Goal: Task Accomplishment & Management: Complete application form

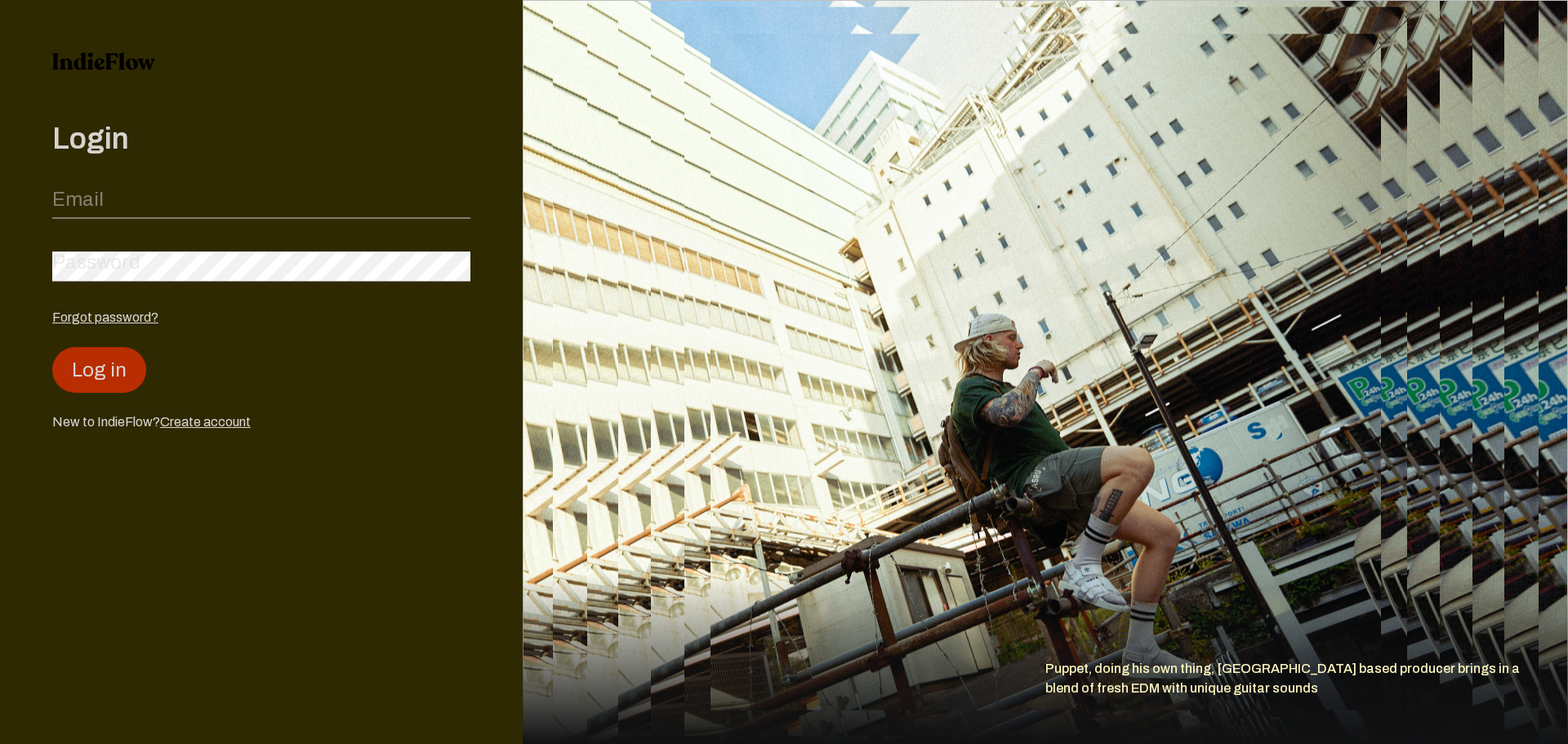
click at [197, 214] on input "email" at bounding box center [261, 203] width 418 height 31
type input "あ"
click at [228, 414] on div "New to IndieFlow? Create account" at bounding box center [261, 421] width 418 height 20
click at [228, 419] on link "Create account" at bounding box center [206, 420] width 91 height 14
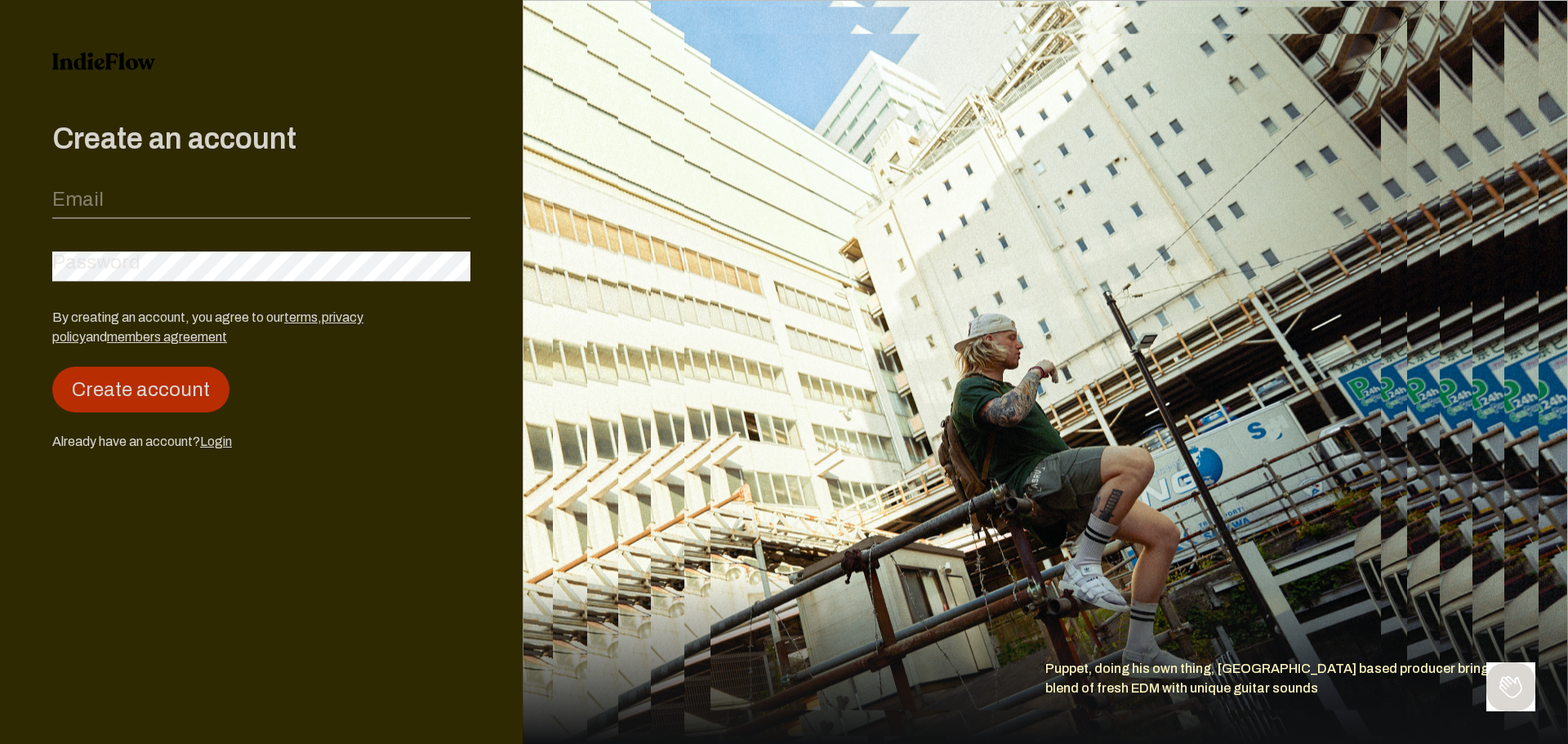
click at [238, 202] on input "email" at bounding box center [261, 203] width 418 height 31
type input "a"
type input "[EMAIL_ADDRESS][DOMAIN_NAME]"
click at [221, 246] on div "Password" at bounding box center [261, 262] width 418 height 37
click at [273, 427] on div "By creating an account, you agree to our terms , privacy policy and members agr…" at bounding box center [261, 379] width 418 height 144
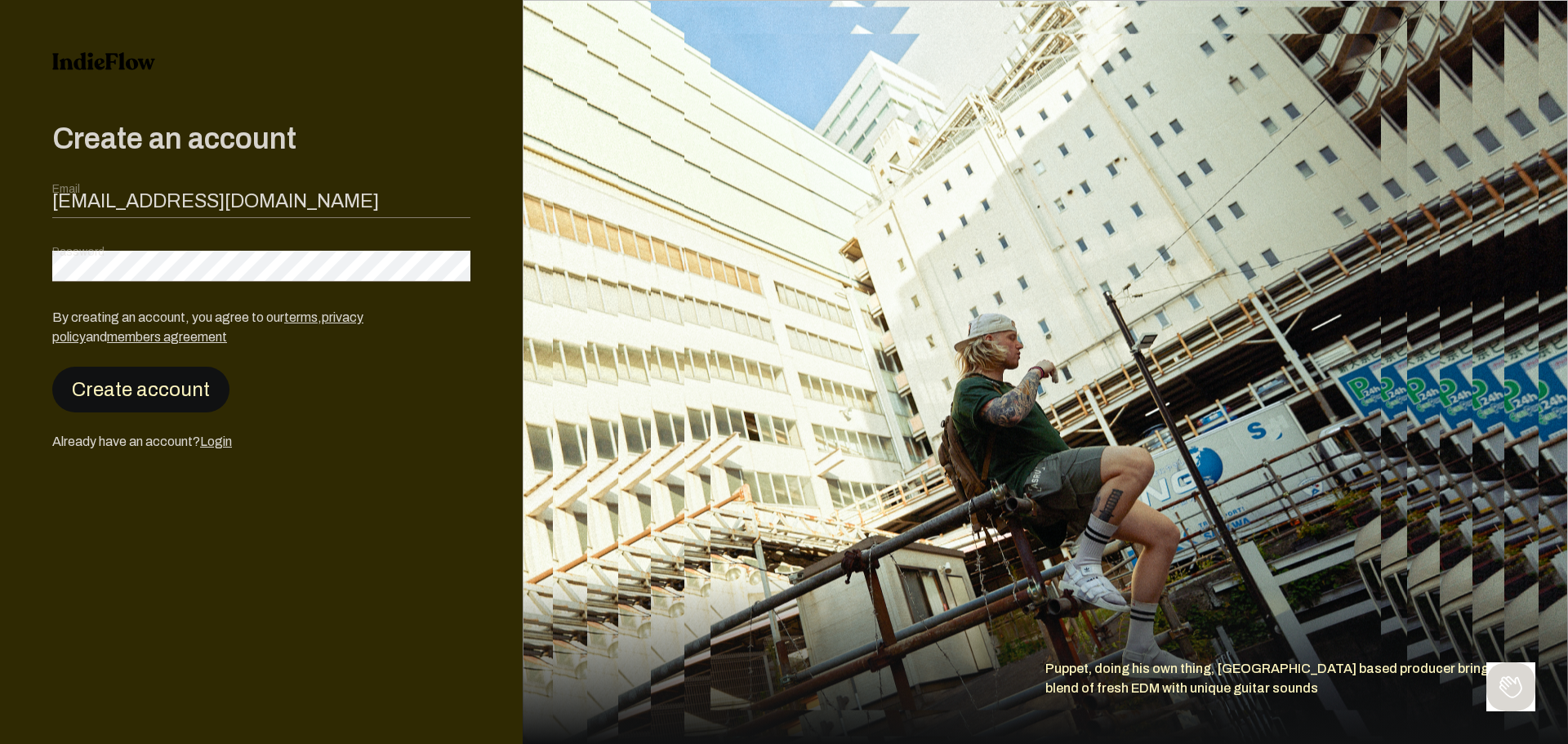
click at [180, 388] on button "Create account" at bounding box center [140, 389] width 177 height 45
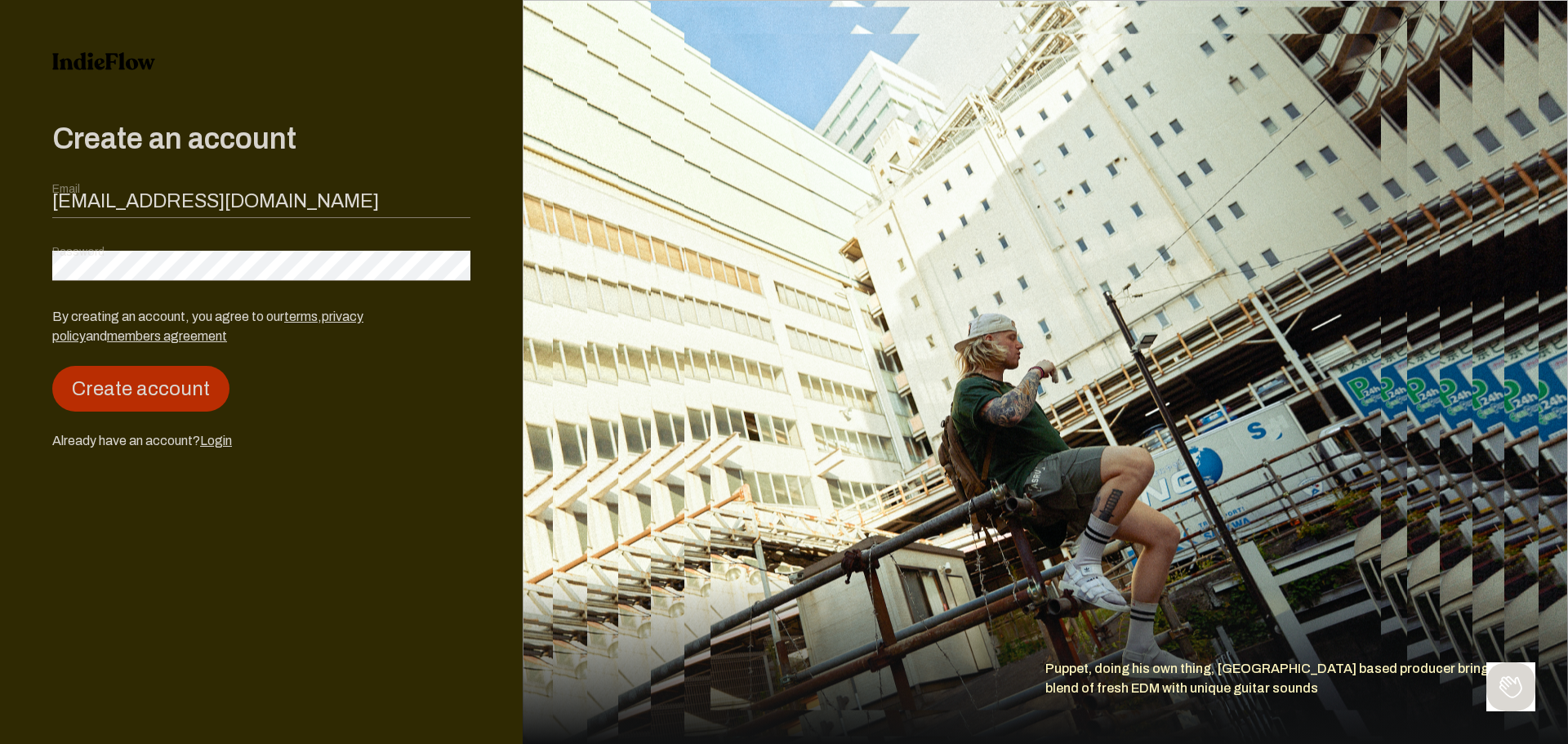
click at [369, 528] on div "Create an account Email [EMAIL_ADDRESS][DOMAIN_NAME] Password By creating an ac…" at bounding box center [261, 372] width 523 height 744
click at [161, 375] on button "Create account" at bounding box center [140, 388] width 177 height 45
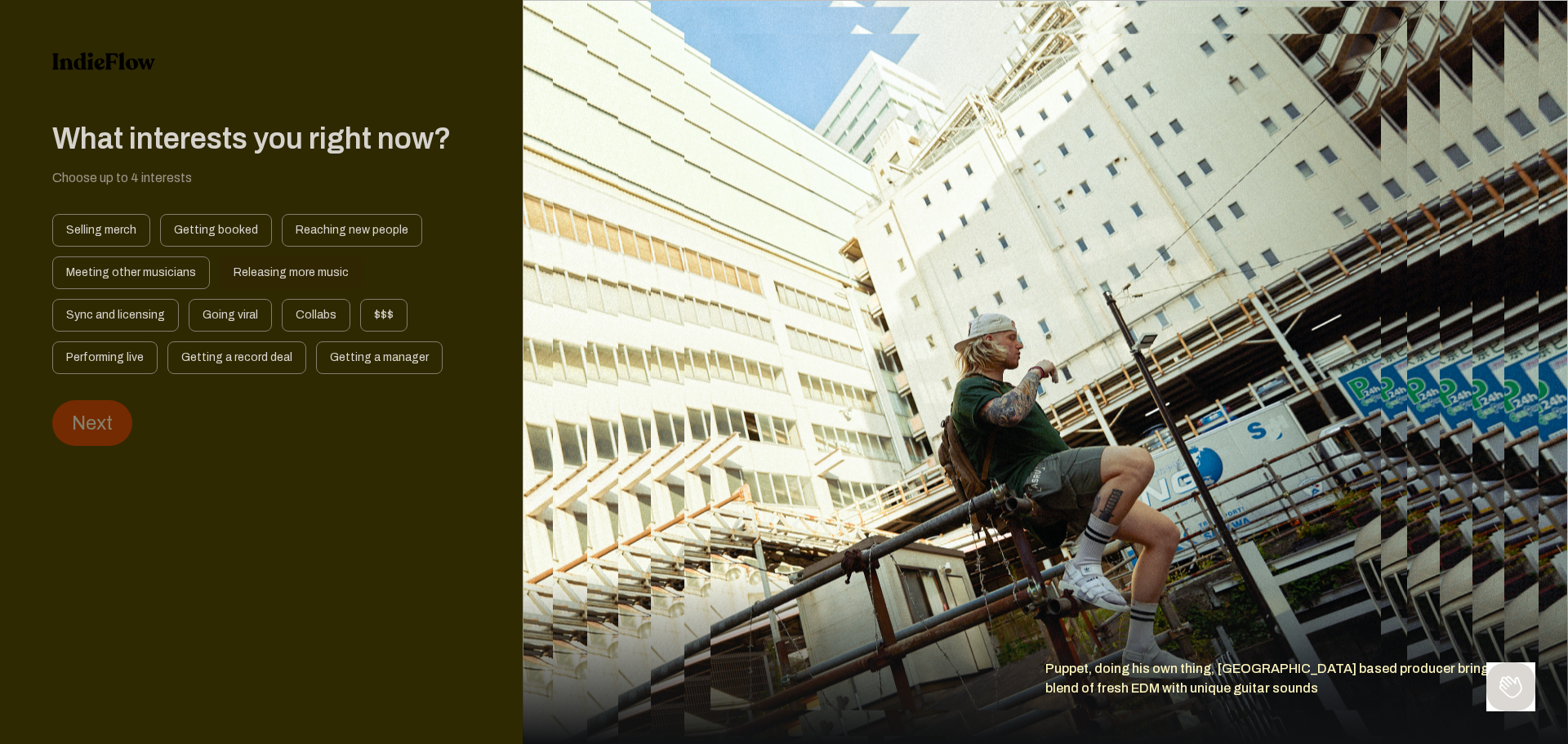
click at [260, 275] on div "Releasing more music" at bounding box center [290, 273] width 143 height 33
click at [95, 427] on button "Next" at bounding box center [92, 423] width 80 height 45
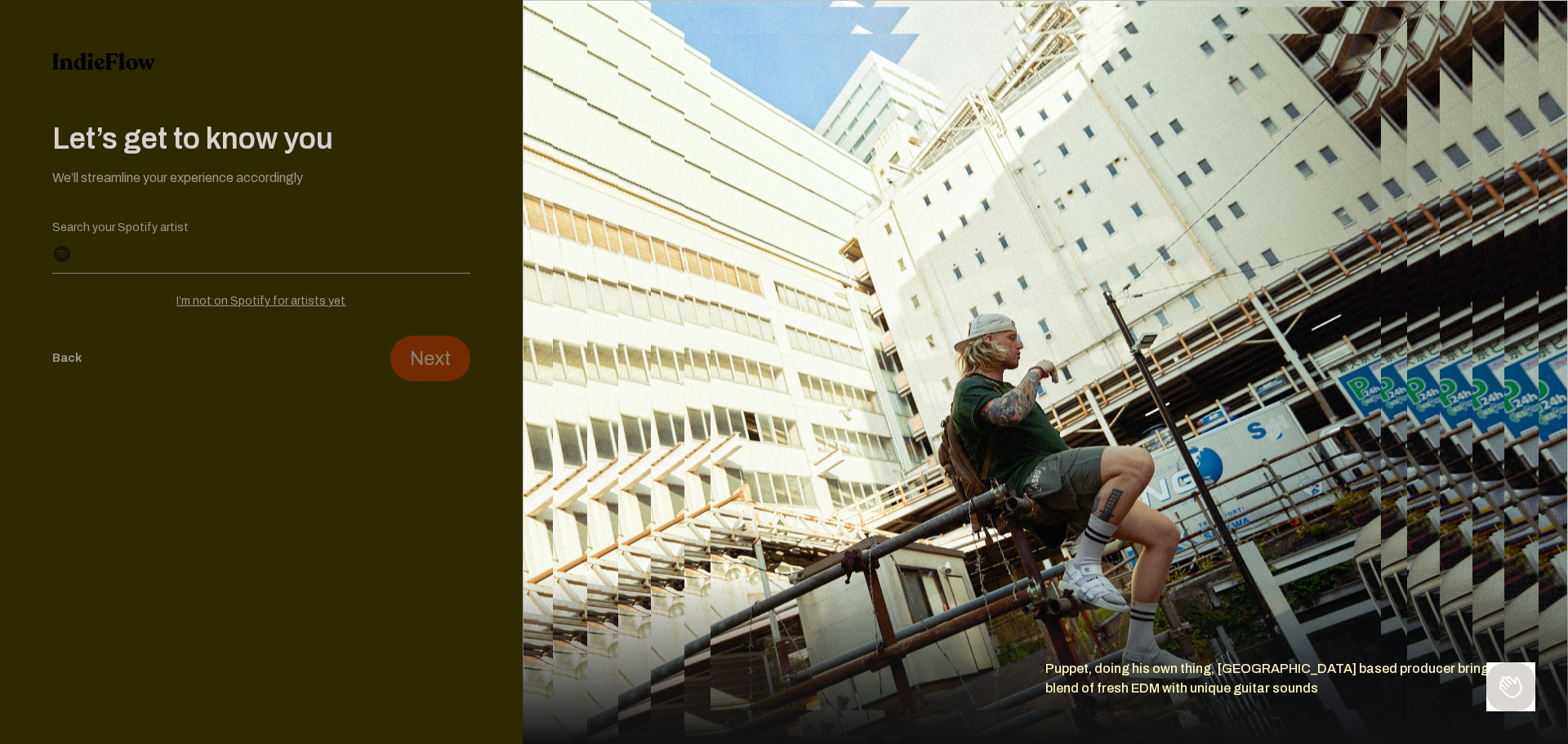
click at [62, 361] on button "Back" at bounding box center [66, 358] width 29 height 45
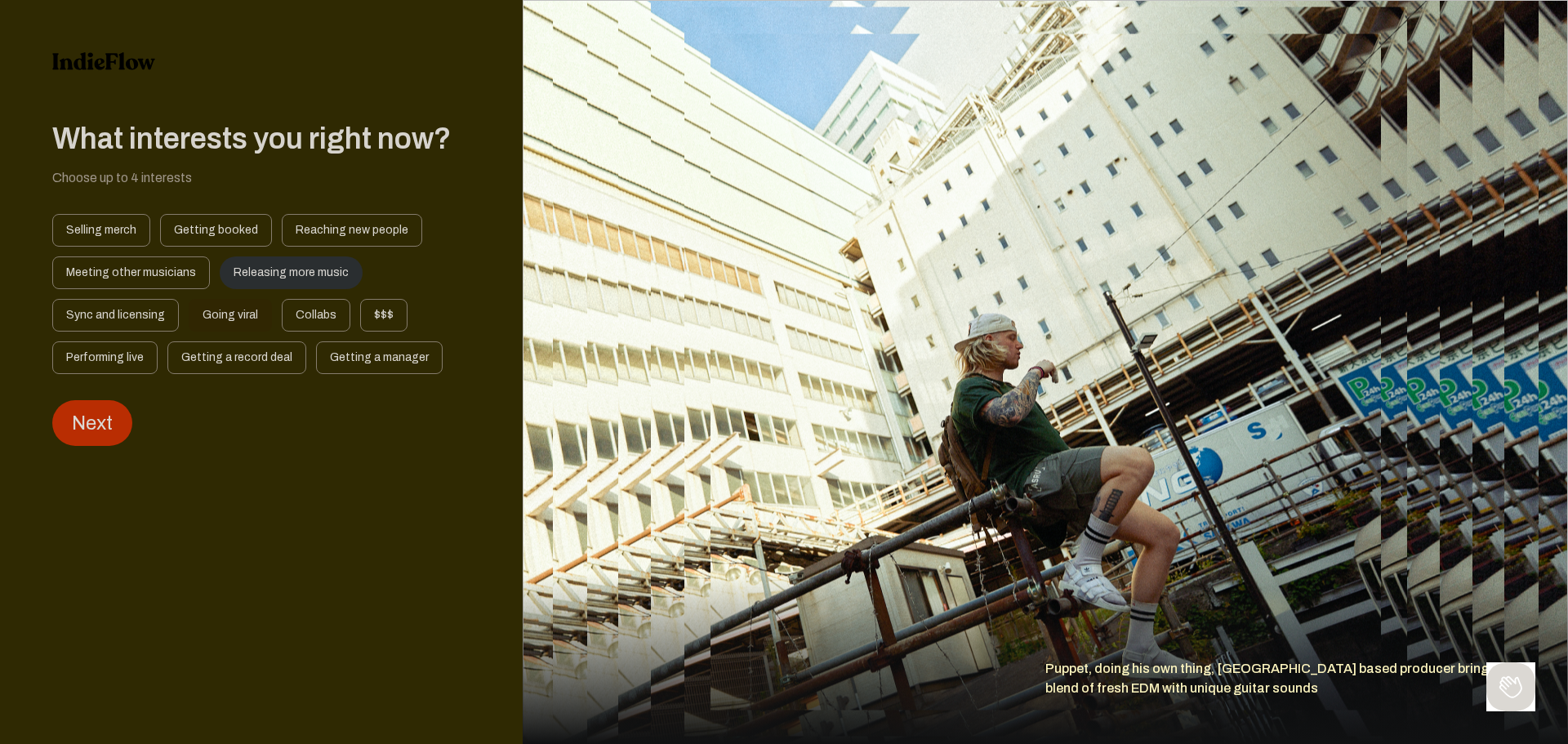
click at [230, 327] on div "Going viral" at bounding box center [230, 316] width 84 height 33
click at [295, 309] on div "Collabs" at bounding box center [316, 316] width 68 height 33
click at [193, 278] on div "Meeting other musicians" at bounding box center [130, 273] width 157 height 33
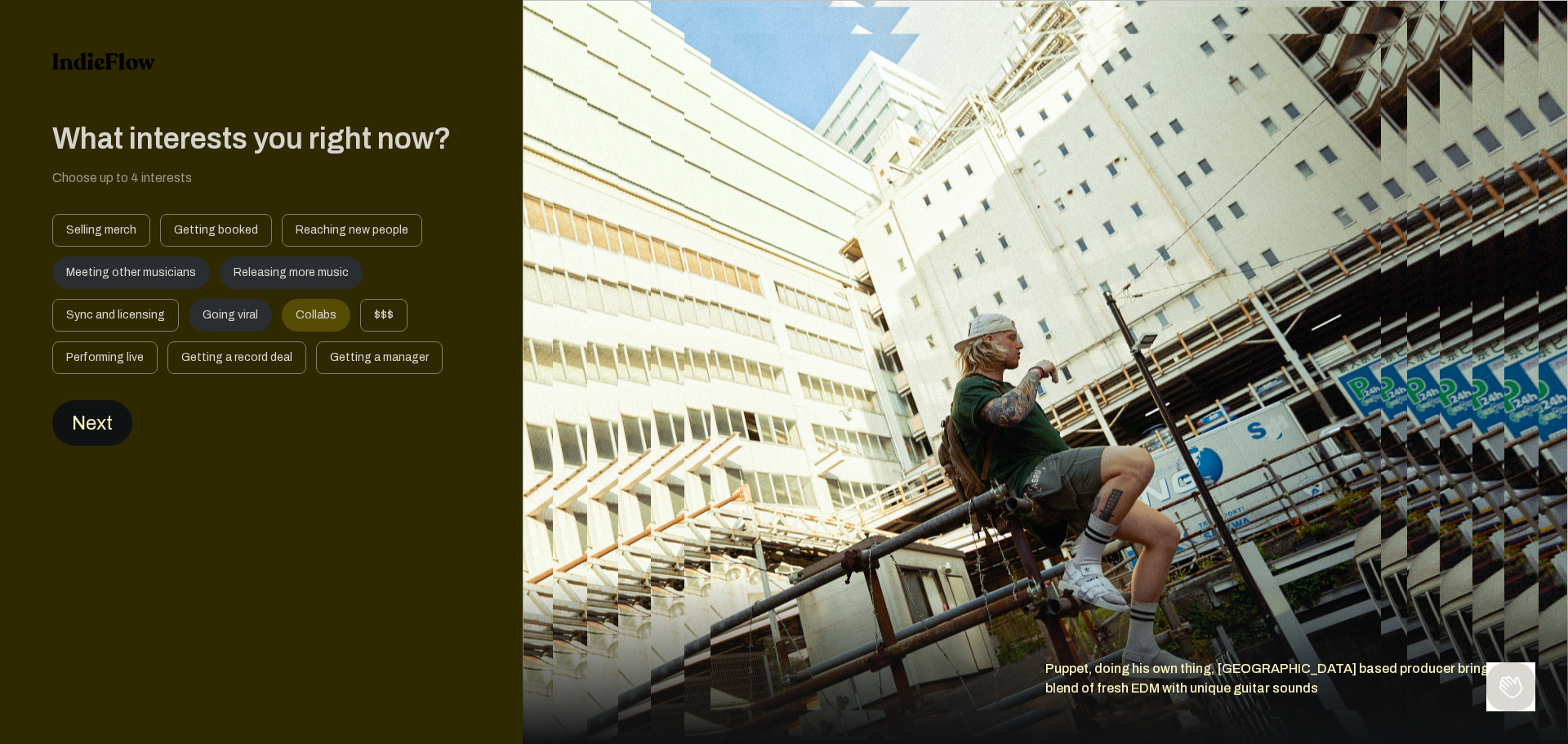
click at [110, 416] on button "Next" at bounding box center [92, 423] width 80 height 45
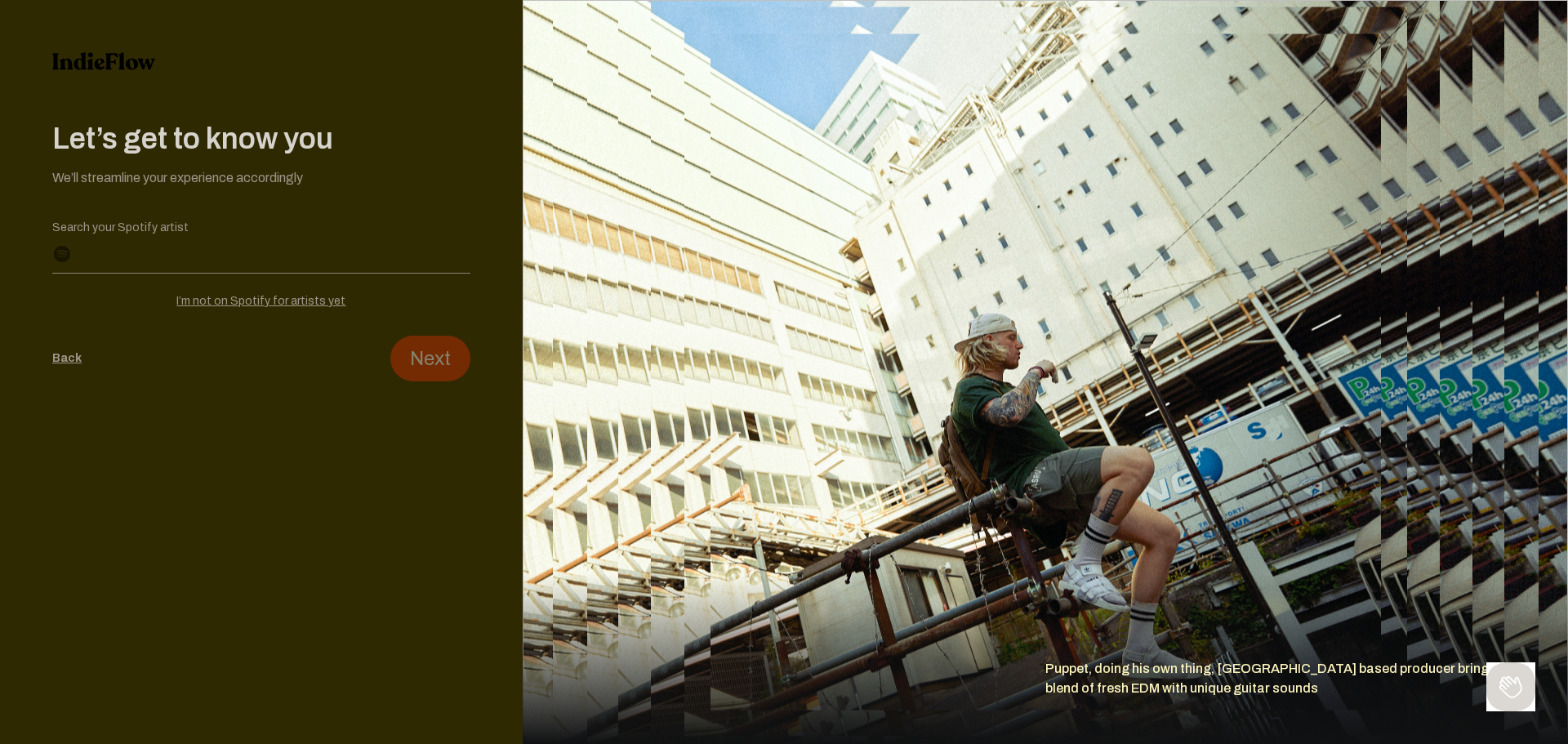
click at [176, 265] on input "Search your Spotify artist" at bounding box center [261, 259] width 418 height 26
click at [180, 265] on input "Search your Spotify artist" at bounding box center [261, 259] width 418 height 26
click at [201, 267] on input "Search your Spotify artist" at bounding box center [261, 259] width 418 height 26
click at [67, 252] on input "Search your Spotify artist" at bounding box center [261, 259] width 418 height 26
click at [126, 252] on input "Search your Spotify artist" at bounding box center [261, 259] width 418 height 26
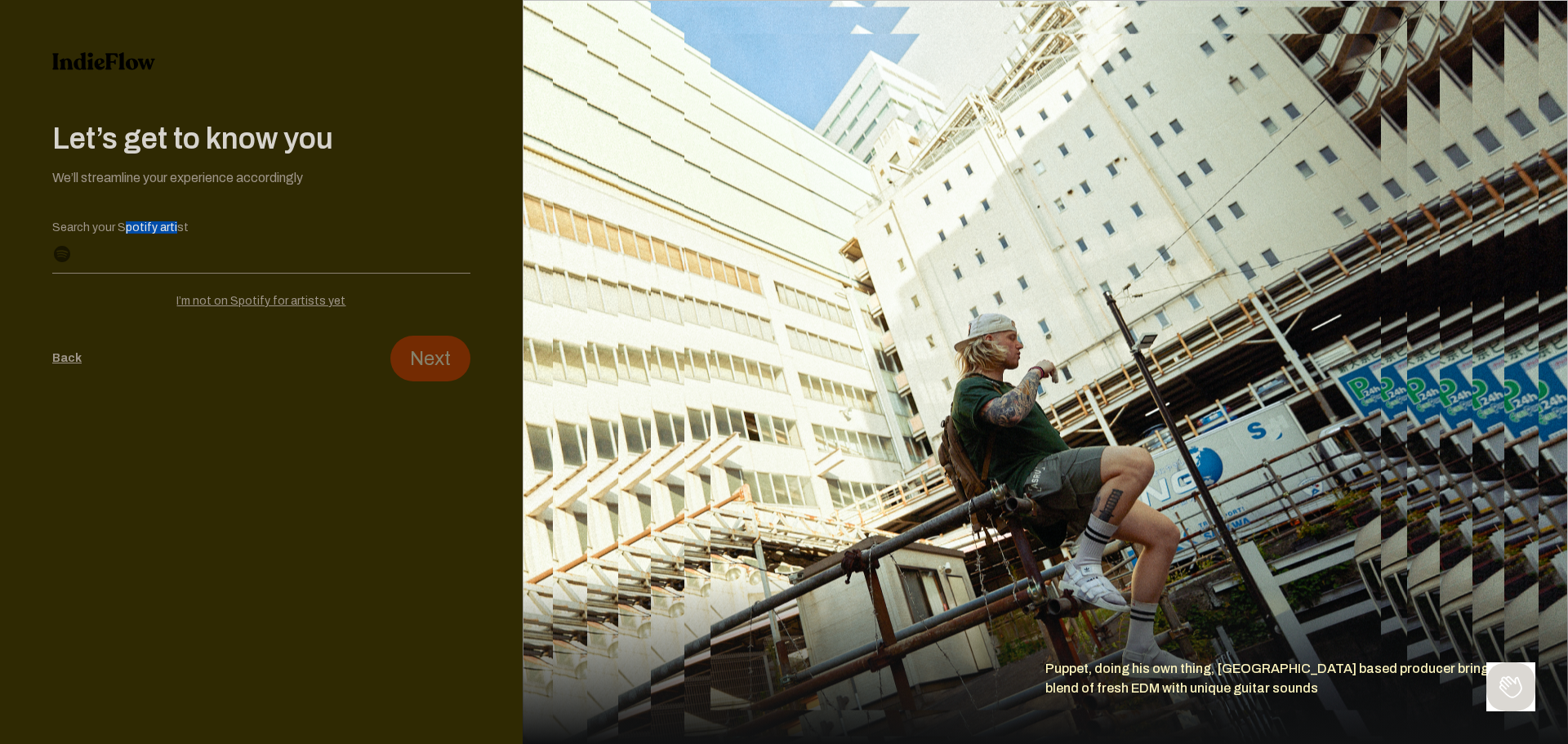
drag, startPoint x: 118, startPoint y: 226, endPoint x: 171, endPoint y: 226, distance: 53.0
click at [166, 227] on label "Search your Spotify artist" at bounding box center [261, 227] width 418 height 0
click at [166, 246] on input "Search your Spotify artist" at bounding box center [261, 259] width 418 height 26
click at [176, 227] on label "Search your Spotify artist" at bounding box center [261, 227] width 418 height 0
click at [176, 246] on input "Search your Spotify artist" at bounding box center [261, 259] width 418 height 26
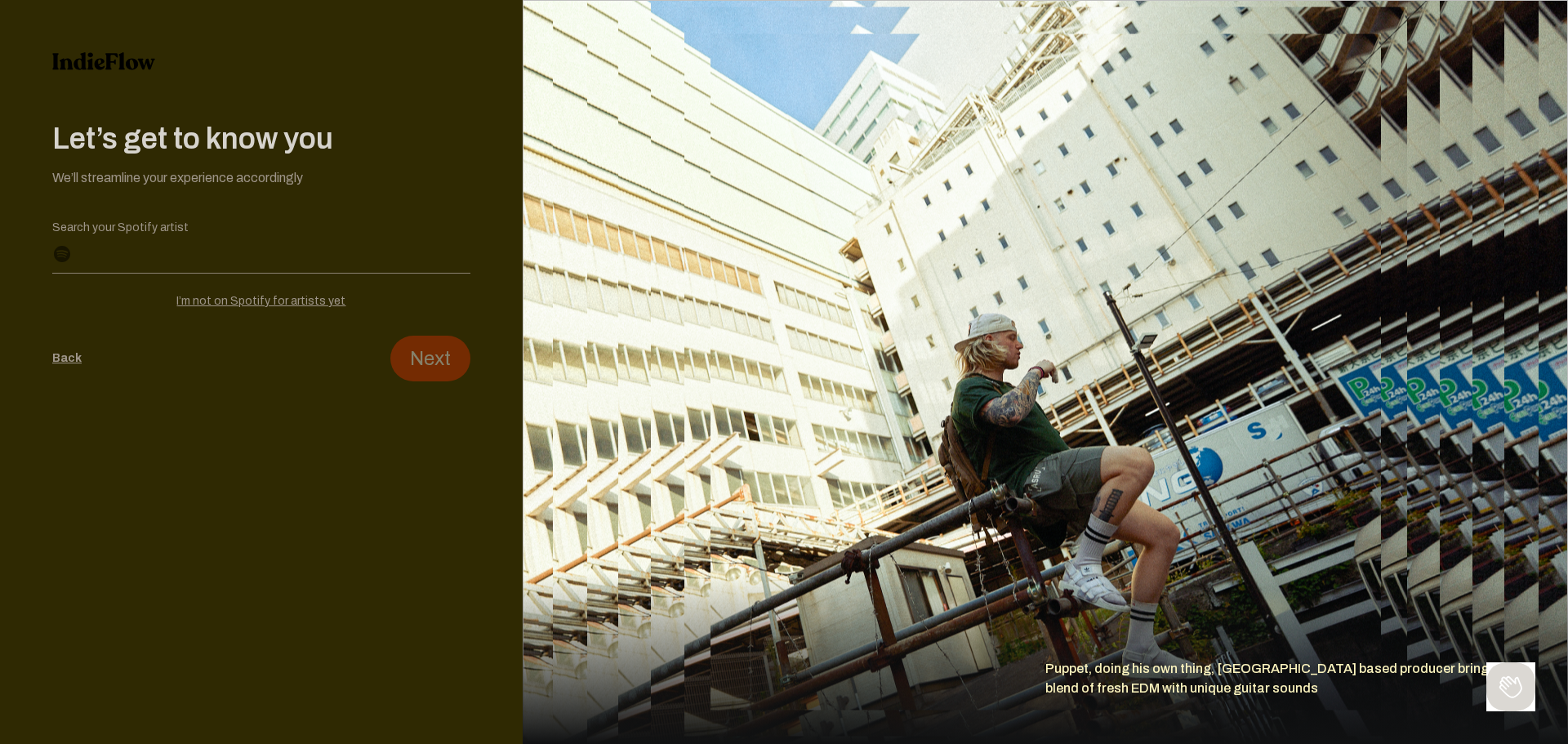
click at [310, 263] on input "Search your Spotify artist" at bounding box center [261, 259] width 418 height 26
type input "[EMAIL_ADDRESS][DOMAIN_NAME]"
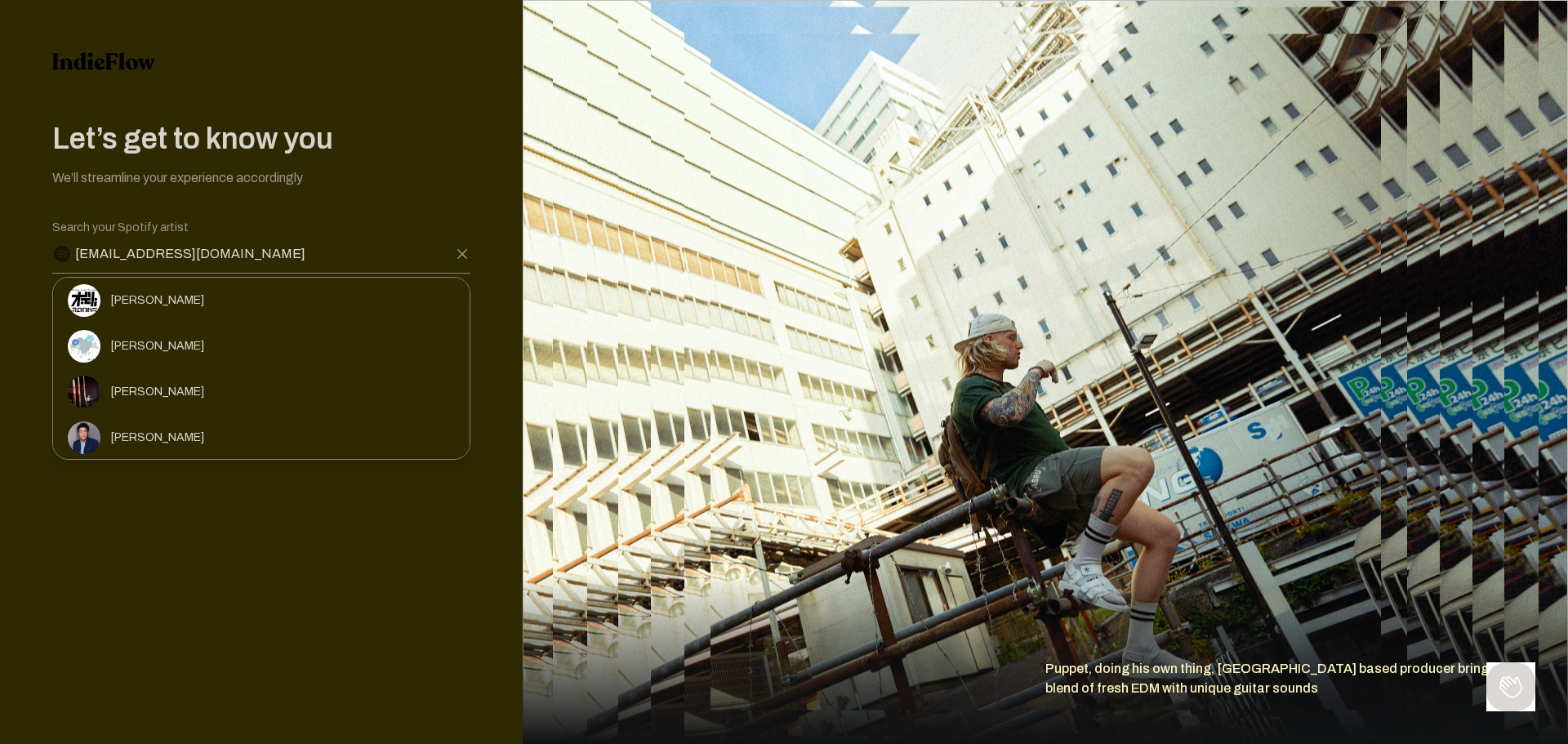
drag, startPoint x: 143, startPoint y: 255, endPoint x: 73, endPoint y: 272, distance: 72.0
click at [22, 255] on div "Let’s get to know you We’ll streamline your experience accordingly Editable cre…" at bounding box center [261, 372] width 523 height 744
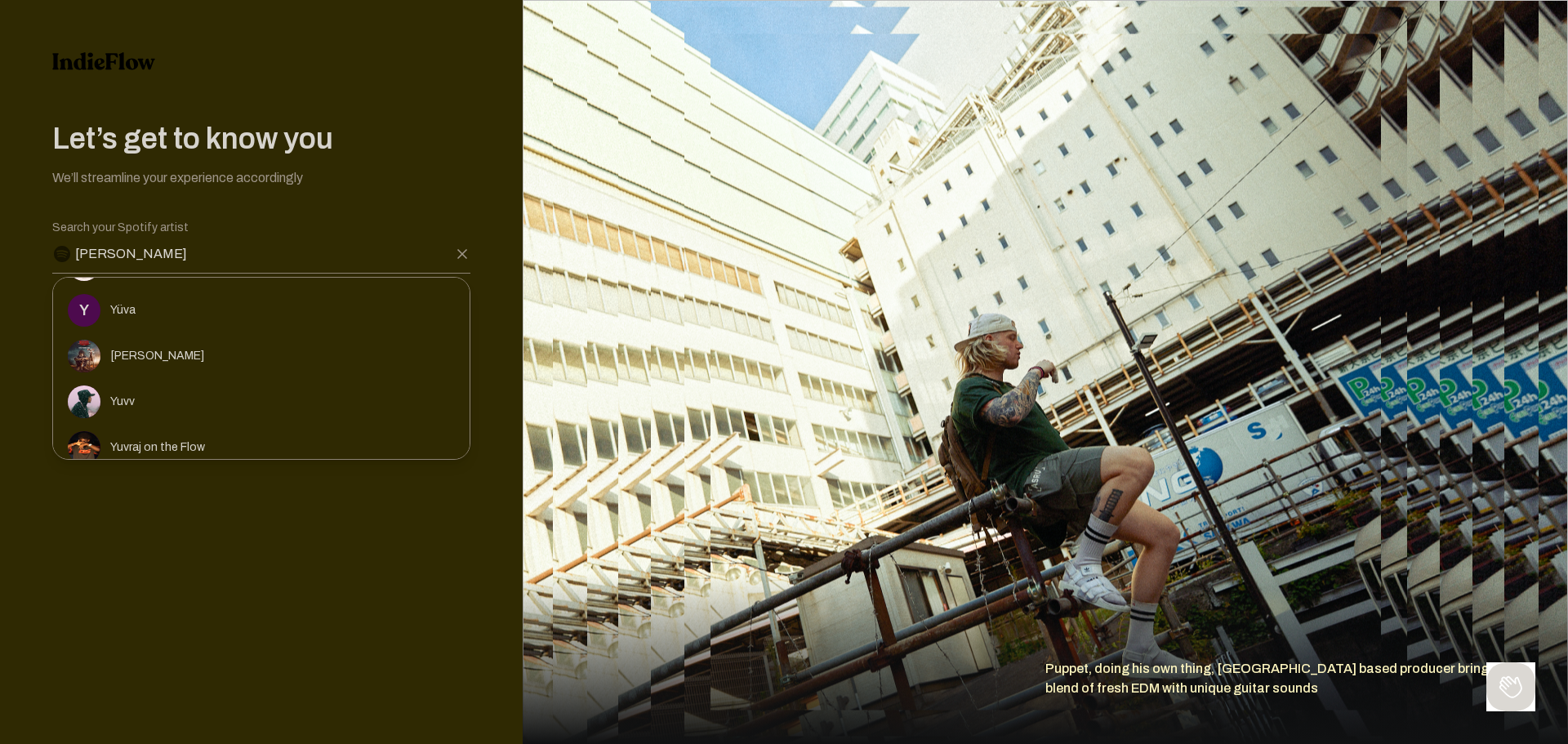
scroll to position [408, 0]
drag, startPoint x: 149, startPoint y: 267, endPoint x: 53, endPoint y: 270, distance: 96.0
click at [53, 270] on input "[PERSON_NAME]" at bounding box center [261, 259] width 418 height 26
paste input "31folixzh7b26jrsotiwo2l7zk6y"
type input "31folixzh7b26jrsotiwo2l7zk6y"
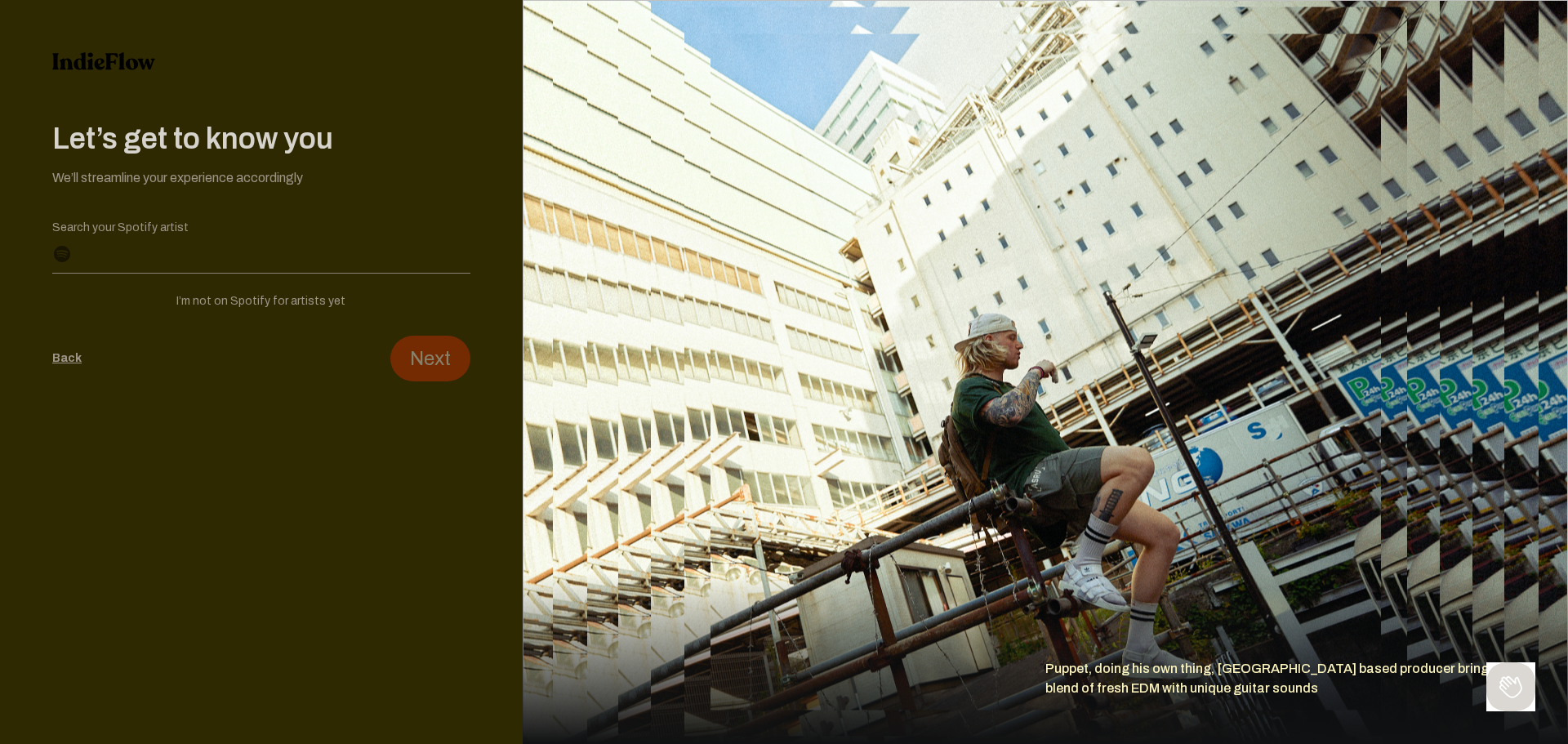
click at [210, 297] on div "I’m not on Spotify for artists yet" at bounding box center [261, 301] width 418 height 16
click at [215, 266] on input "Profile name" at bounding box center [261, 259] width 418 height 26
click at [206, 255] on input "[PERSON_NAME]" at bounding box center [261, 259] width 418 height 26
click at [191, 266] on input "[PERSON_NAME]" at bounding box center [261, 259] width 418 height 26
type input "[PERSON_NAME]"
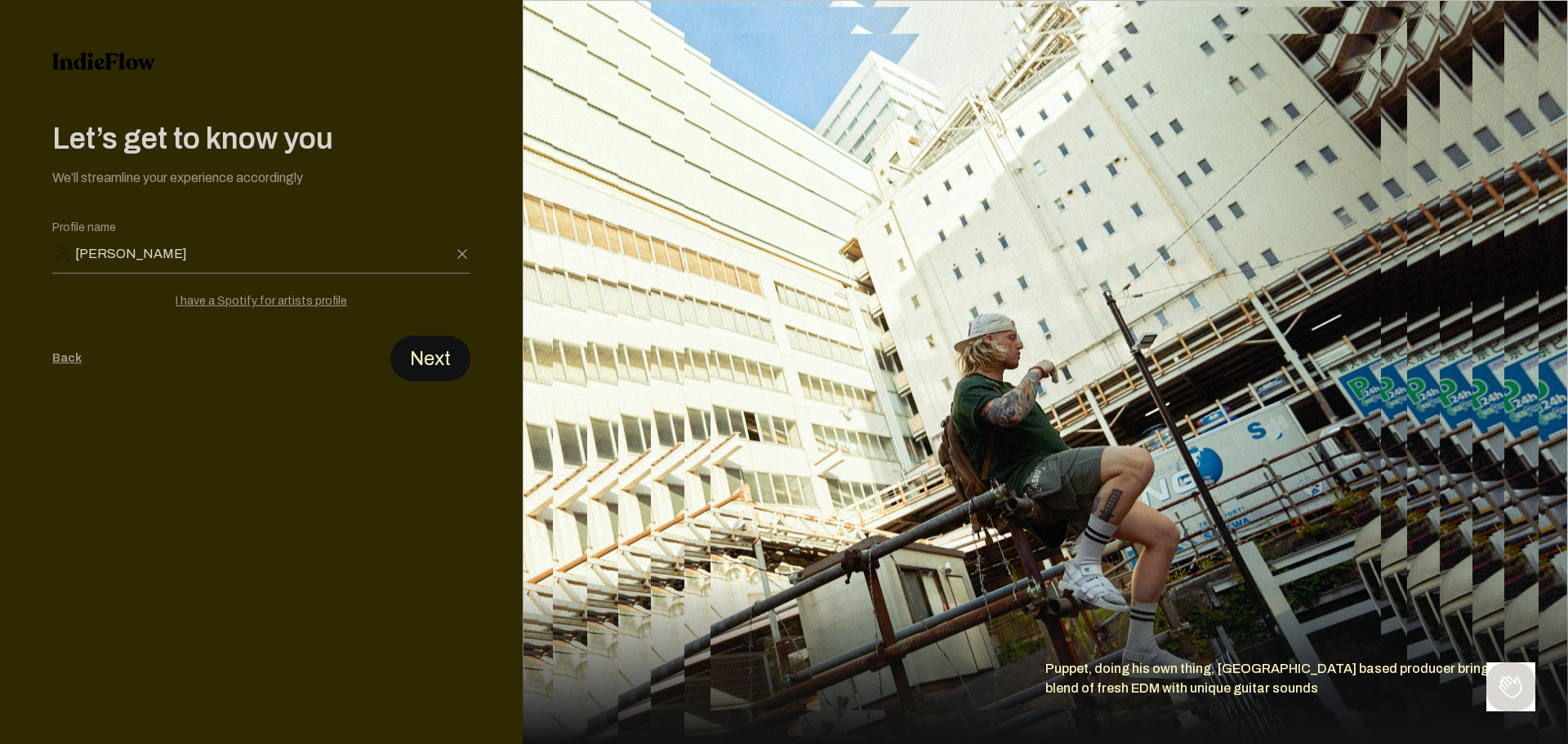
click at [441, 359] on button "Next" at bounding box center [430, 358] width 80 height 45
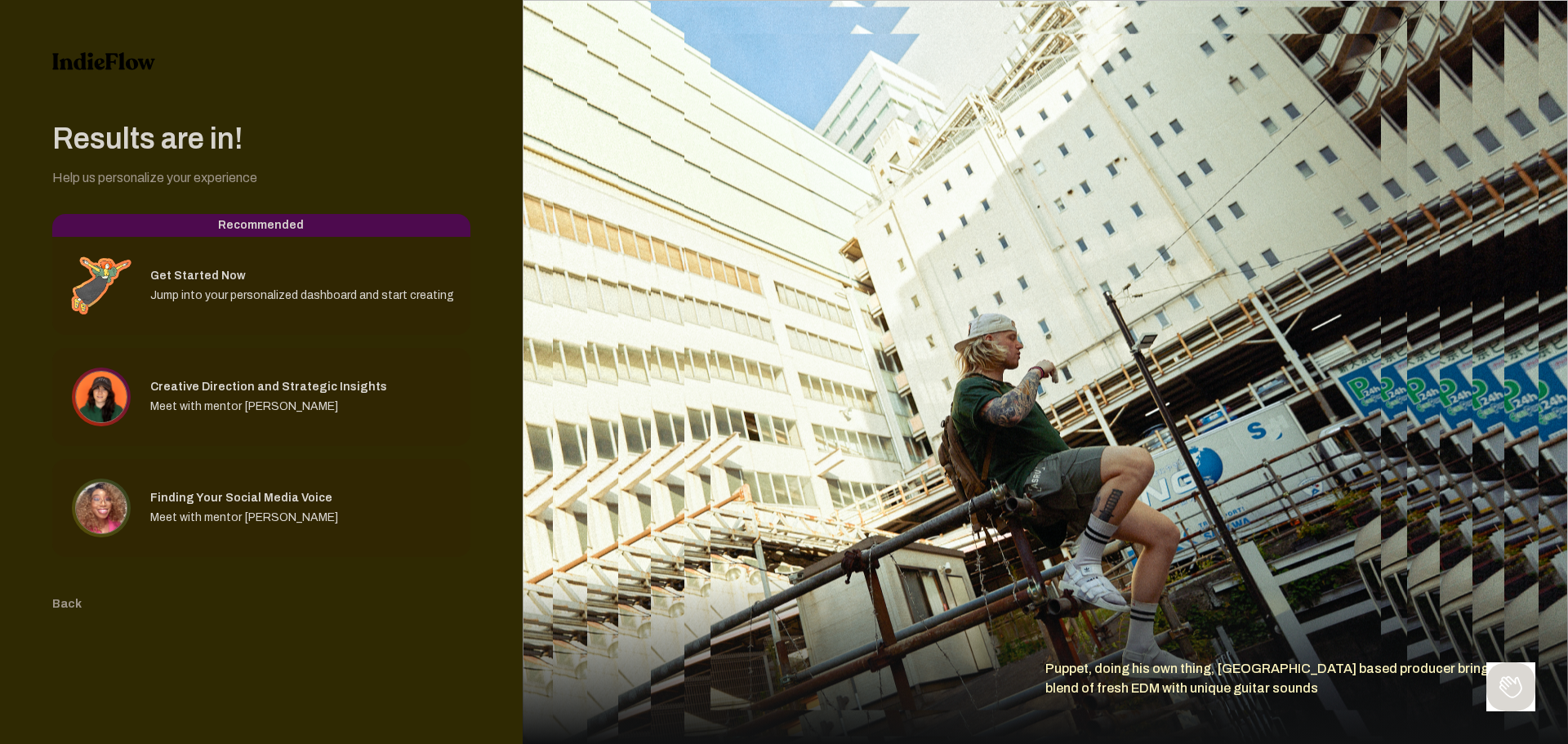
click at [60, 603] on button "Back" at bounding box center [66, 604] width 29 height 16
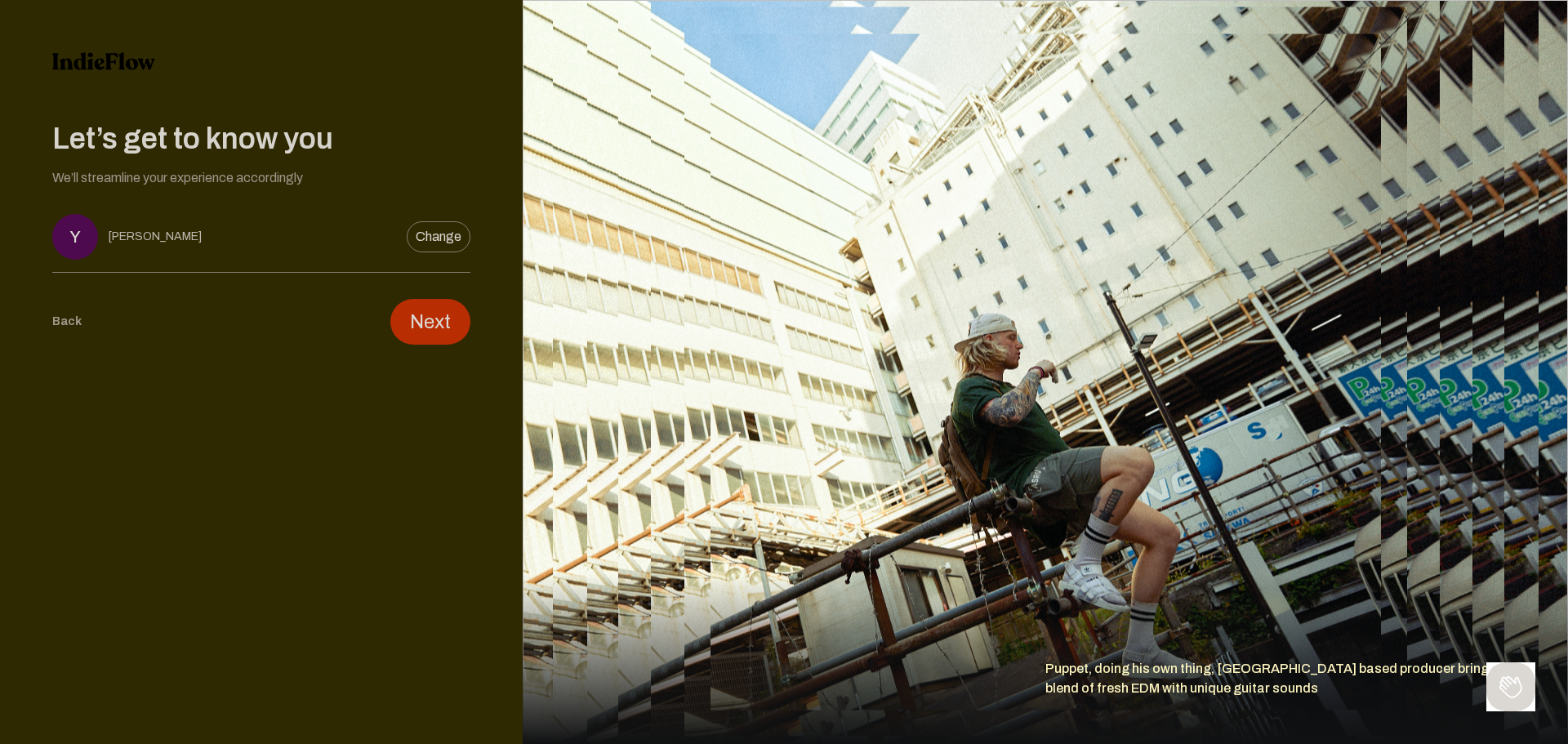
click at [63, 330] on button "Back" at bounding box center [66, 322] width 29 height 45
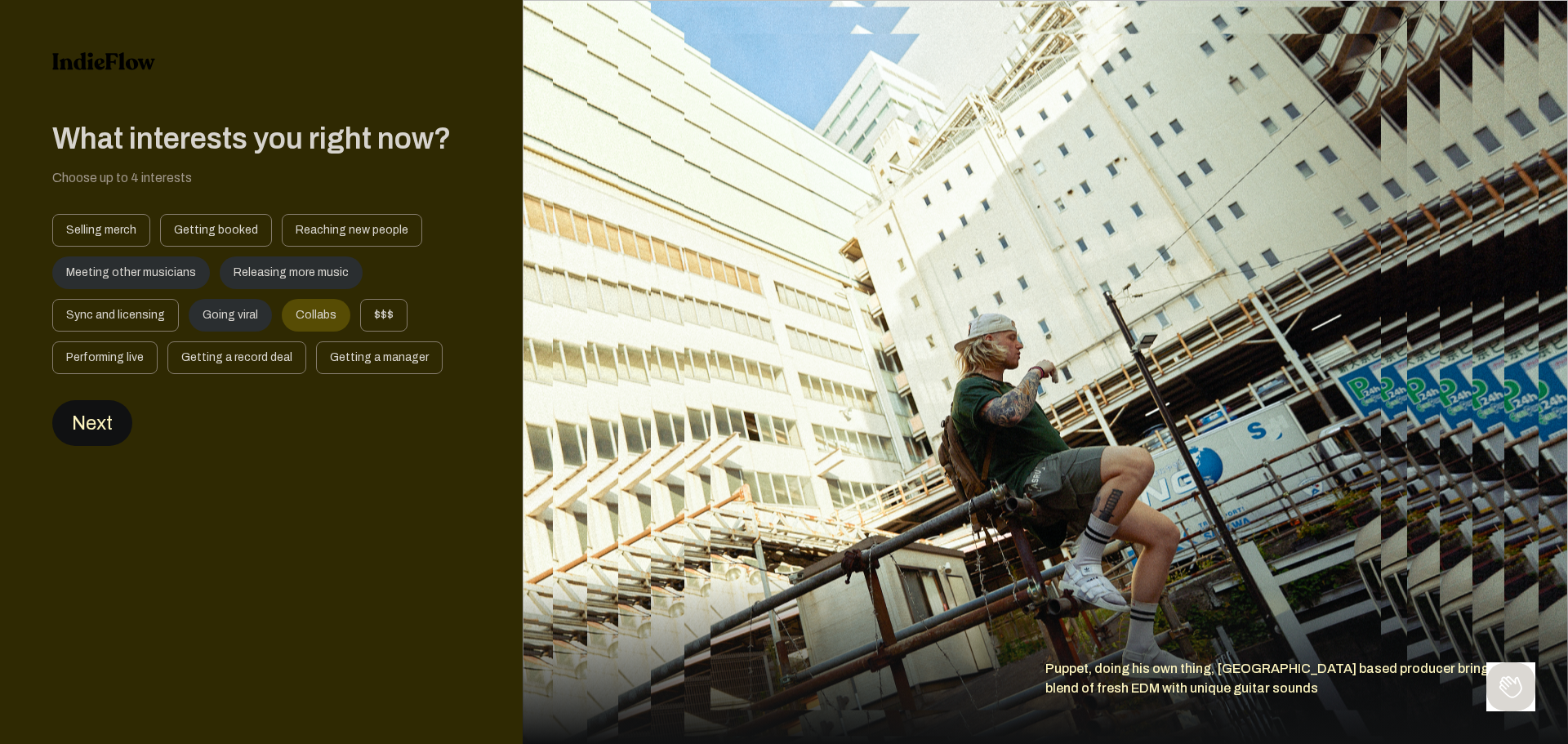
click at [115, 425] on button "Next" at bounding box center [92, 423] width 80 height 45
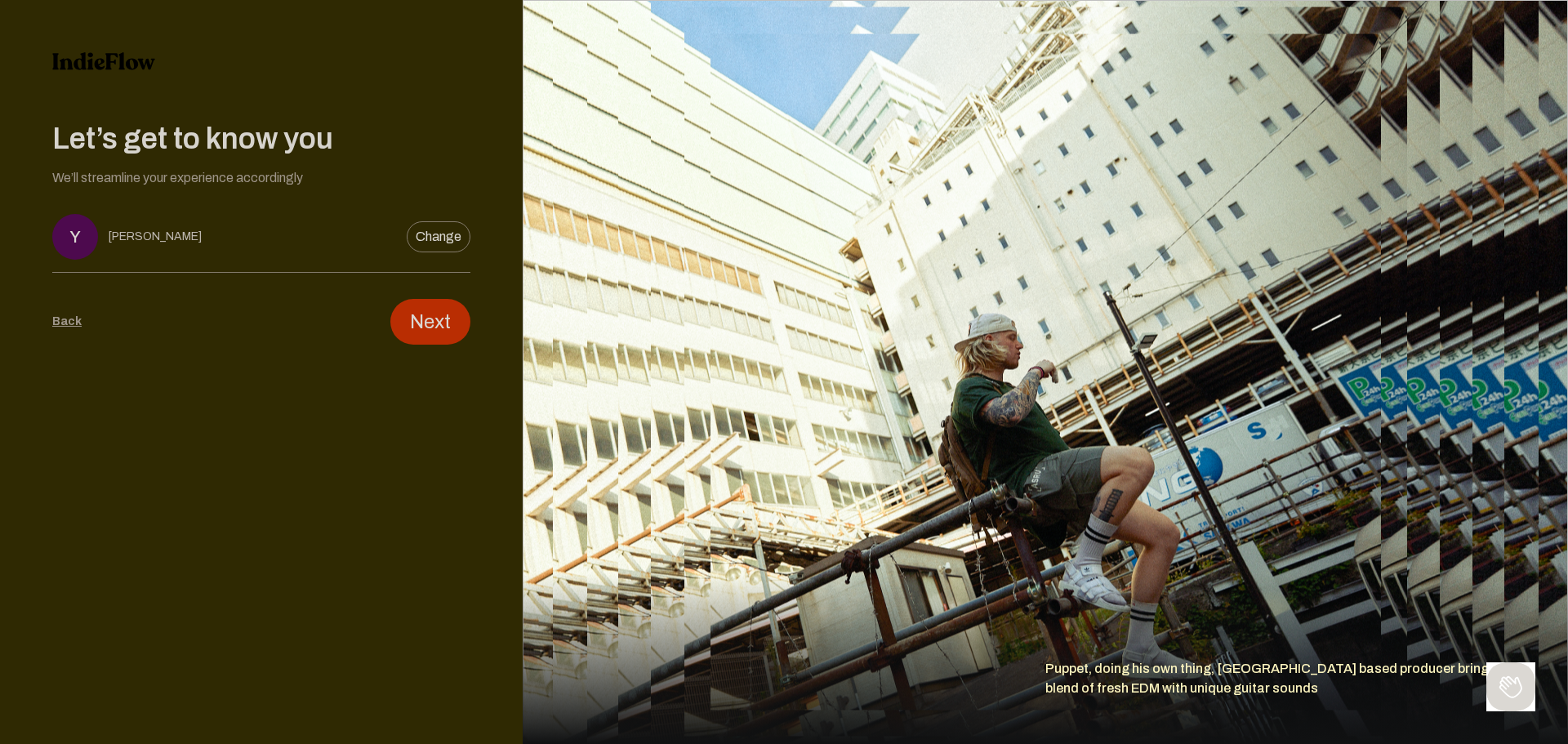
click at [191, 237] on div "Y Yuzan Change" at bounding box center [261, 243] width 418 height 59
click at [208, 236] on div "Y Yuzan Change" at bounding box center [261, 243] width 418 height 59
click at [432, 233] on button "Change" at bounding box center [438, 236] width 64 height 31
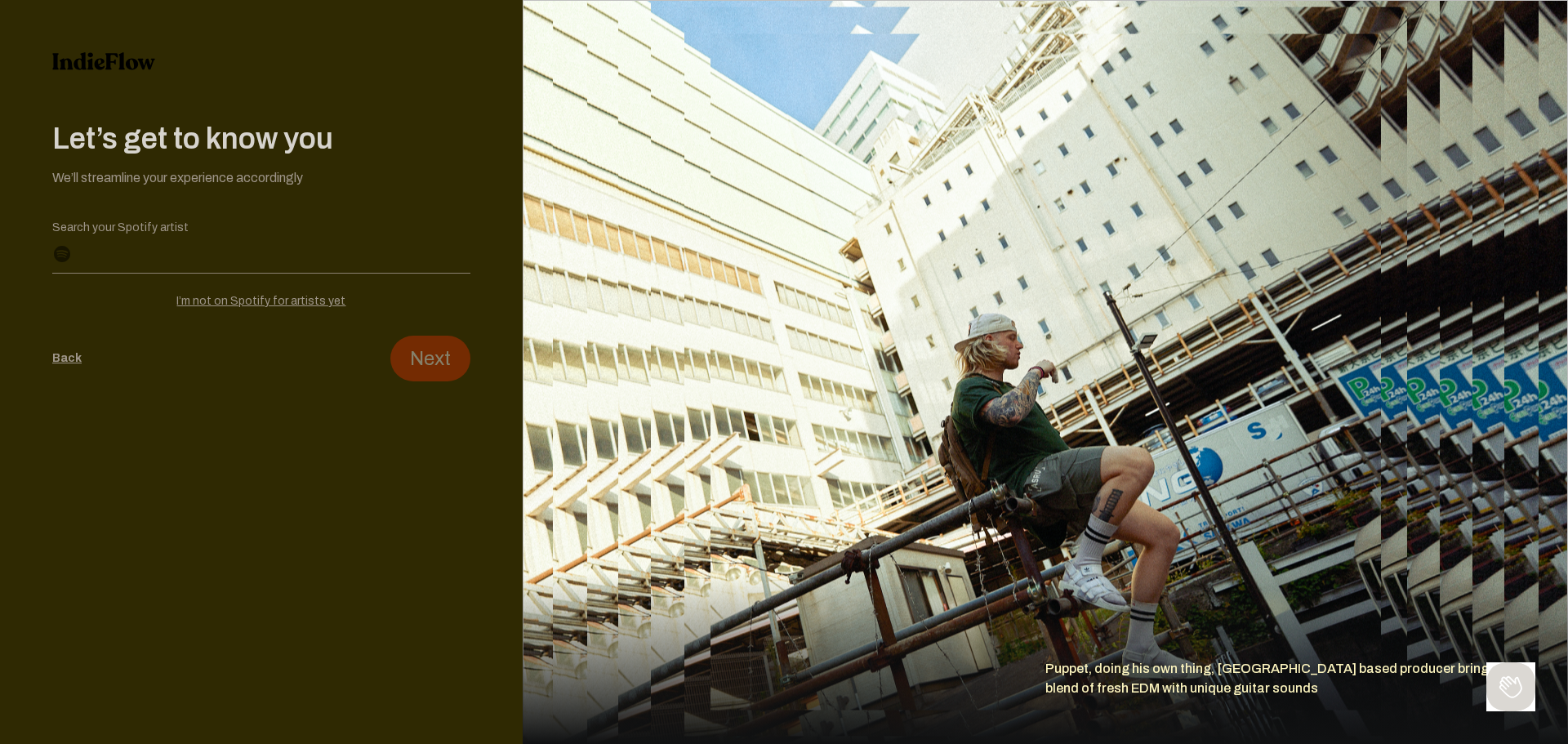
click at [162, 257] on input "Search your Spotify artist" at bounding box center [261, 259] width 418 height 26
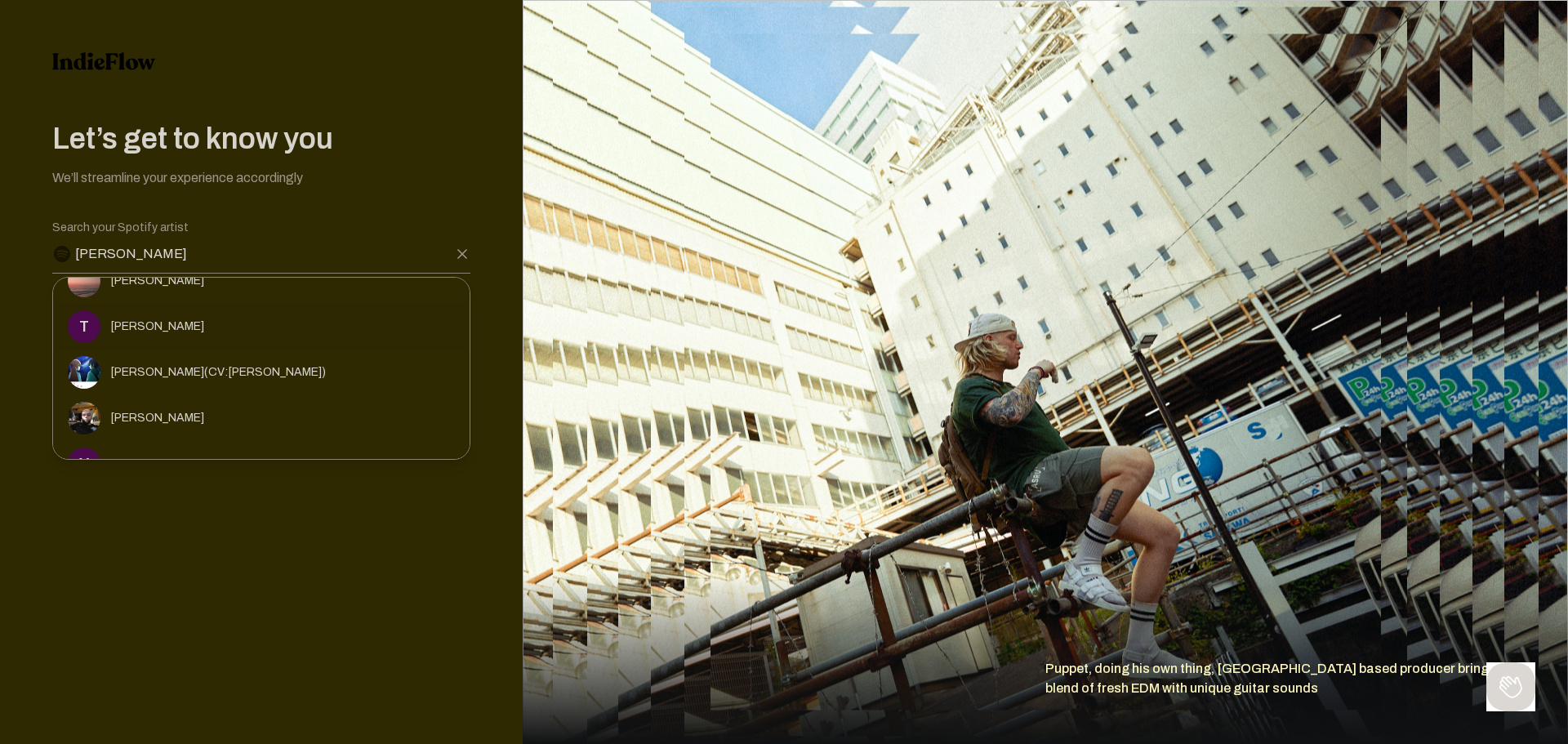
scroll to position [1053, 0]
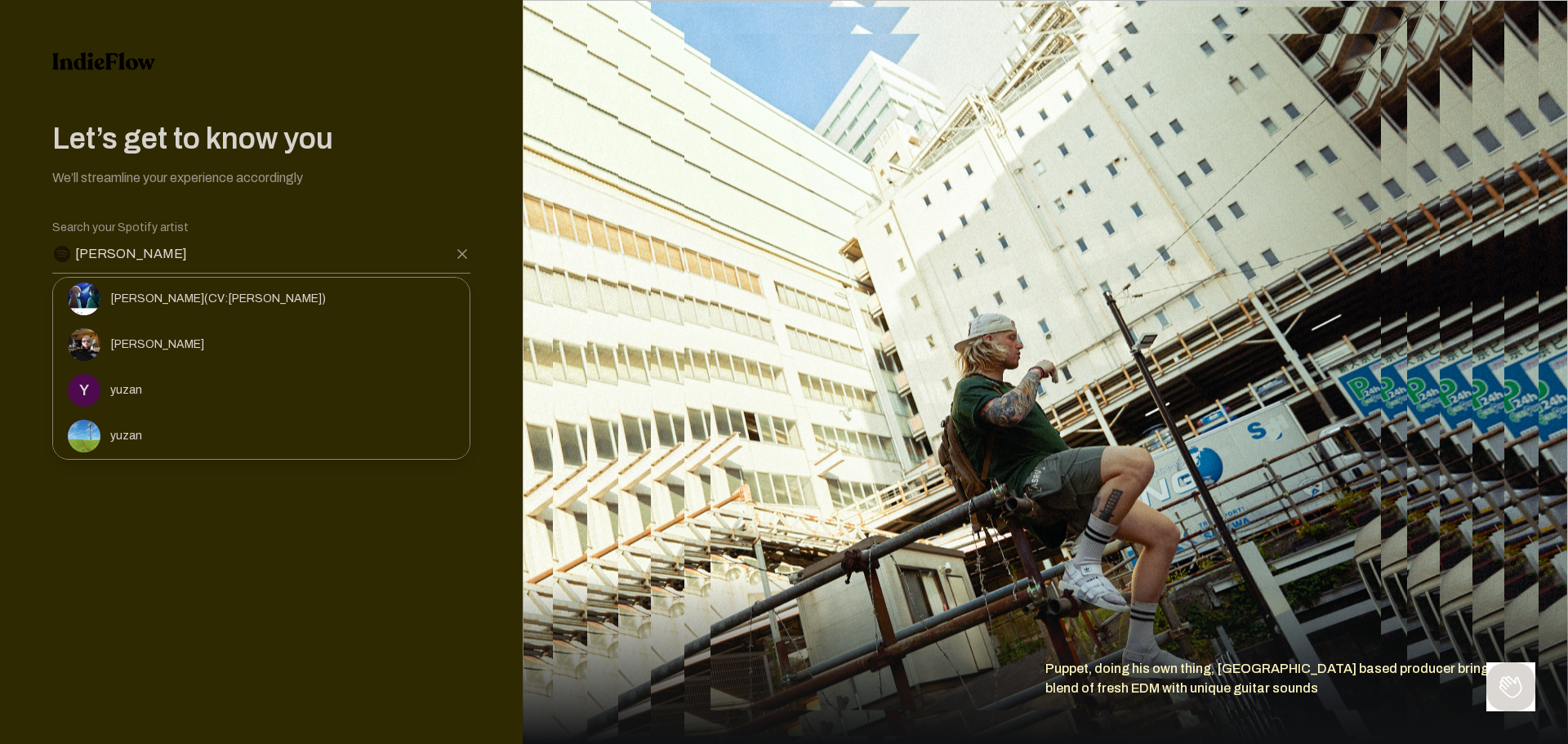
type input "[PERSON_NAME]"
click at [166, 523] on div "Let’s get to know you We’ll streamline your experience accordingly Editable cre…" at bounding box center [261, 372] width 523 height 744
click at [214, 533] on div "Let’s get to know you We’ll streamline your experience accordingly Editable cre…" at bounding box center [261, 372] width 523 height 744
click at [248, 498] on div "Let’s get to know you We’ll streamline your experience accordingly Editable cre…" at bounding box center [261, 372] width 523 height 744
click at [463, 250] on icon at bounding box center [462, 254] width 16 height 16
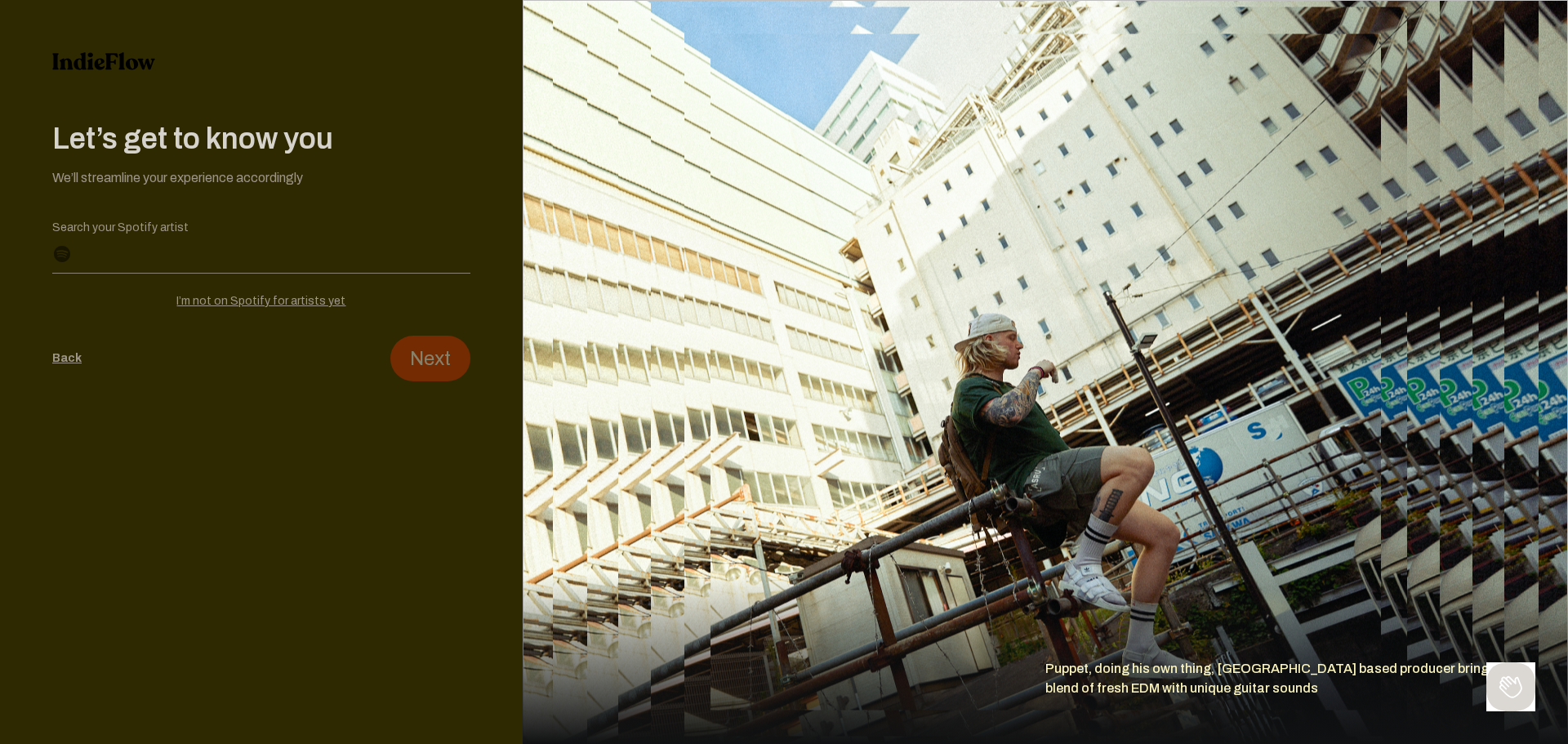
click at [259, 436] on div "Let’s get to know you We’ll streamline your experience accordingly Editable cre…" at bounding box center [261, 372] width 523 height 744
click at [263, 301] on div "I’m not on Spotify for artists yet" at bounding box center [261, 301] width 418 height 16
click at [219, 250] on input "Profile name" at bounding box center [261, 259] width 418 height 26
click at [231, 252] on input "Profile name" at bounding box center [261, 259] width 418 height 26
type input "[PERSON_NAME]"
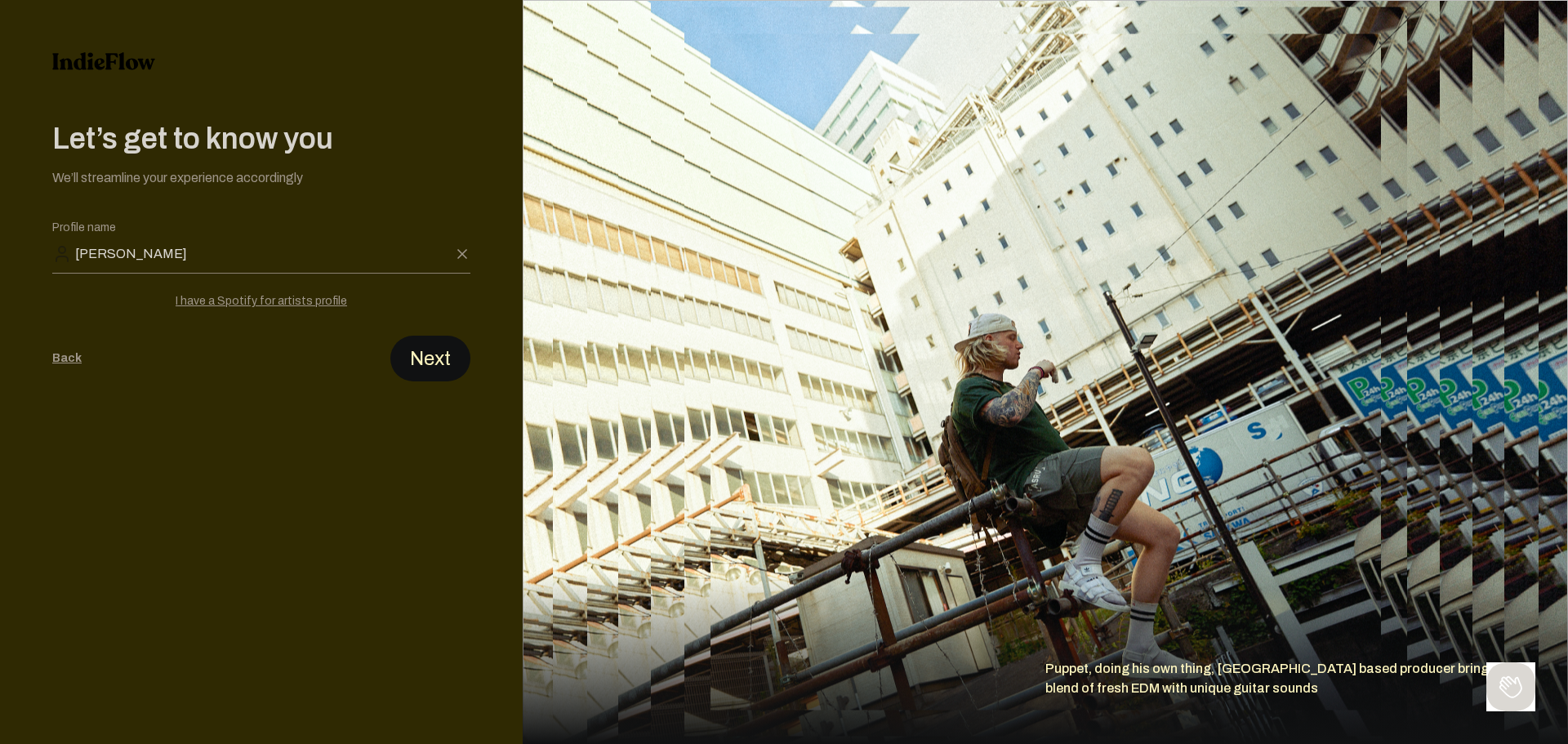
click at [447, 339] on button "Next" at bounding box center [430, 358] width 80 height 45
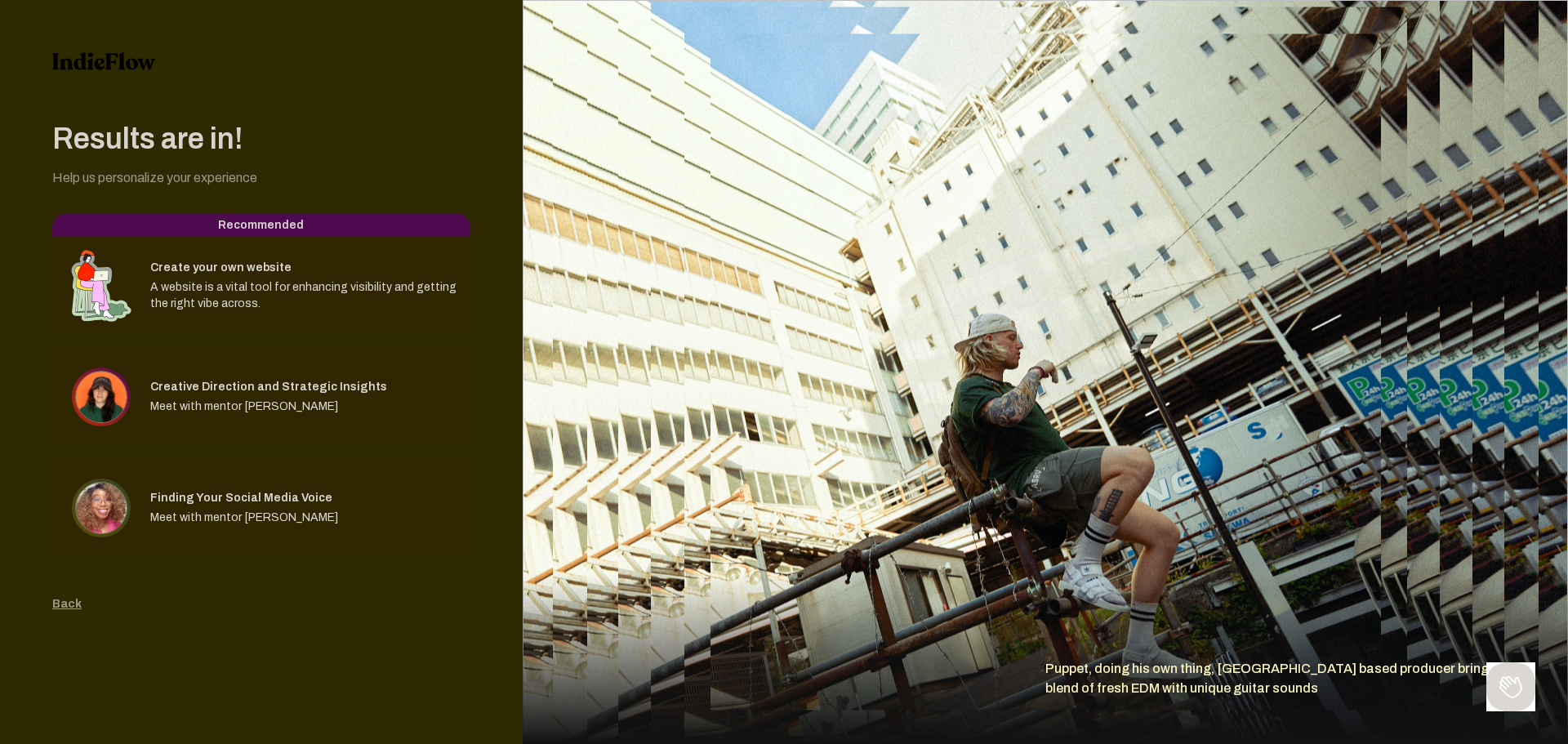
drag, startPoint x: 52, startPoint y: 176, endPoint x: 297, endPoint y: 172, distance: 245.0
click at [293, 172] on div "Results are in! Help us personalize your experience Editable create artistInter…" at bounding box center [261, 372] width 523 height 744
click at [264, 184] on div "Help us personalize your experience" at bounding box center [261, 178] width 418 height 20
drag, startPoint x: 47, startPoint y: 146, endPoint x: 263, endPoint y: 157, distance: 216.3
click at [263, 154] on div "Results are in! Help us personalize your experience Editable create artistInter…" at bounding box center [261, 372] width 523 height 744
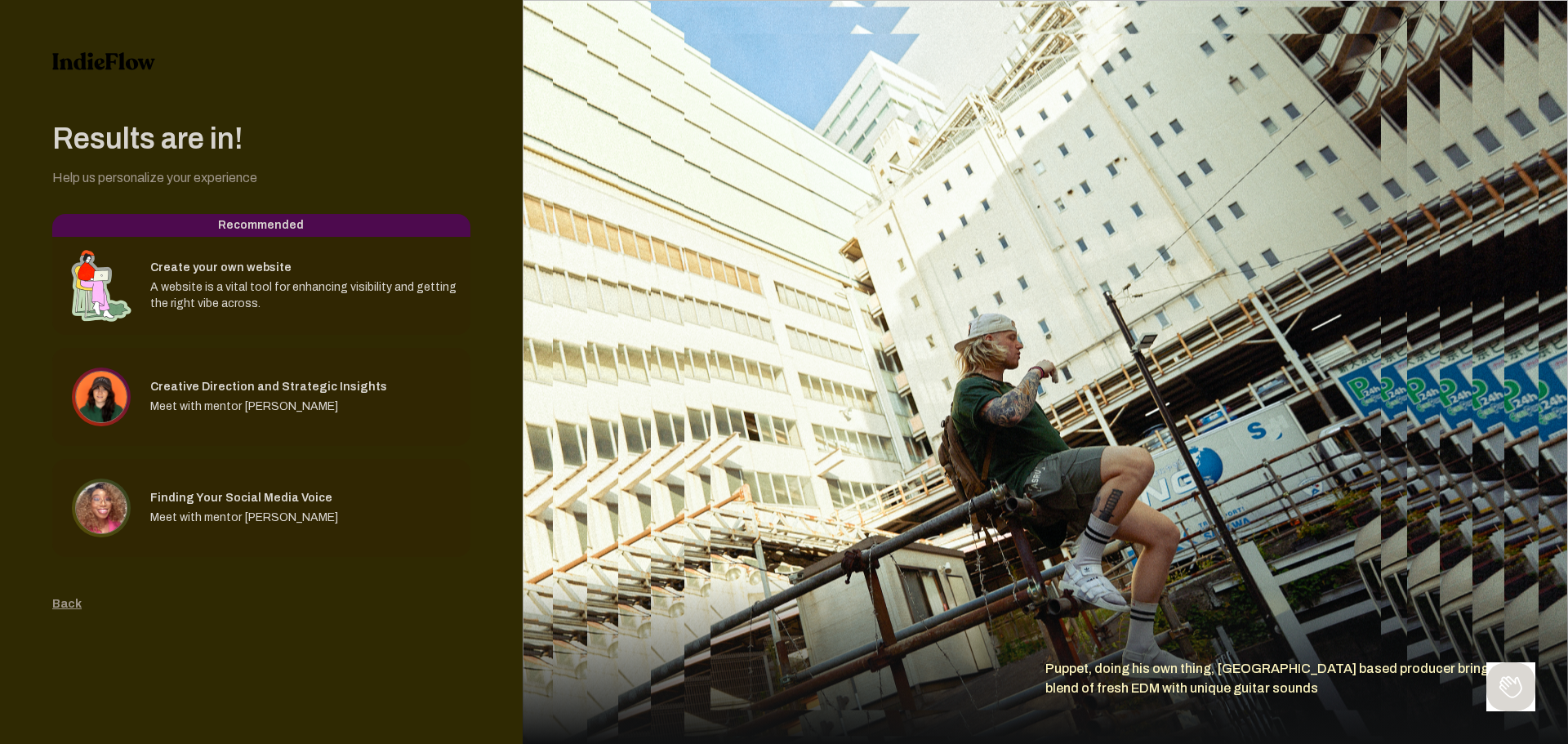
click at [281, 226] on div "Recommended" at bounding box center [261, 225] width 418 height 23
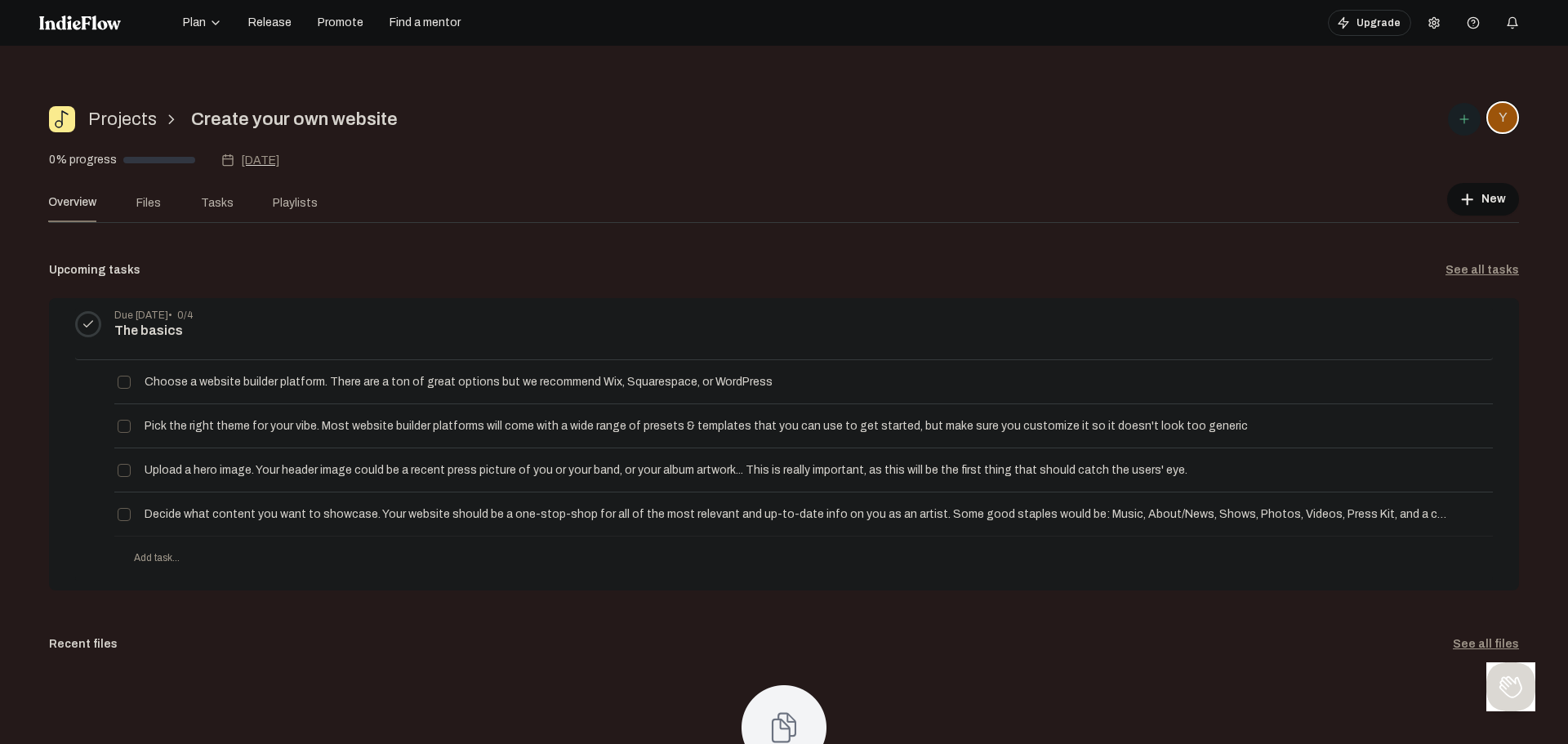
click at [561, 125] on div "Projects arrow_forward_ios Create your own website" at bounding box center [538, 119] width 978 height 36
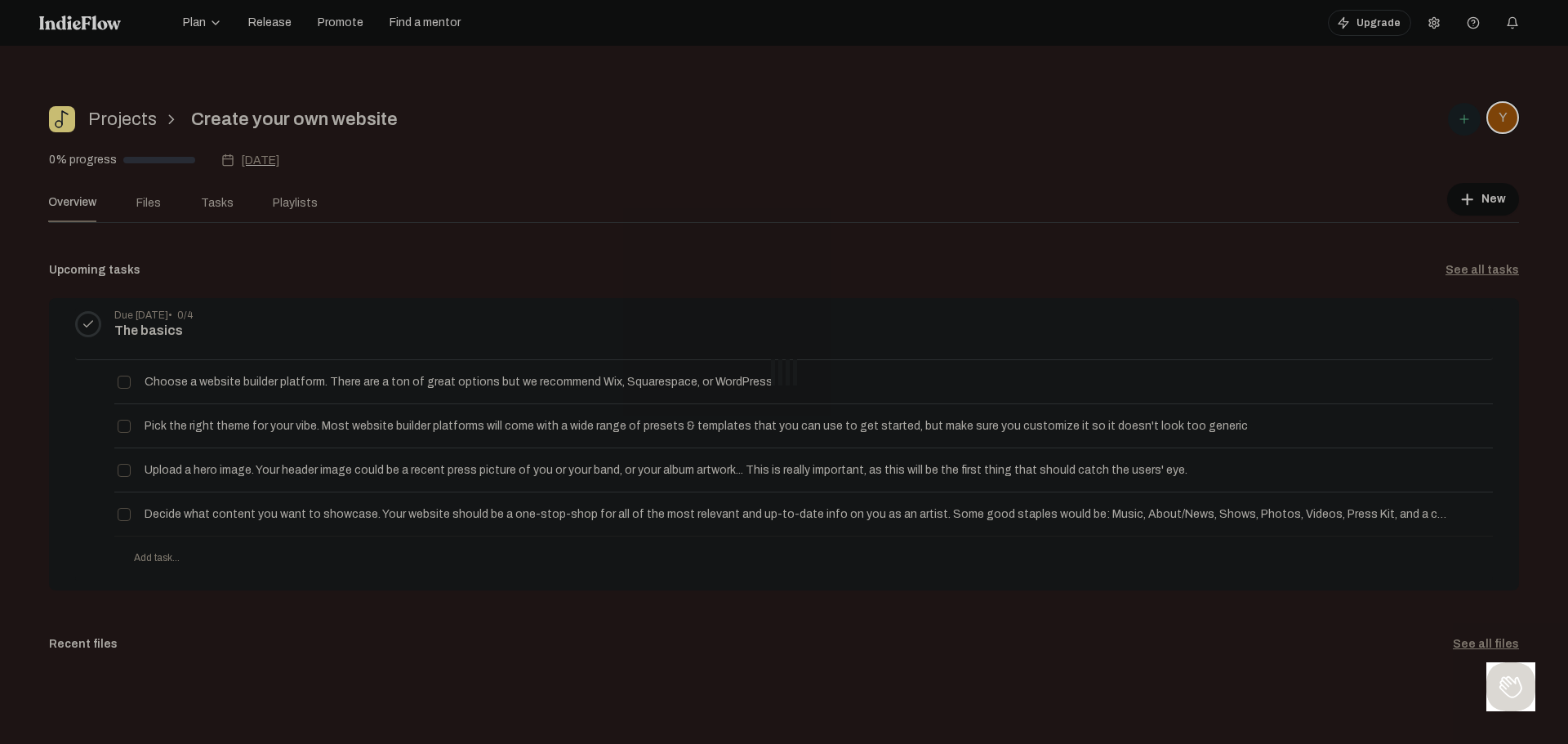
click at [535, 531] on div at bounding box center [784, 372] width 1568 height 744
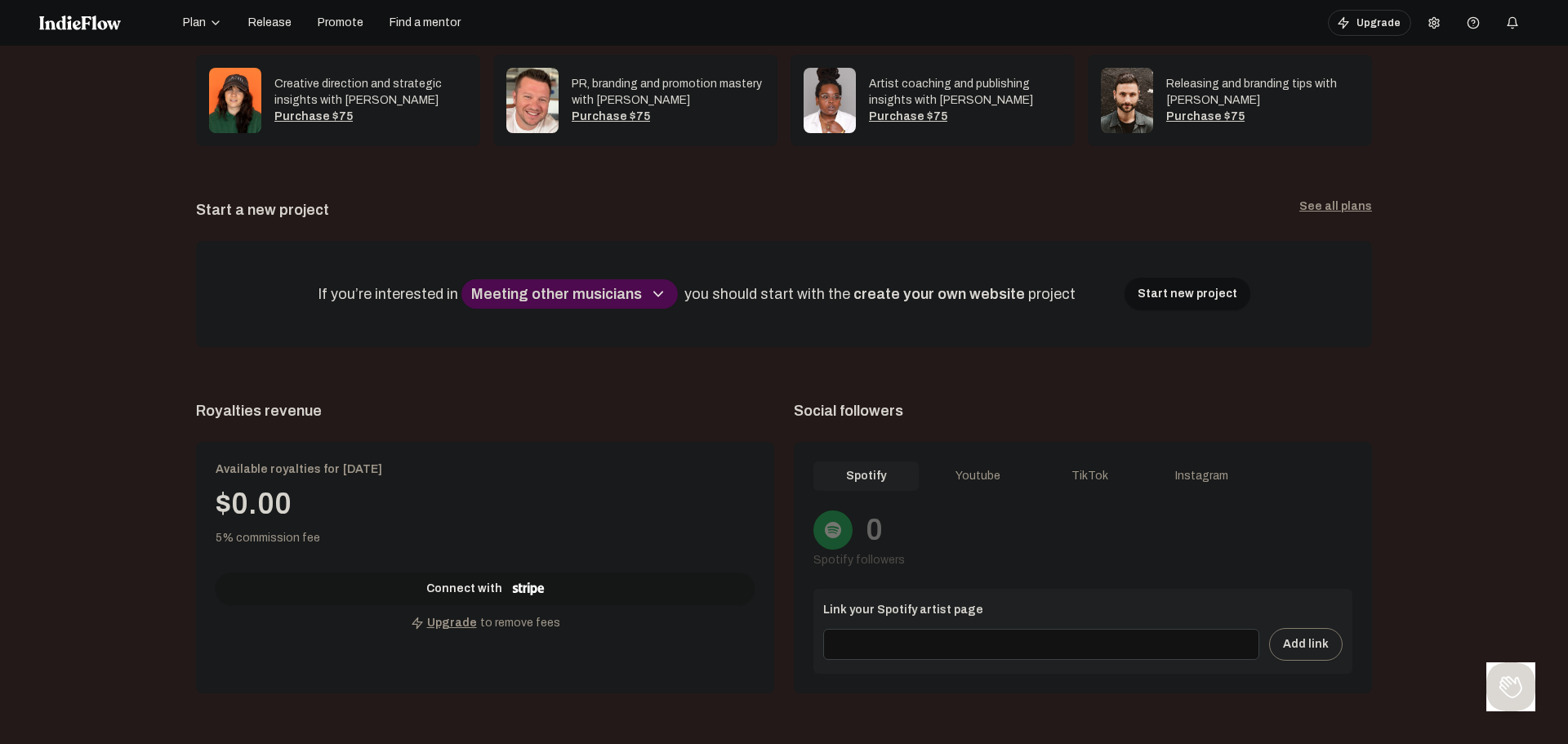
scroll to position [408, 0]
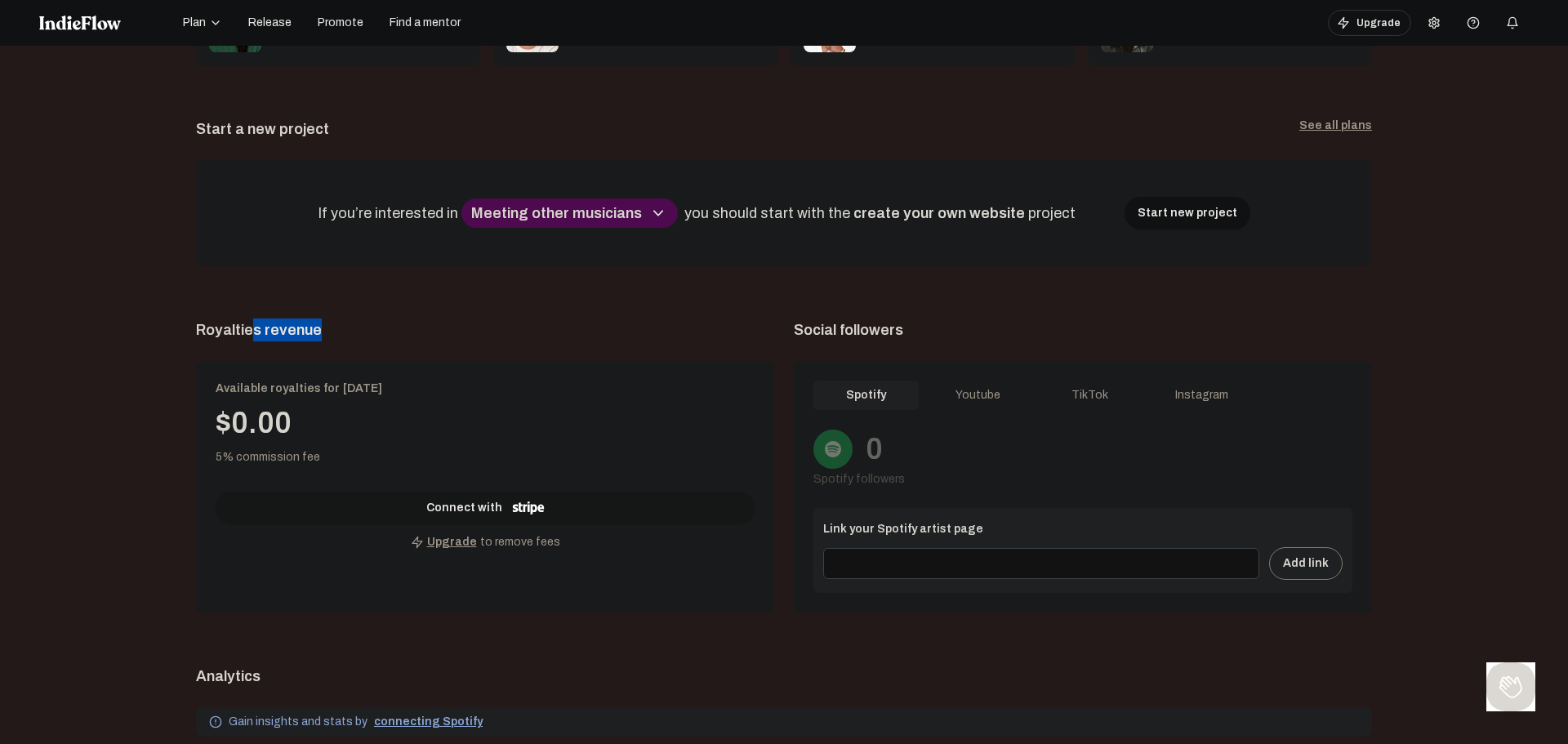
drag, startPoint x: 284, startPoint y: 325, endPoint x: 498, endPoint y: 325, distance: 214.0
click at [486, 325] on span "Royalties revenue" at bounding box center [485, 329] width 578 height 23
click at [531, 325] on span "Royalties revenue" at bounding box center [485, 329] width 578 height 23
click at [965, 395] on div "Youtube" at bounding box center [978, 395] width 106 height 29
click at [1091, 397] on div "TikTok" at bounding box center [1090, 395] width 106 height 29
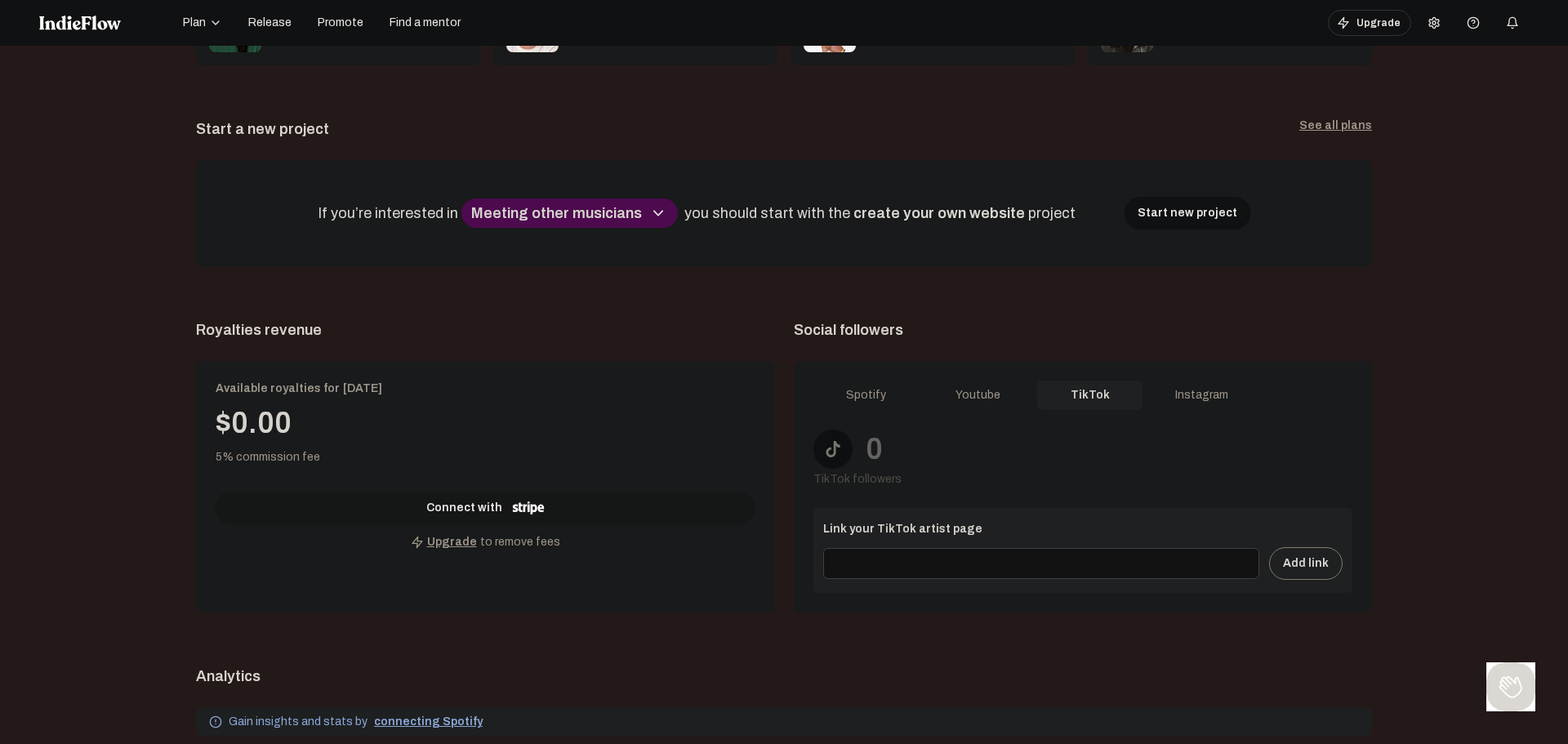
click at [1178, 395] on div "Instagram" at bounding box center [1201, 395] width 106 height 29
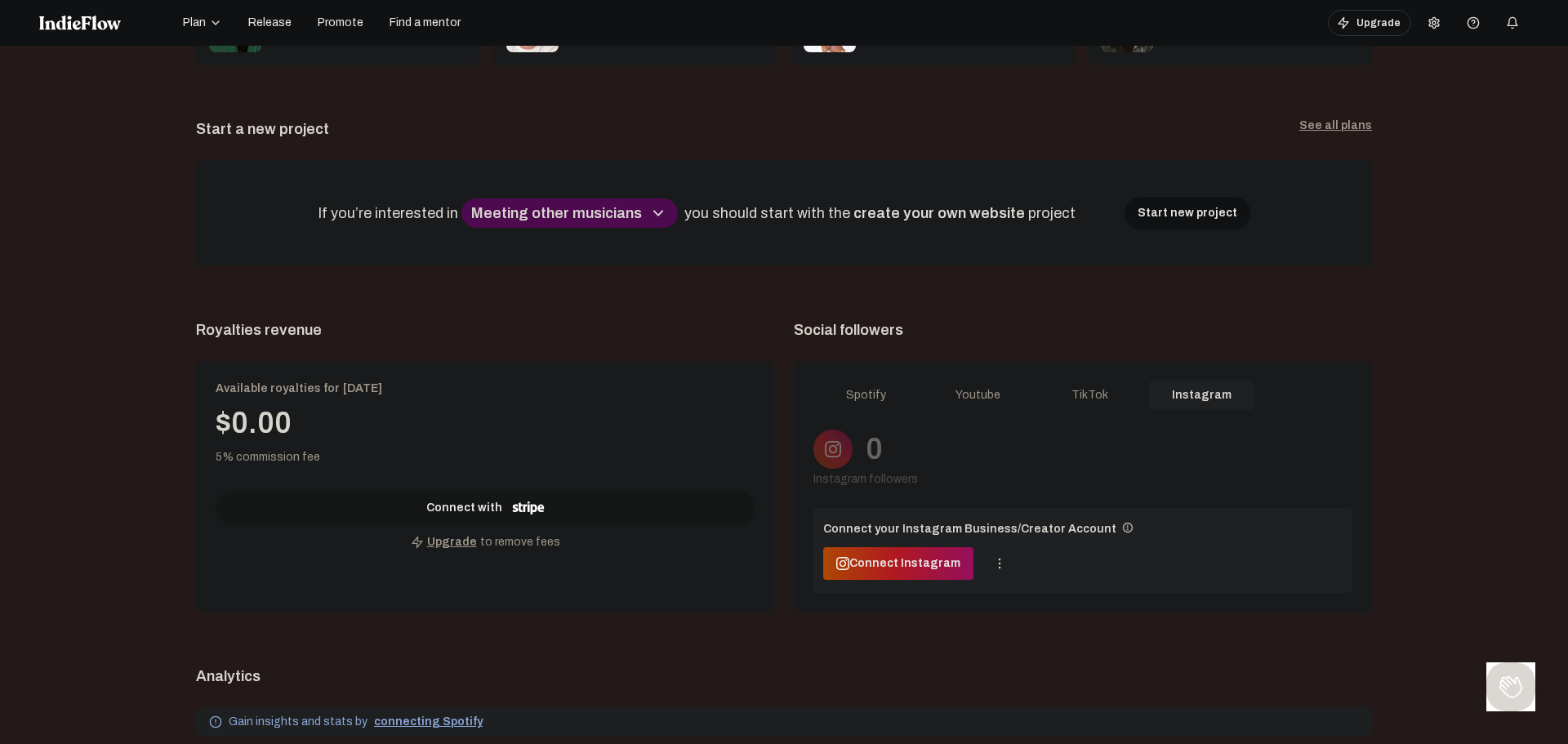
click at [859, 398] on div "Spotify" at bounding box center [866, 395] width 106 height 29
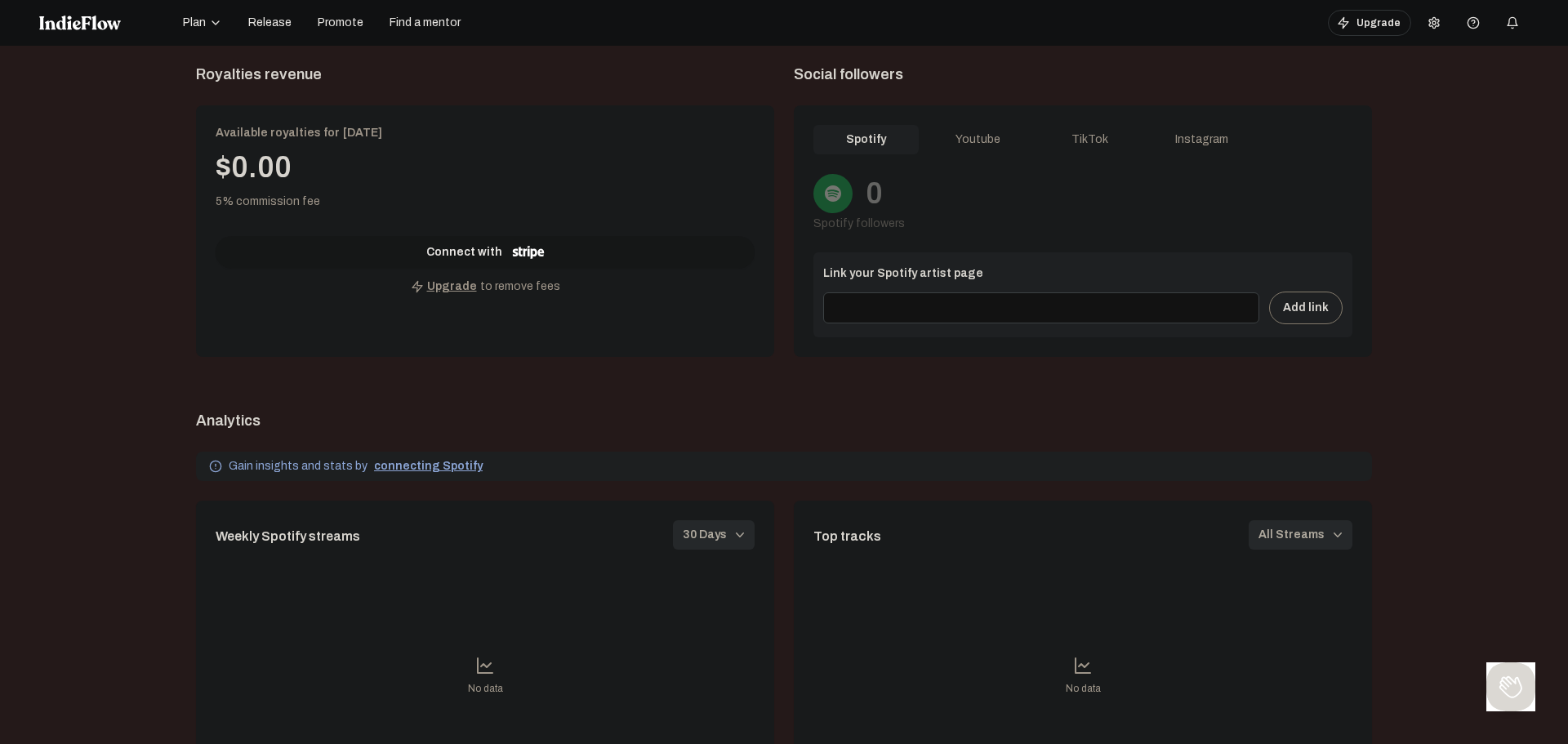
scroll to position [653, 0]
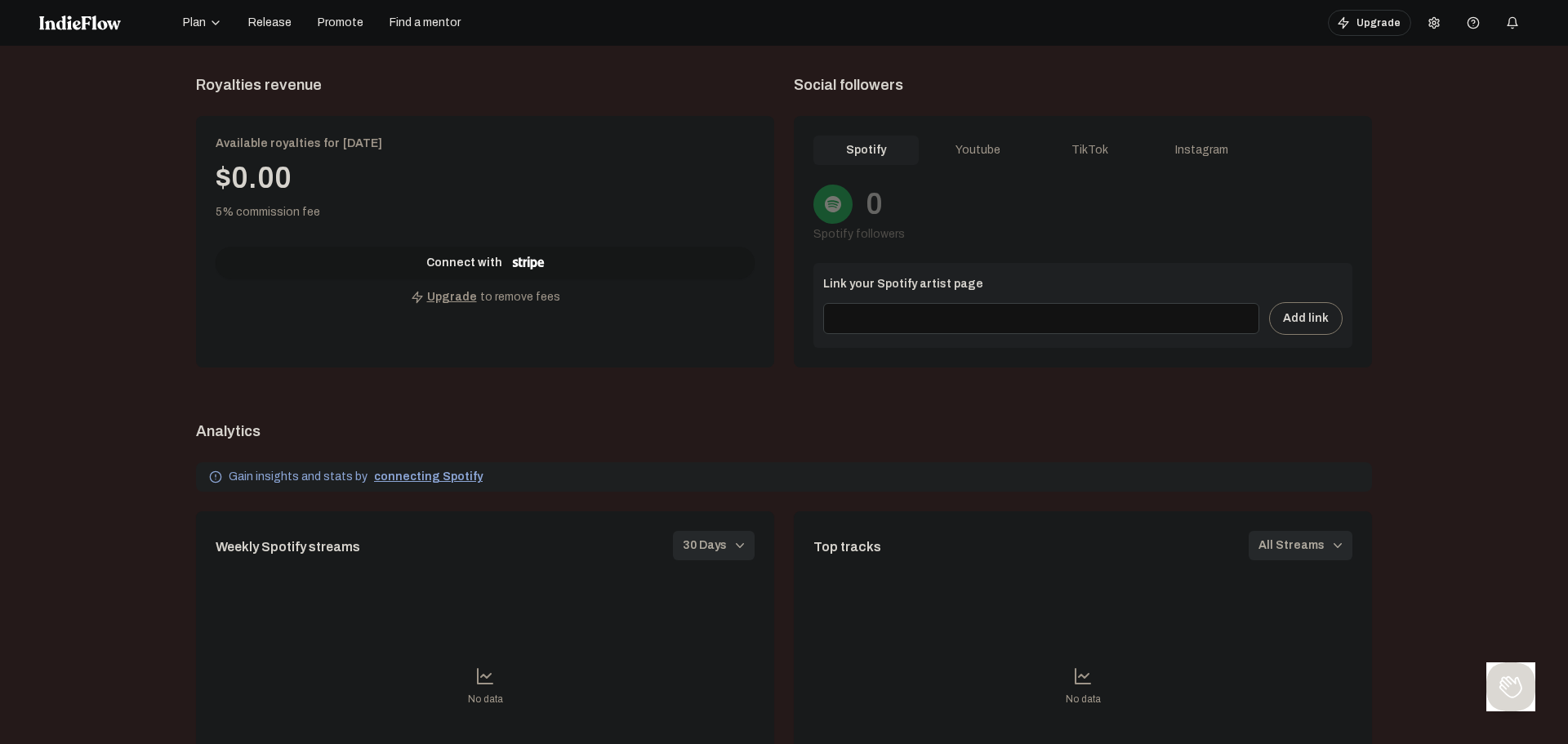
click at [691, 435] on div "Analytics" at bounding box center [783, 430] width 1176 height 23
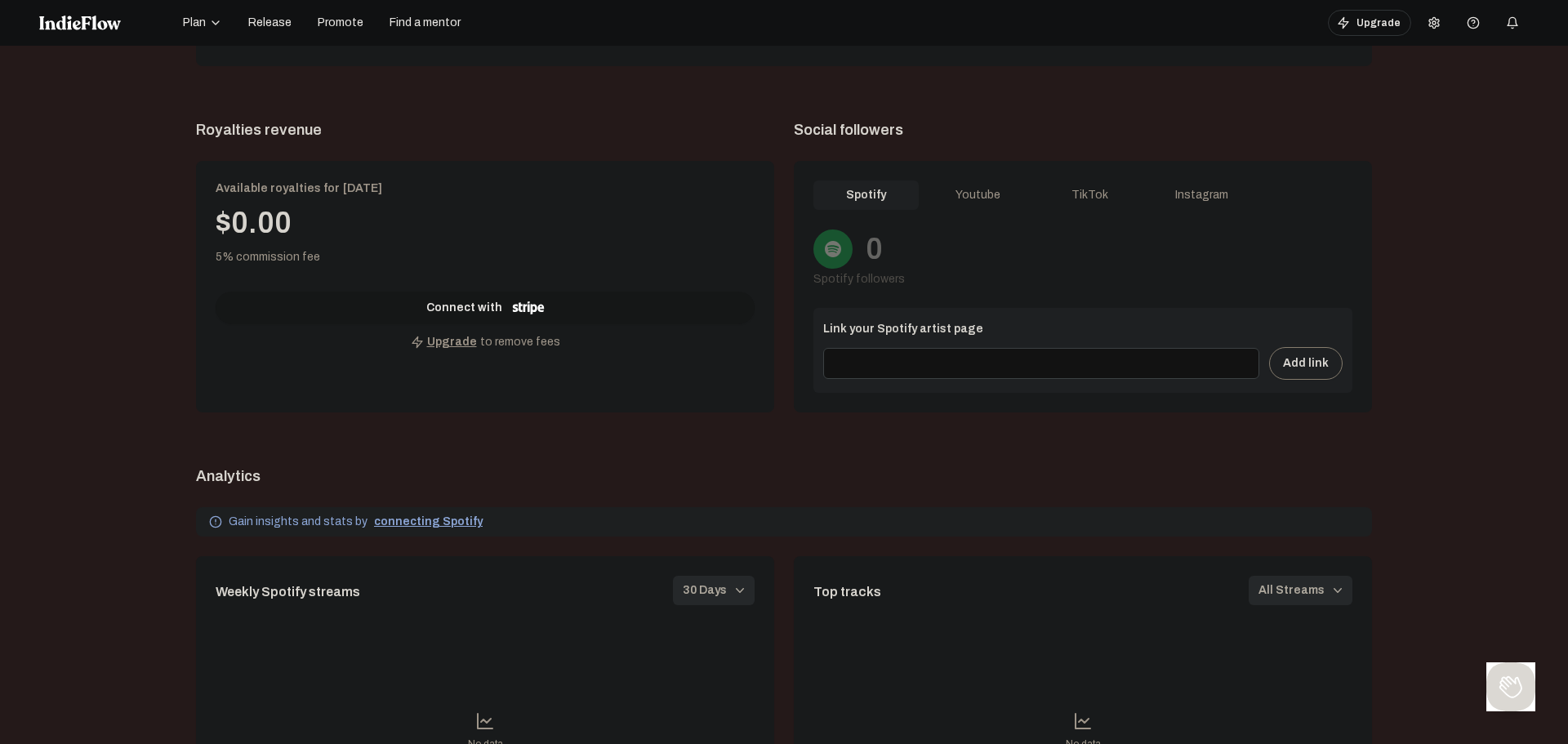
scroll to position [408, 0]
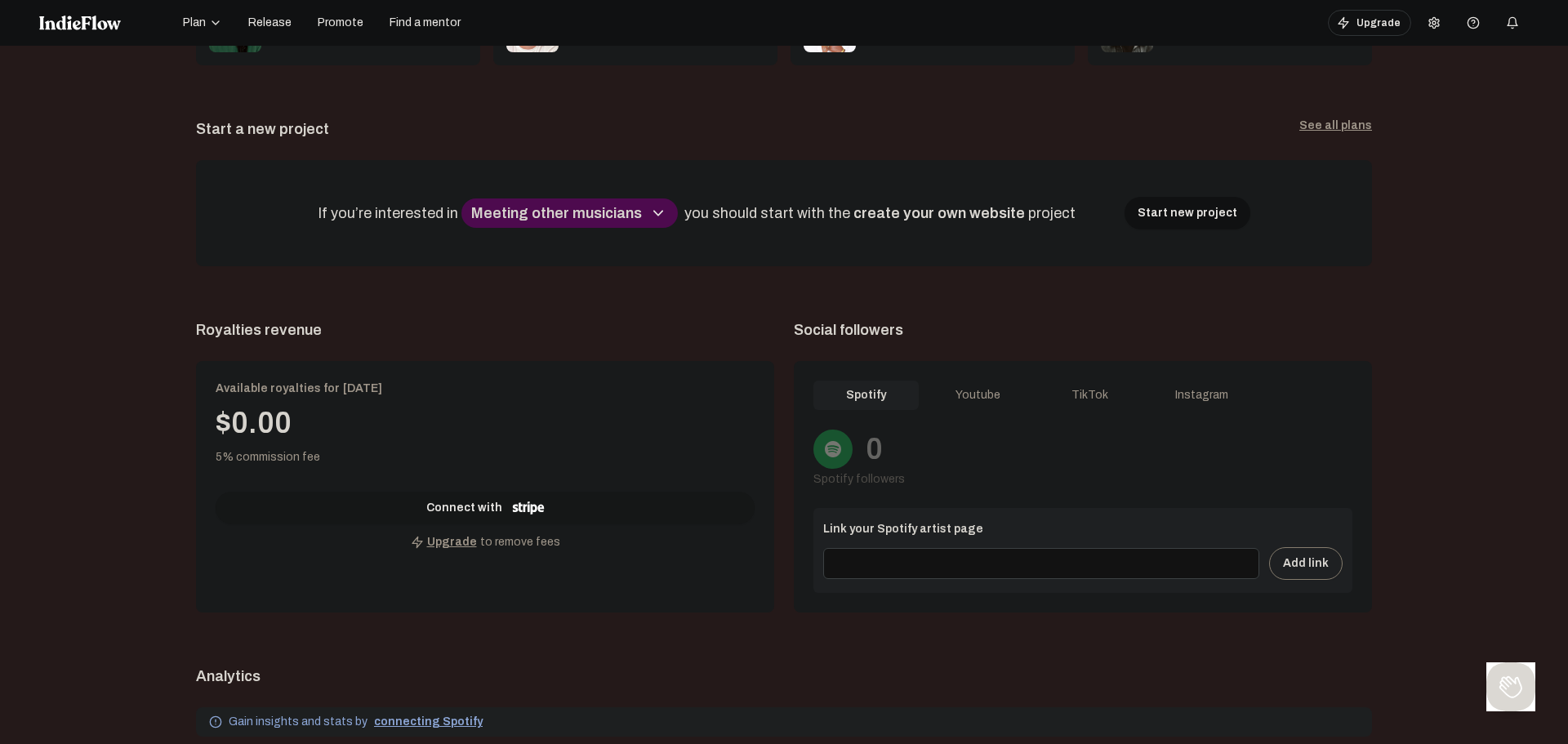
click at [756, 344] on div "Royalties revenue Available royalties for [DATE] $0.00 5% commission fee Connec…" at bounding box center [485, 465] width 578 height 294
drag, startPoint x: 182, startPoint y: 327, endPoint x: 315, endPoint y: 327, distance: 133.0
click at [315, 327] on app-dashboard "Welcome , [PERSON_NAME] Log out Get the full experience on desktop! Unlock excl…" at bounding box center [783, 566] width 1489 height 1765
click at [315, 327] on span "Royalties revenue" at bounding box center [485, 329] width 578 height 23
drag, startPoint x: 291, startPoint y: 327, endPoint x: 172, endPoint y: 327, distance: 119.0
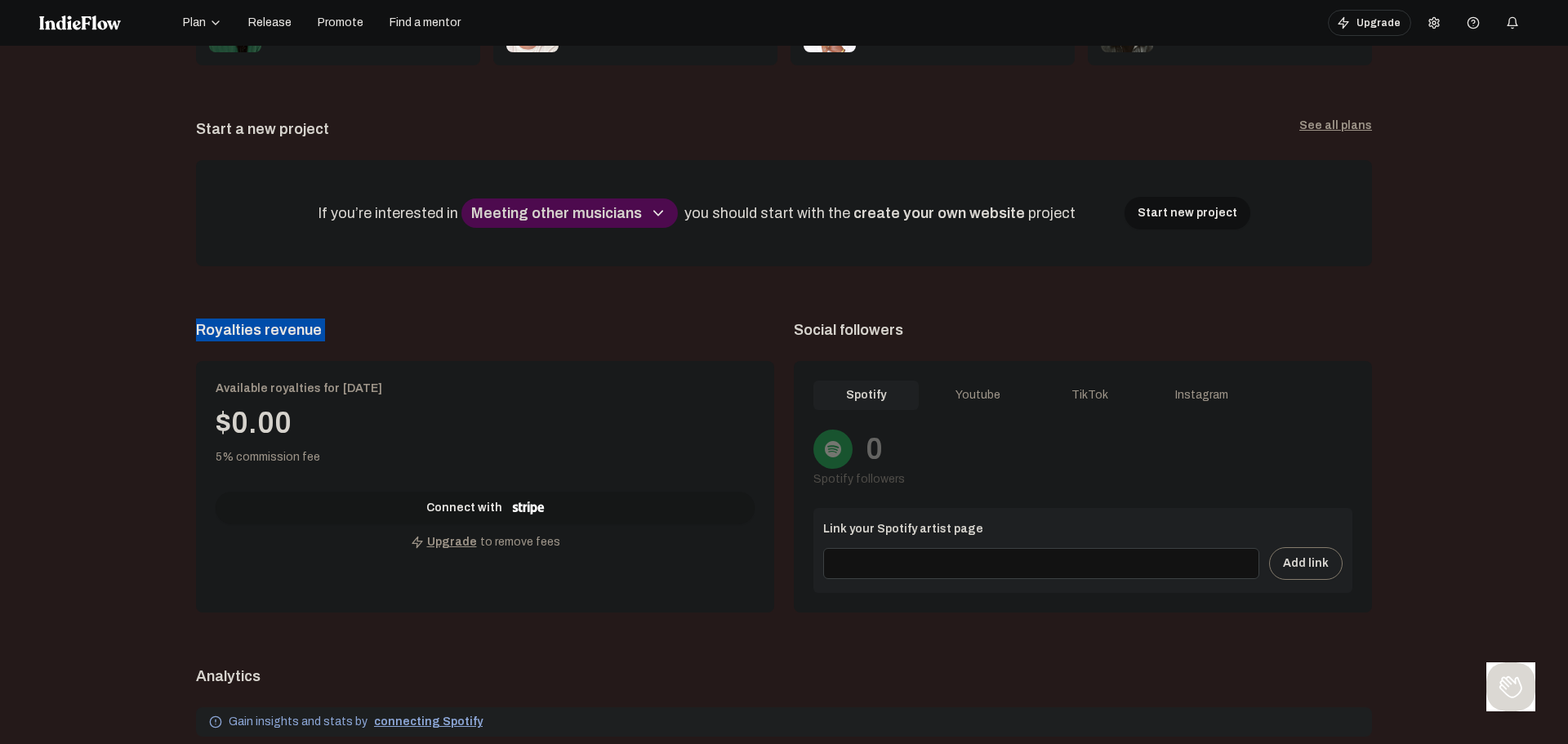
click at [172, 327] on app-dashboard "Welcome , [PERSON_NAME] Log out Get the full experience on desktop! Unlock excl…" at bounding box center [783, 566] width 1489 height 1765
drag, startPoint x: 172, startPoint y: 327, endPoint x: 320, endPoint y: 327, distance: 148.0
click at [320, 327] on app-dashboard "Welcome , [PERSON_NAME] Log out Get the full experience on desktop! Unlock excl…" at bounding box center [783, 566] width 1489 height 1765
click at [320, 341] on div "Royalties revenue Available royalties for [DATE] $0.00 5% commission fee Connec…" at bounding box center [485, 465] width 578 height 294
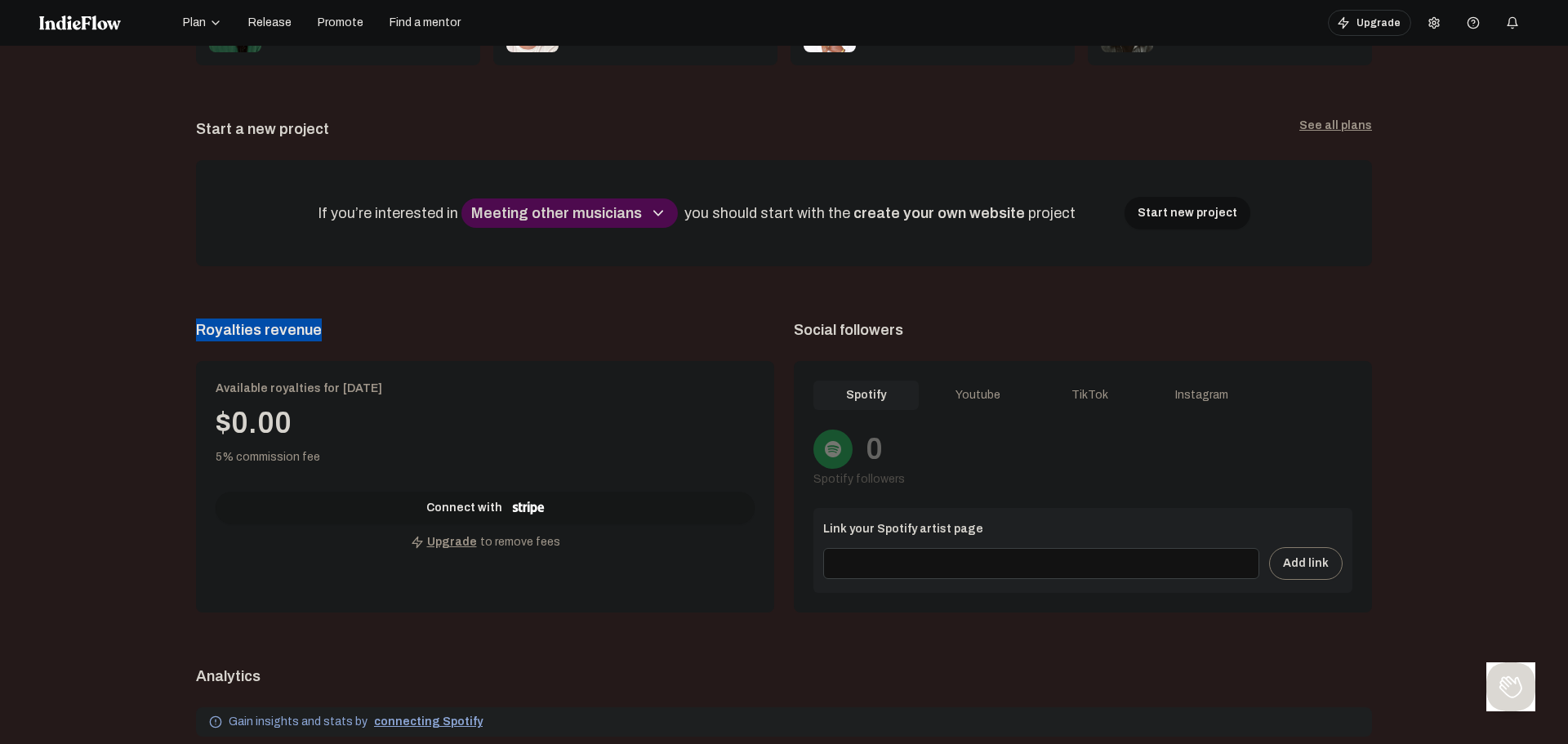
drag, startPoint x: 320, startPoint y: 333, endPoint x: 186, endPoint y: 333, distance: 134.0
click at [196, 333] on span "Royalties revenue" at bounding box center [485, 329] width 578 height 23
click at [266, 321] on span "Royalties revenue" at bounding box center [485, 329] width 578 height 23
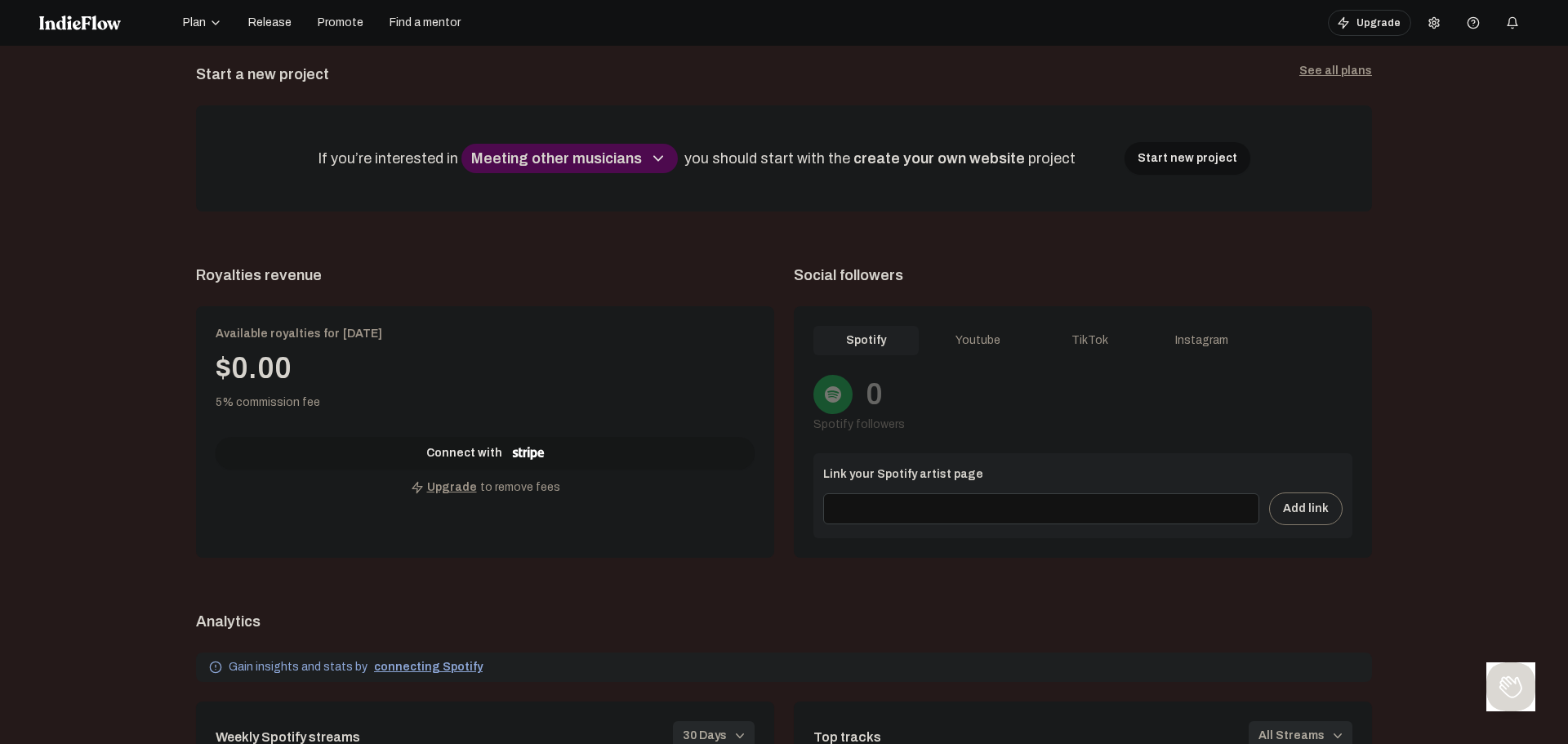
scroll to position [571, 0]
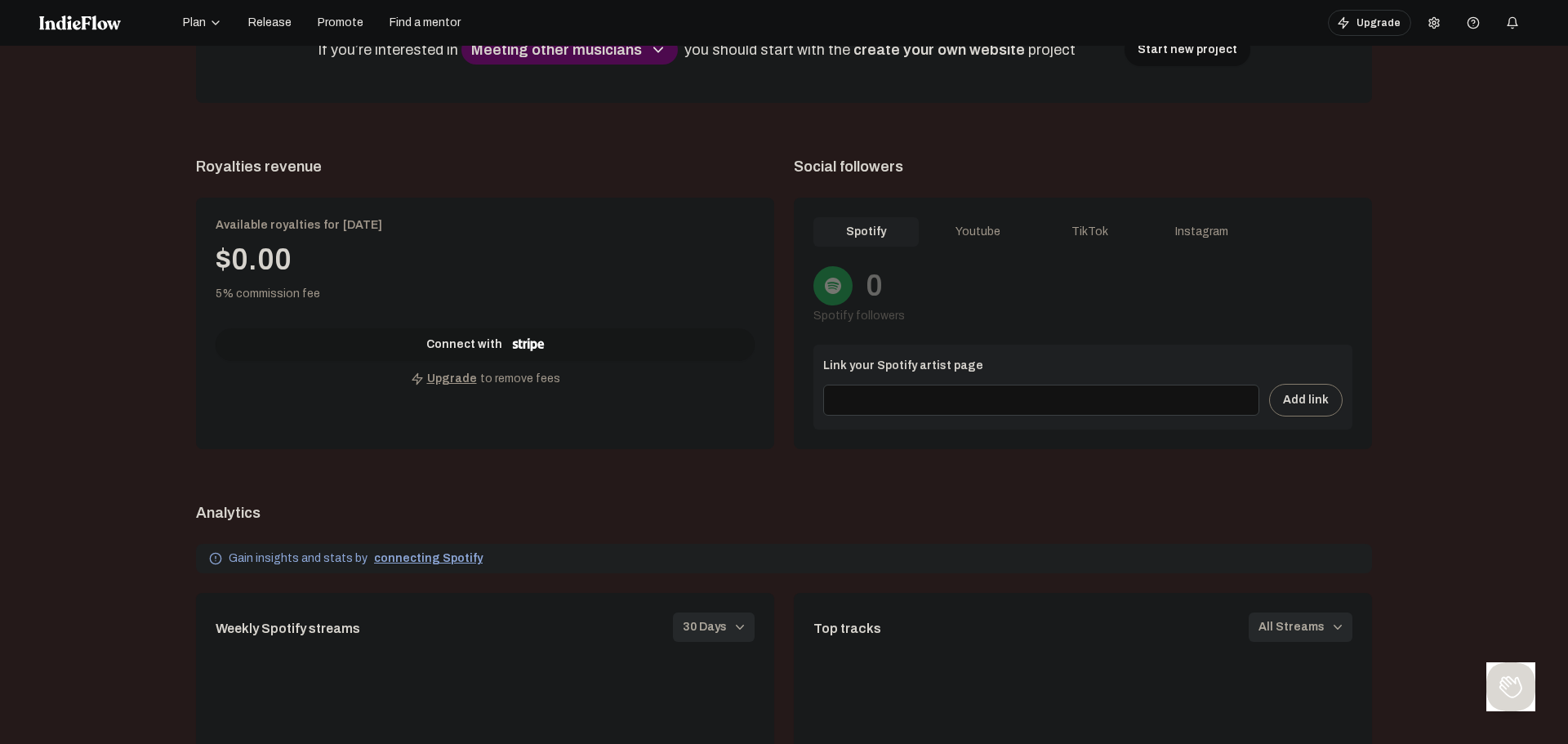
click at [943, 216] on div "Spotify Youtube TikTok Instagram 0 Spotify followers Link your Spotify artist p…" at bounding box center [1083, 323] width 578 height 252
click at [970, 232] on div "Youtube" at bounding box center [978, 232] width 106 height 29
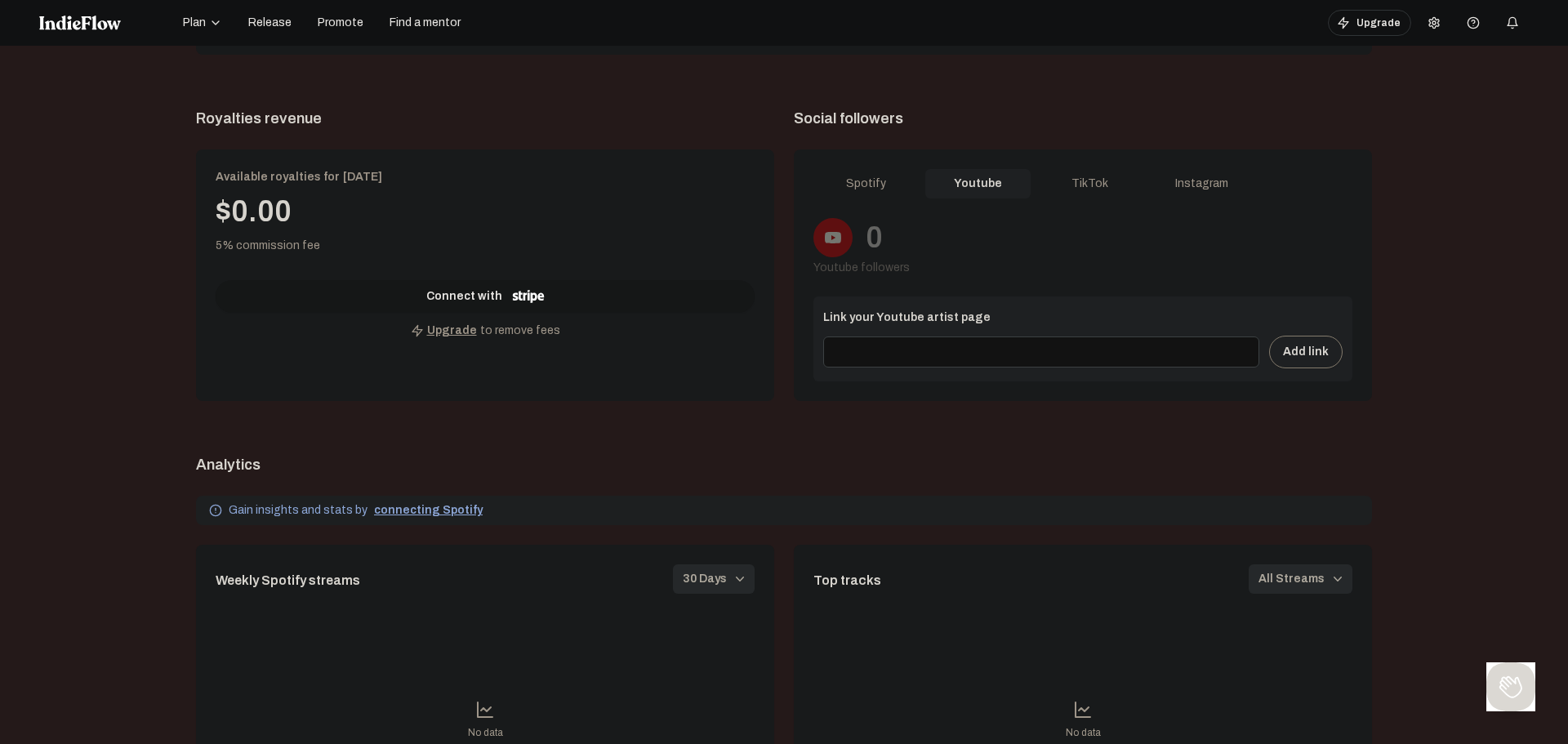
scroll to position [653, 0]
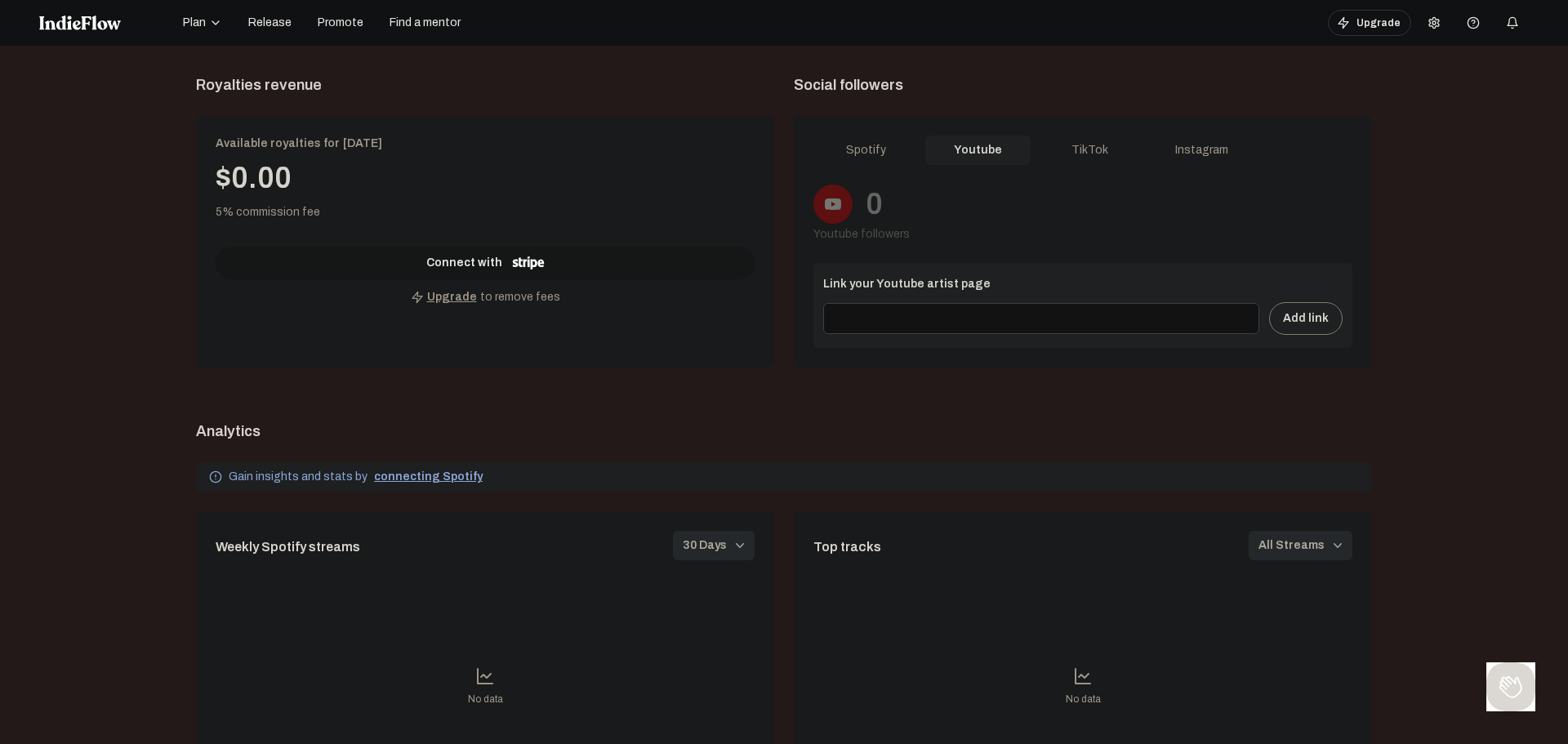
click at [1068, 234] on div "0 Youtube followers" at bounding box center [1082, 214] width 539 height 59
click at [1089, 150] on div "TikTok" at bounding box center [1090, 150] width 106 height 29
click at [1178, 155] on div "Instagram" at bounding box center [1201, 150] width 106 height 29
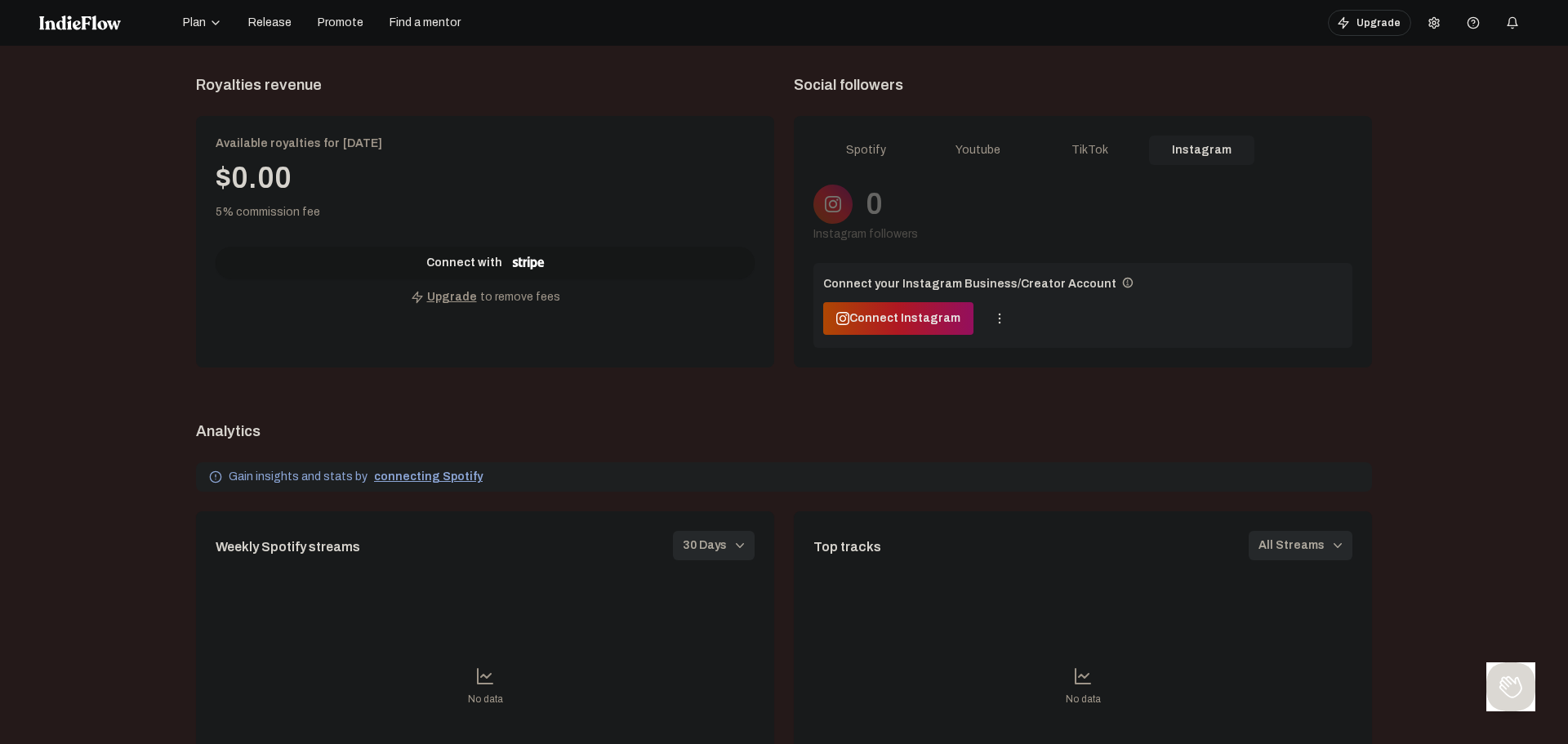
click at [868, 147] on div "Spotify" at bounding box center [866, 150] width 106 height 29
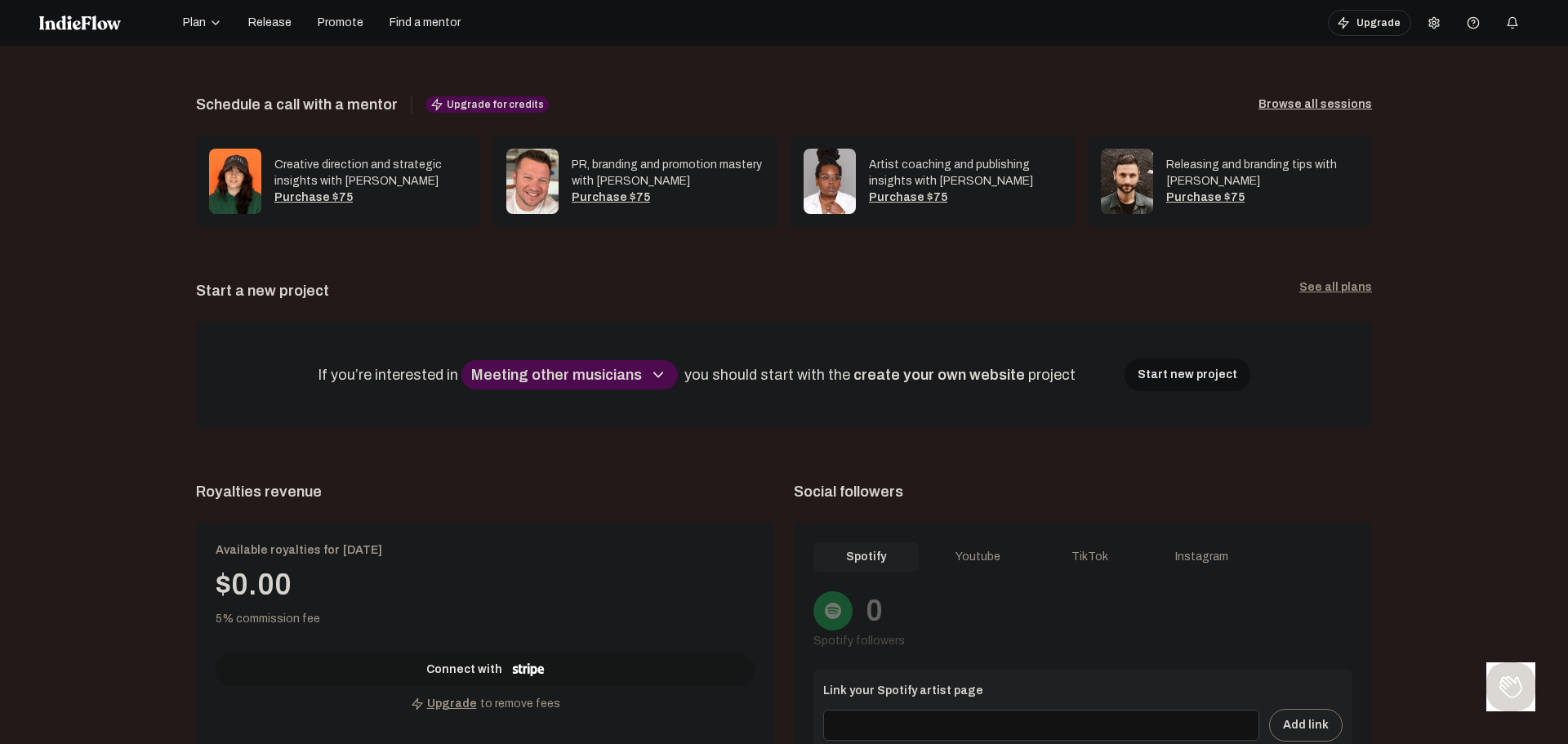
scroll to position [245, 0]
click at [768, 285] on div "Start a new project See all plans" at bounding box center [783, 292] width 1176 height 23
click at [749, 316] on app-project-selector "Start a new project See all plans If you’re interested in Meeting other musicia…" at bounding box center [783, 355] width 1176 height 148
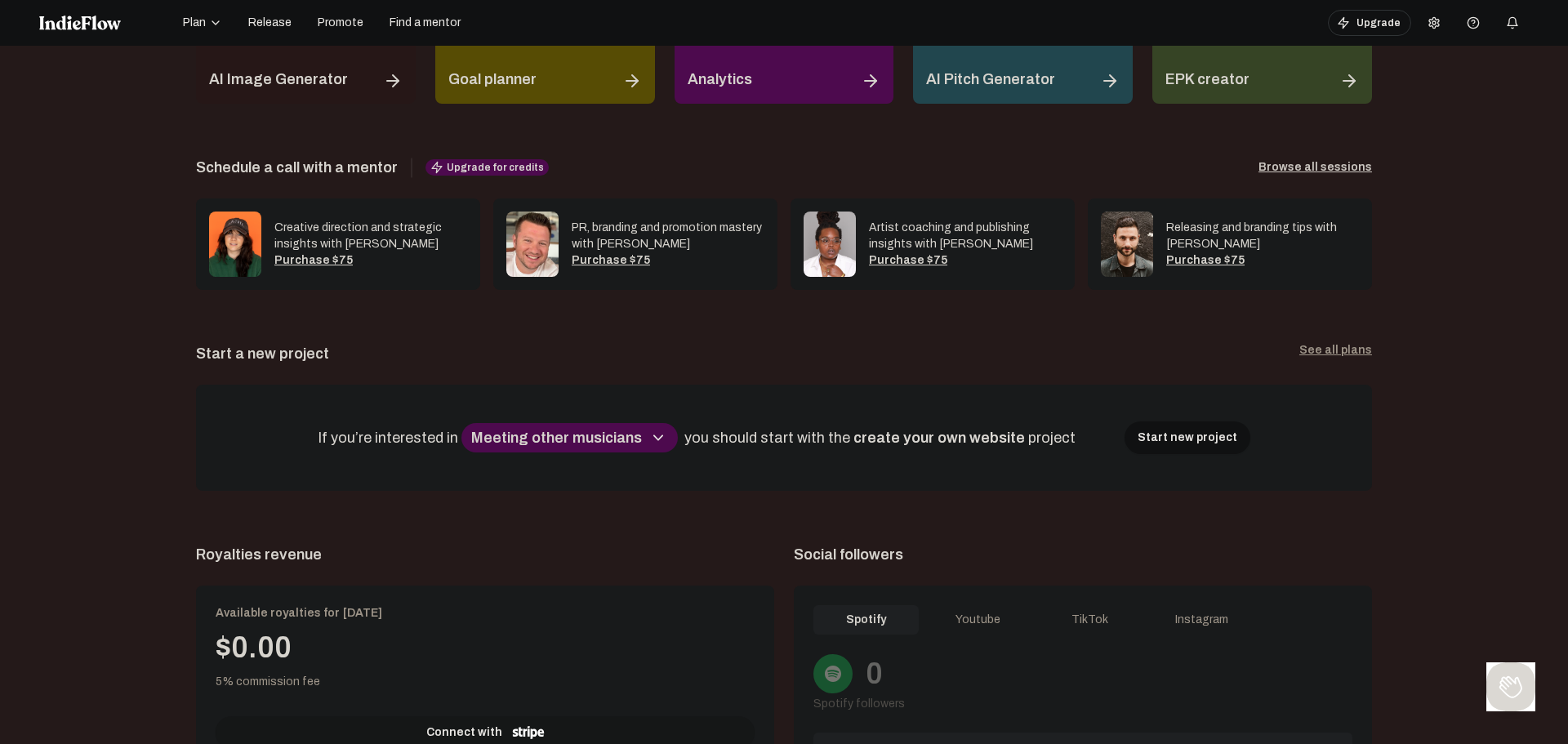
scroll to position [0, 0]
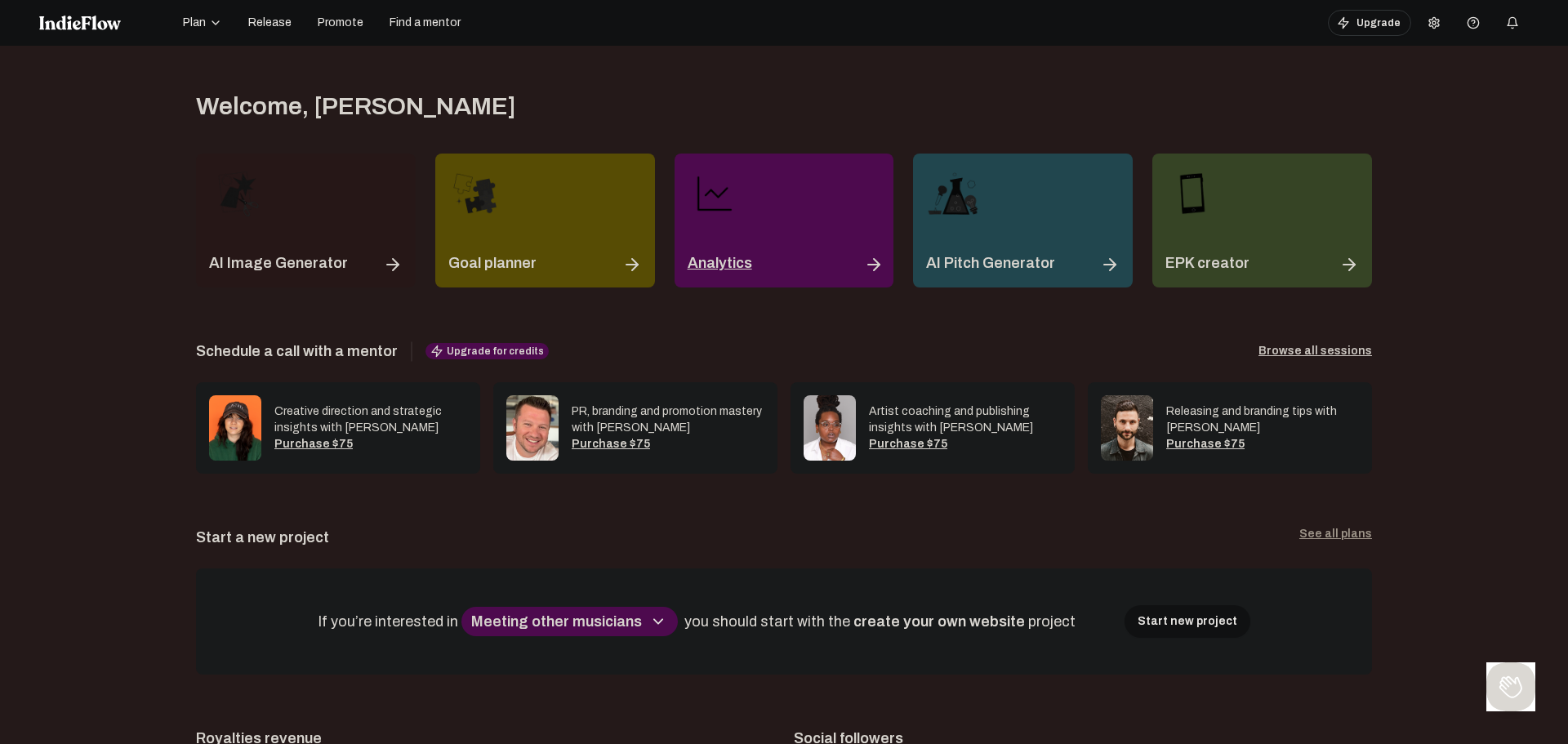
click at [788, 256] on div "Analytics" at bounding box center [784, 263] width 194 height 23
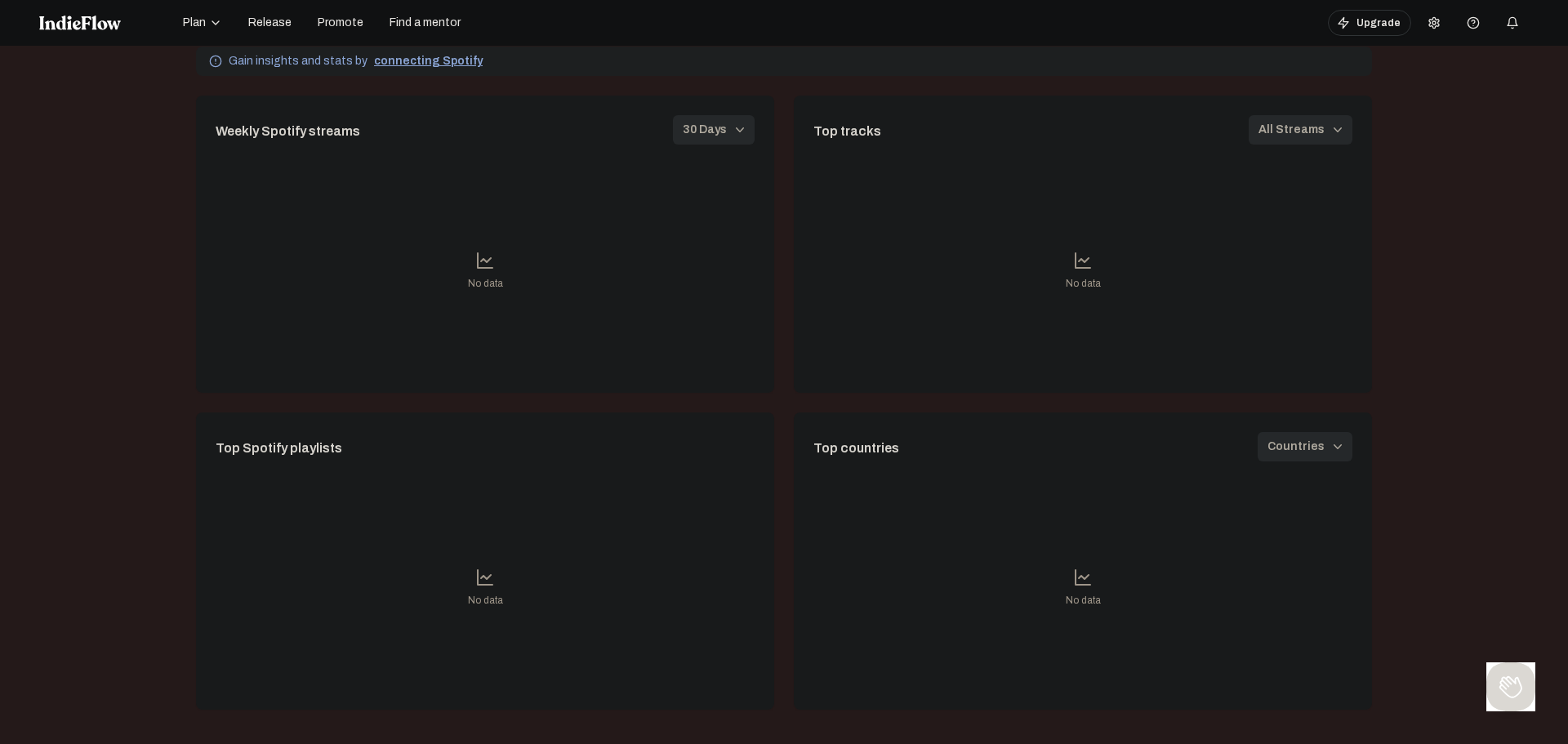
scroll to position [1027, 0]
click at [209, 22] on icon "button" at bounding box center [216, 23] width 13 height 13
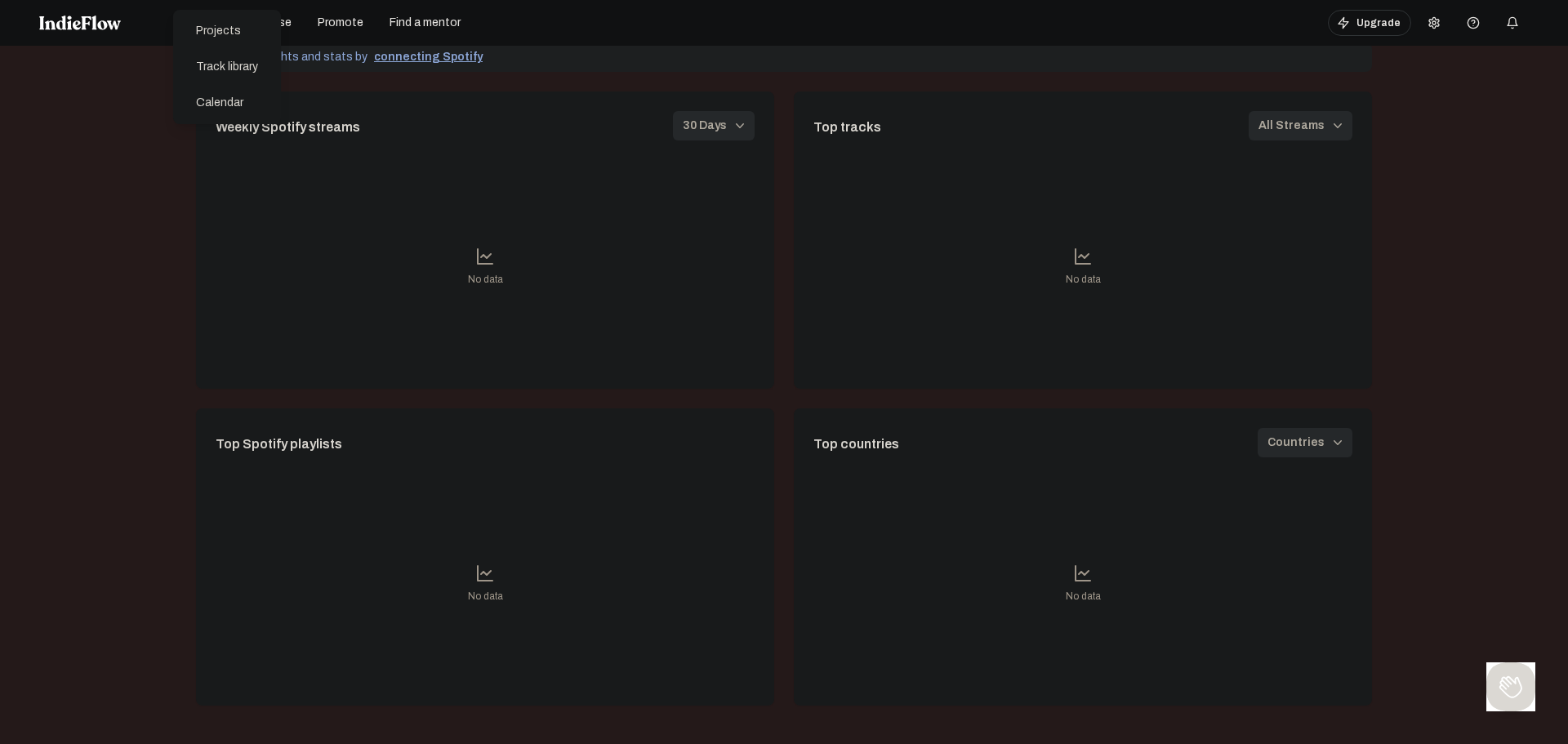
click at [675, 109] on div "Weekly Spotify streams 30 days 30 days No data" at bounding box center [485, 240] width 578 height 297
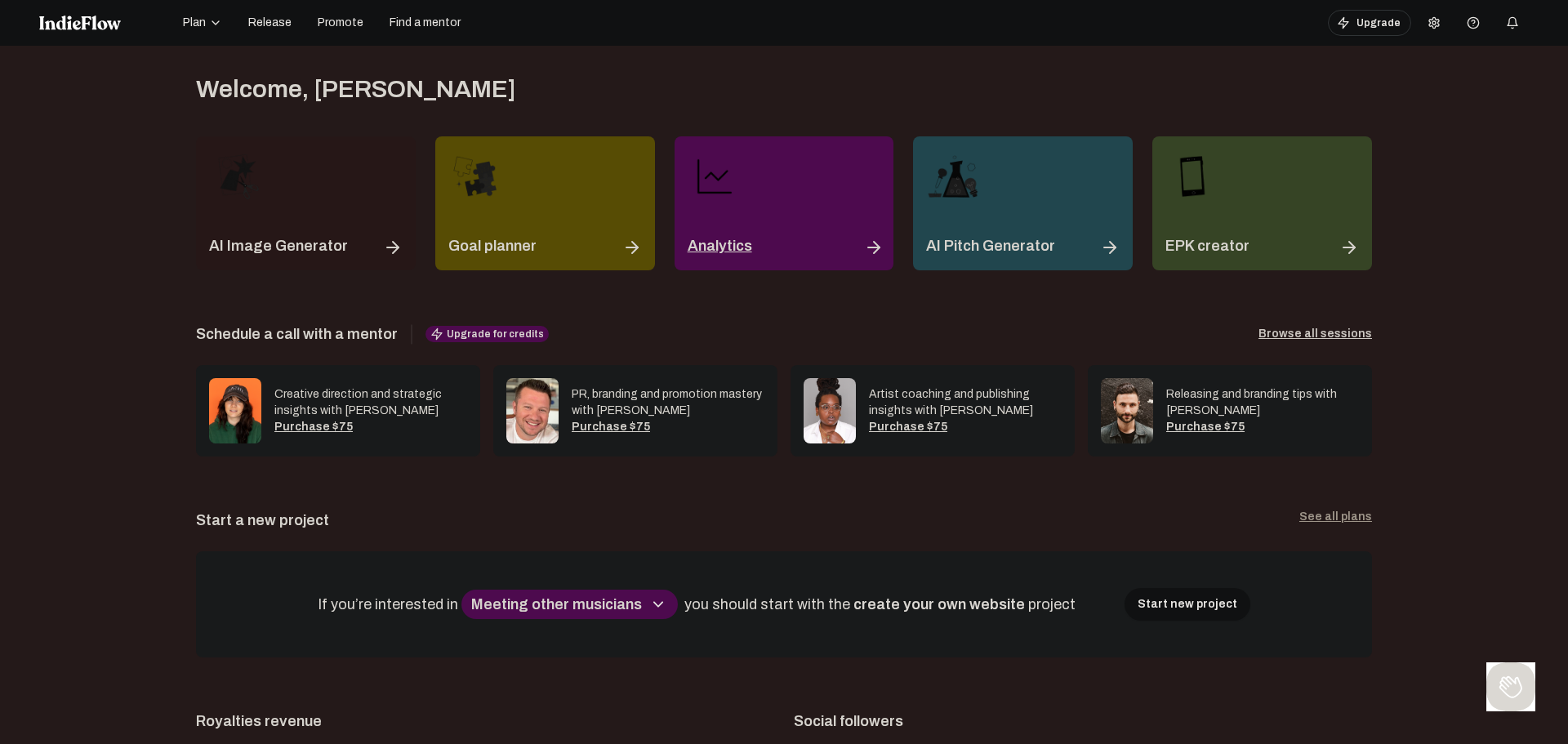
scroll to position [0, 0]
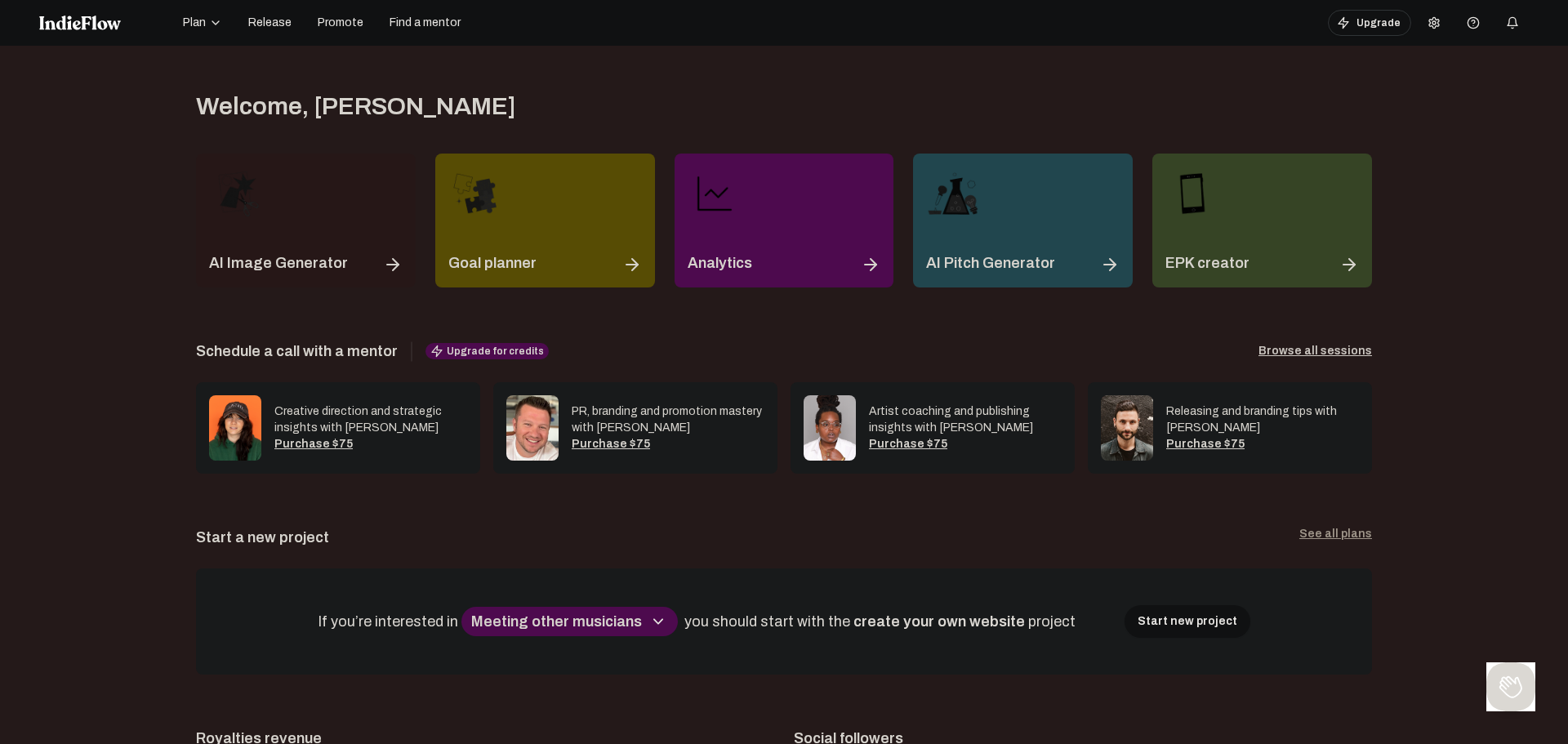
click at [882, 95] on div "Welcome , Yuzan Log out" at bounding box center [783, 106] width 1176 height 29
click at [1066, 93] on div "Welcome , Yuzan Log out" at bounding box center [783, 106] width 1176 height 29
click at [210, 20] on icon "button" at bounding box center [216, 23] width 13 height 13
click at [233, 32] on div "Projects" at bounding box center [227, 31] width 95 height 29
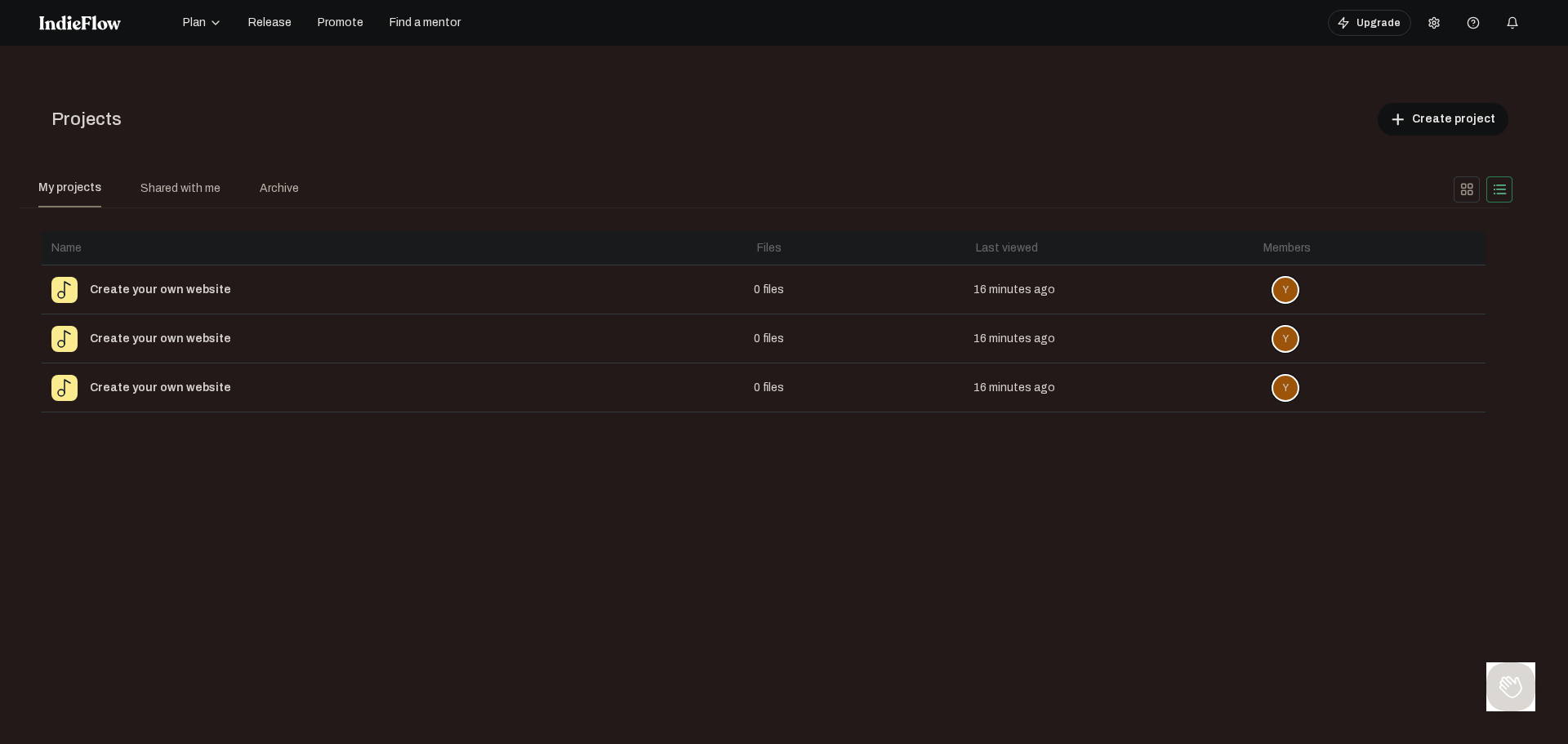
click at [212, 7] on nav "Plan Release Promote Find a mentor Upgrade Help center" at bounding box center [784, 23] width 1568 height 45
click at [210, 15] on button "Plan" at bounding box center [202, 23] width 59 height 26
click at [327, 60] on div "Open menu Projects add Create project grid_view list My projects Shared with me…" at bounding box center [784, 417] width 1568 height 744
click at [106, 28] on img at bounding box center [80, 23] width 82 height 15
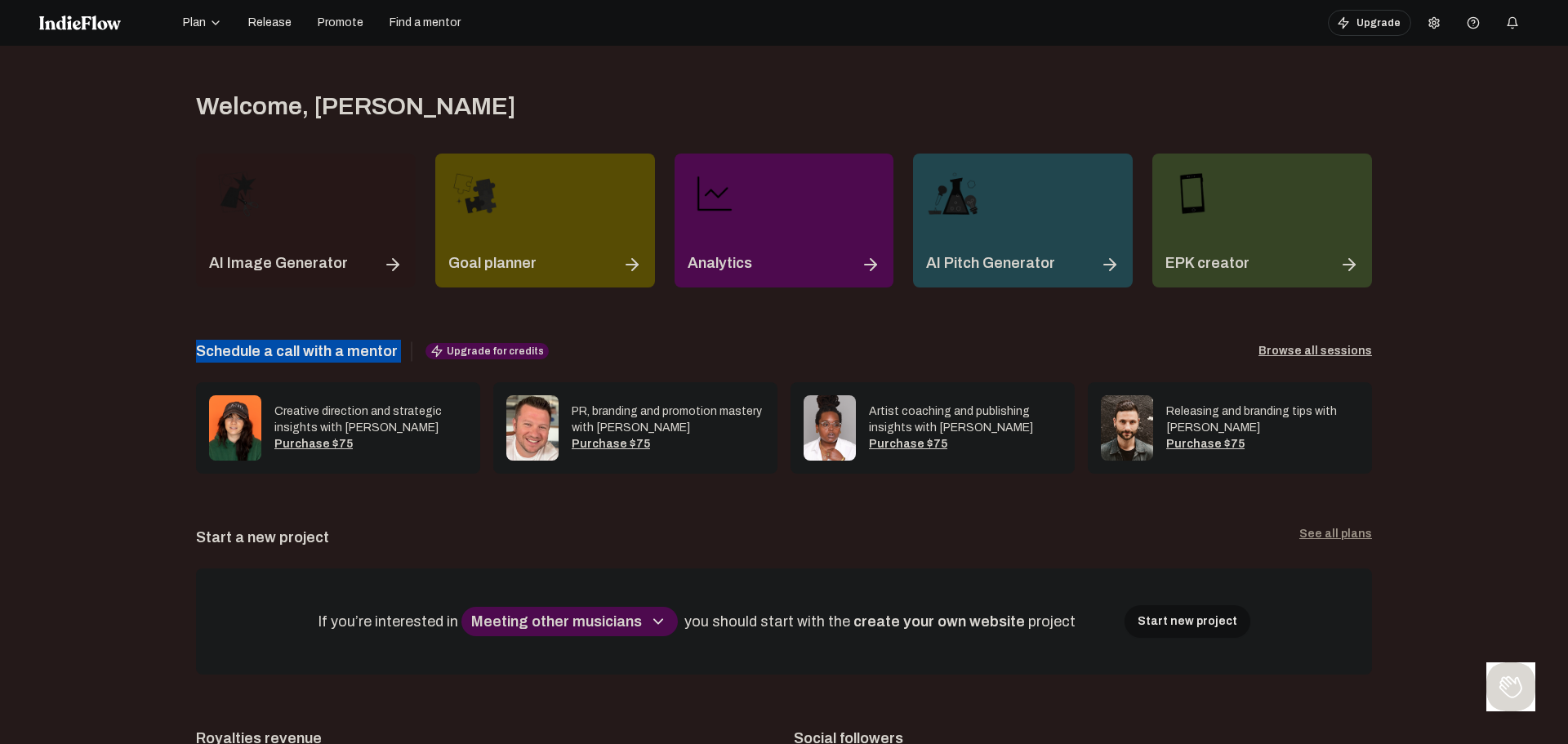
drag, startPoint x: 173, startPoint y: 352, endPoint x: 393, endPoint y: 352, distance: 220.0
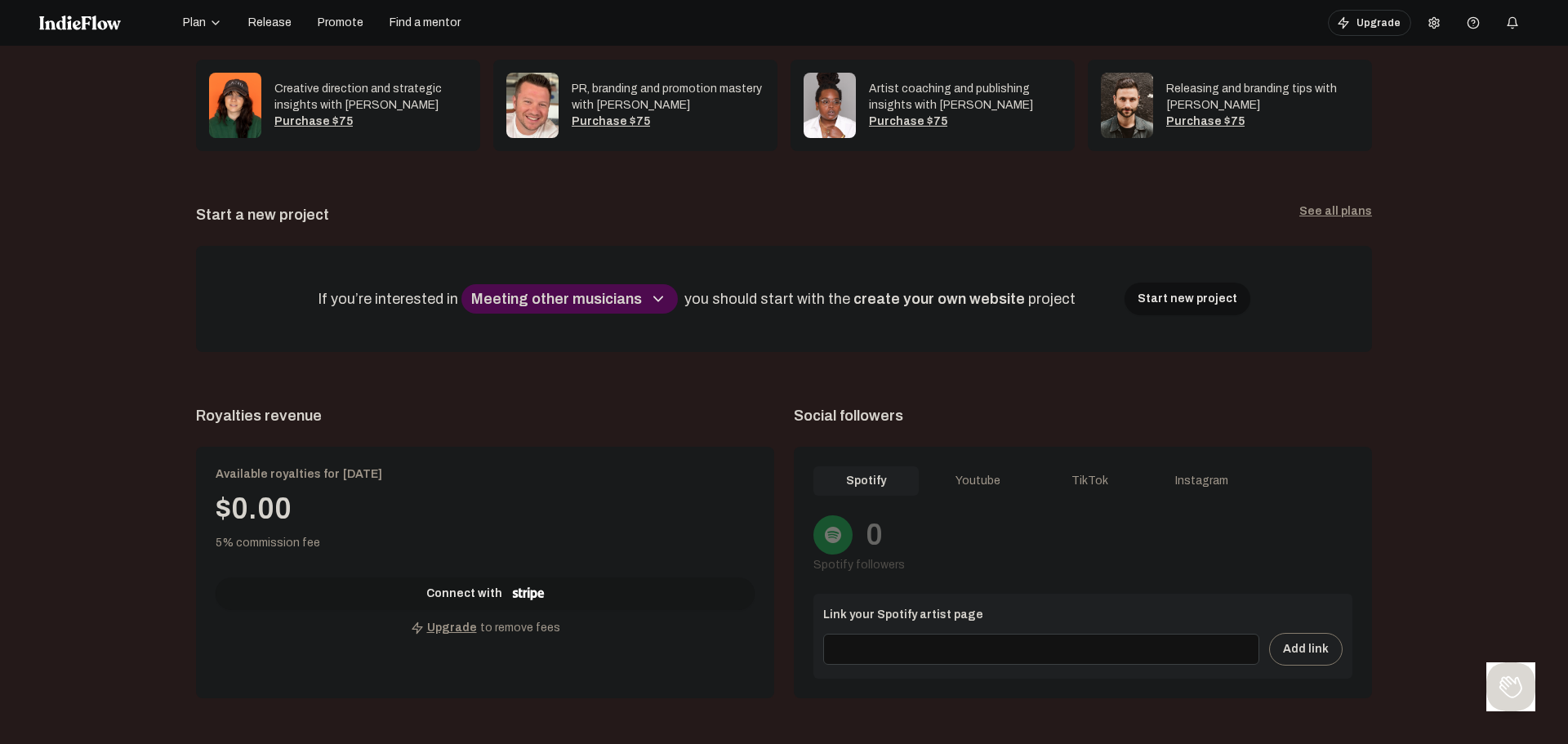
scroll to position [327, 0]
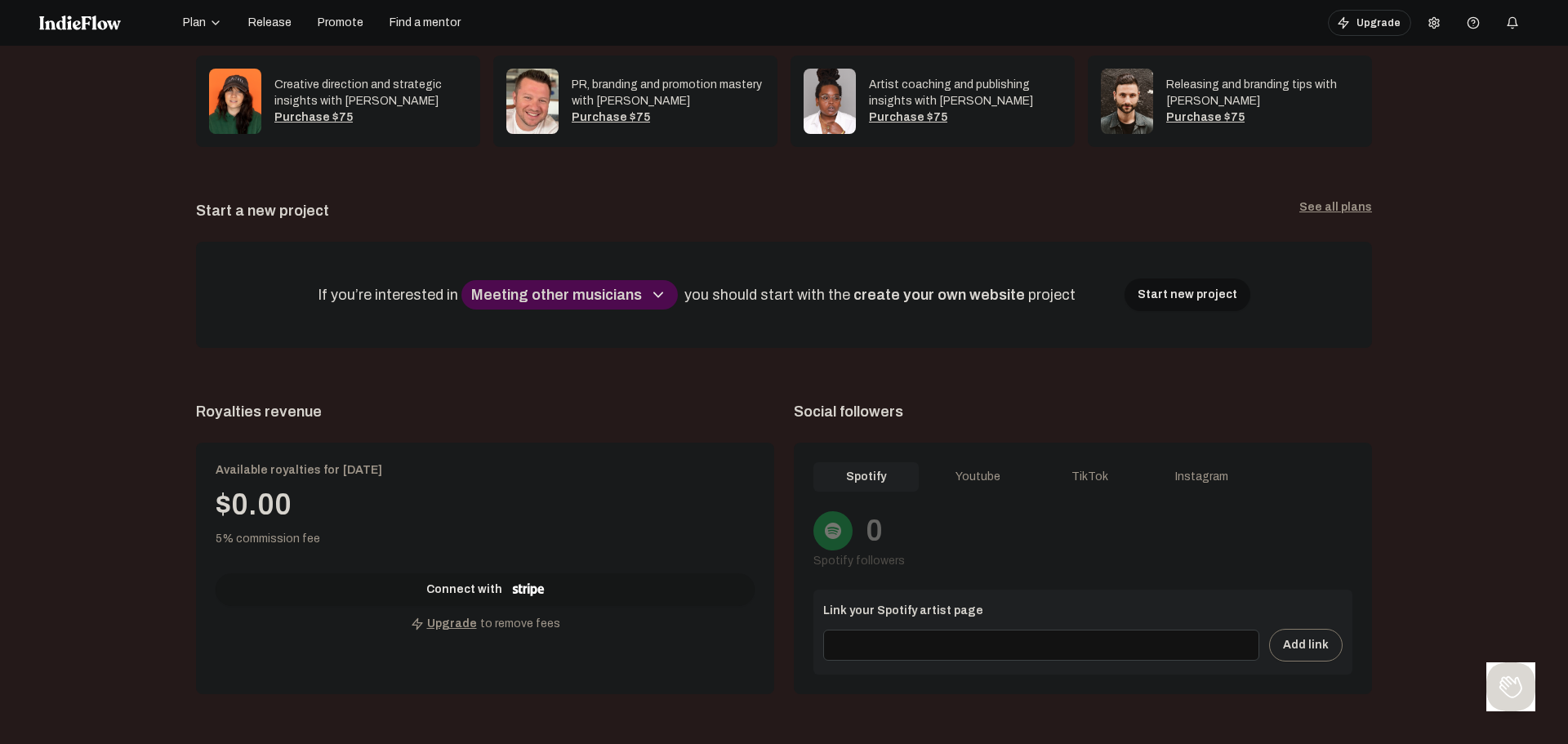
click at [642, 307] on button "Meeting other musicians" at bounding box center [569, 295] width 216 height 29
click at [997, 307] on div "If you’re interested in Meeting other musicians Selling merch Performing live G…" at bounding box center [698, 295] width 761 height 41
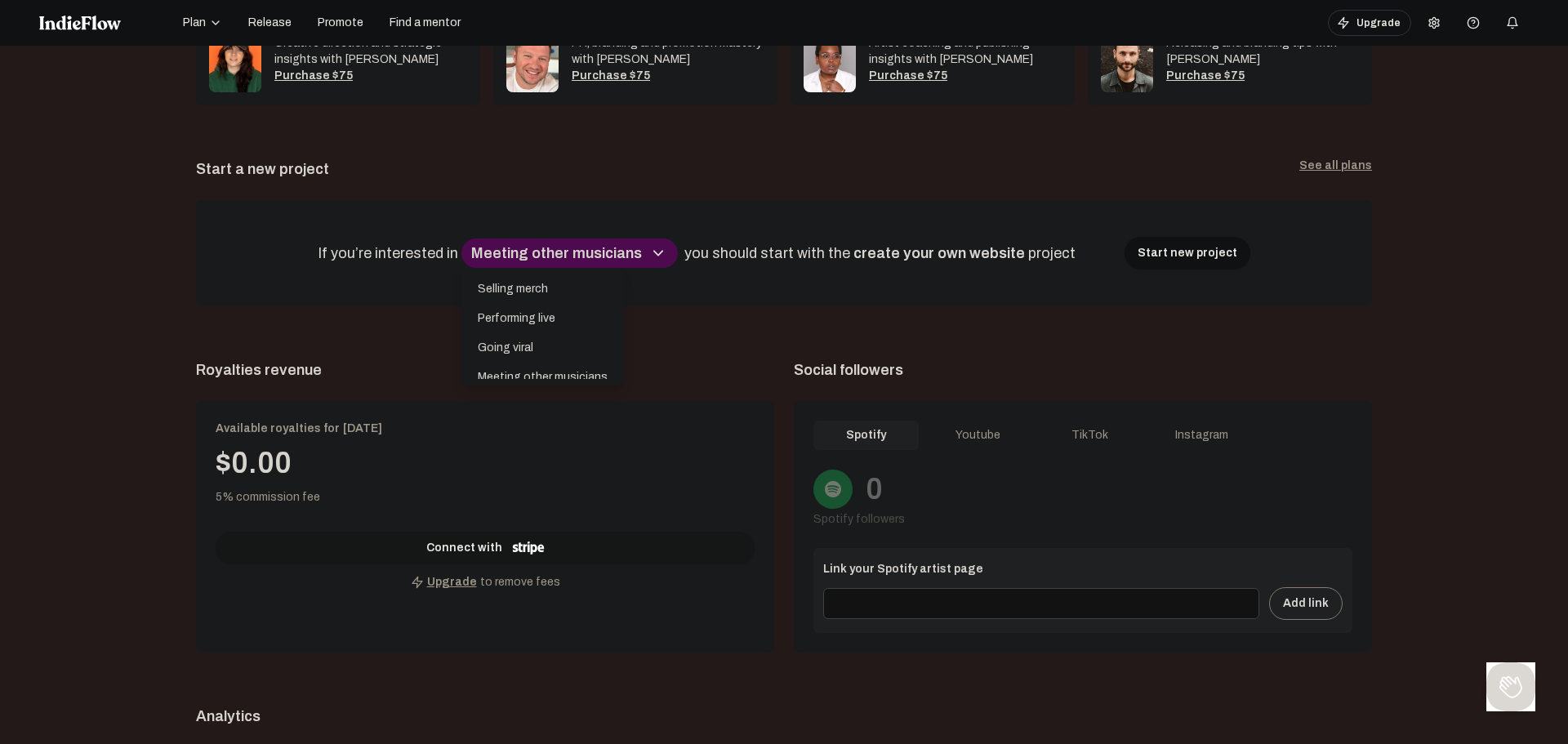
scroll to position [408, 0]
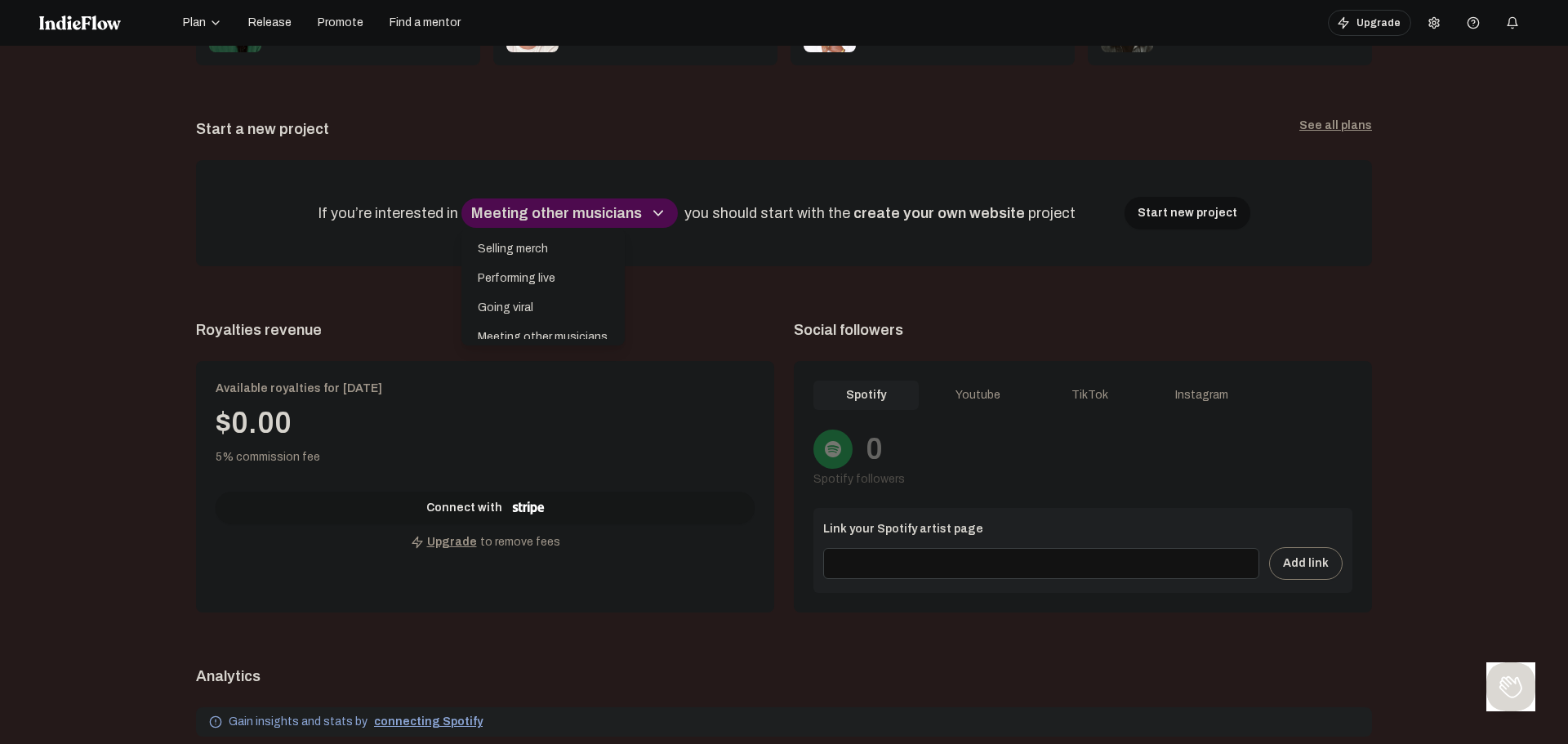
click at [755, 278] on div "AI Image Generator Goal planner Analytics AI Pitch Generator EPK creator Schedu…" at bounding box center [783, 597] width 1176 height 1704
click at [662, 205] on icon "button" at bounding box center [658, 214] width 20 height 20
click at [675, 276] on div "AI Image Generator Goal planner Analytics AI Pitch Generator EPK creator Schedu…" at bounding box center [783, 597] width 1176 height 1704
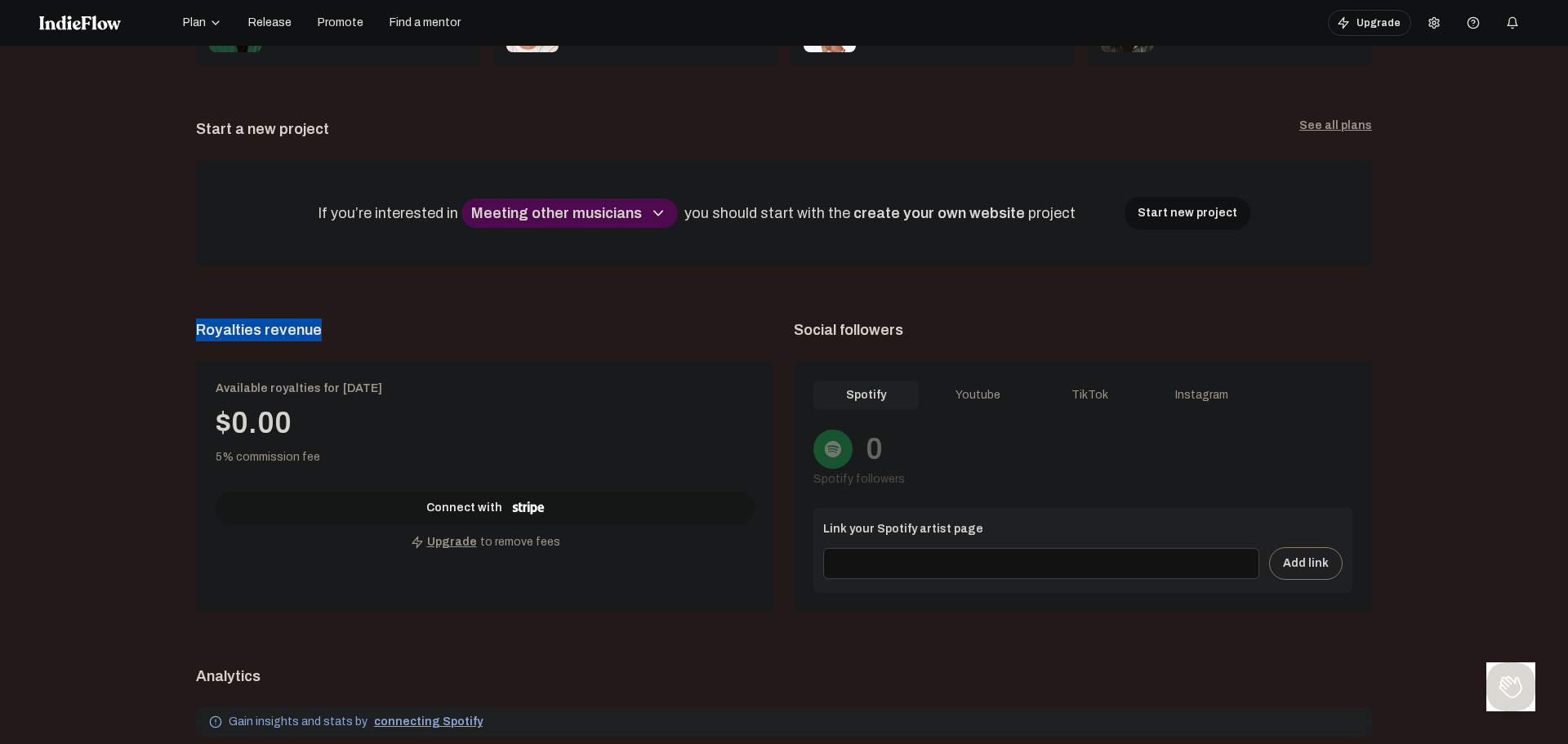
drag, startPoint x: 183, startPoint y: 329, endPoint x: 350, endPoint y: 331, distance: 167.0
click at [347, 331] on app-dashboard "Welcome , [PERSON_NAME] Log out Get the full experience on desktop! Unlock excl…" at bounding box center [783, 566] width 1489 height 1765
click at [350, 331] on span "Royalties revenue" at bounding box center [485, 329] width 578 height 23
drag, startPoint x: 348, startPoint y: 331, endPoint x: 176, endPoint y: 331, distance: 172.0
click at [196, 331] on span "Royalties revenue" at bounding box center [485, 329] width 578 height 23
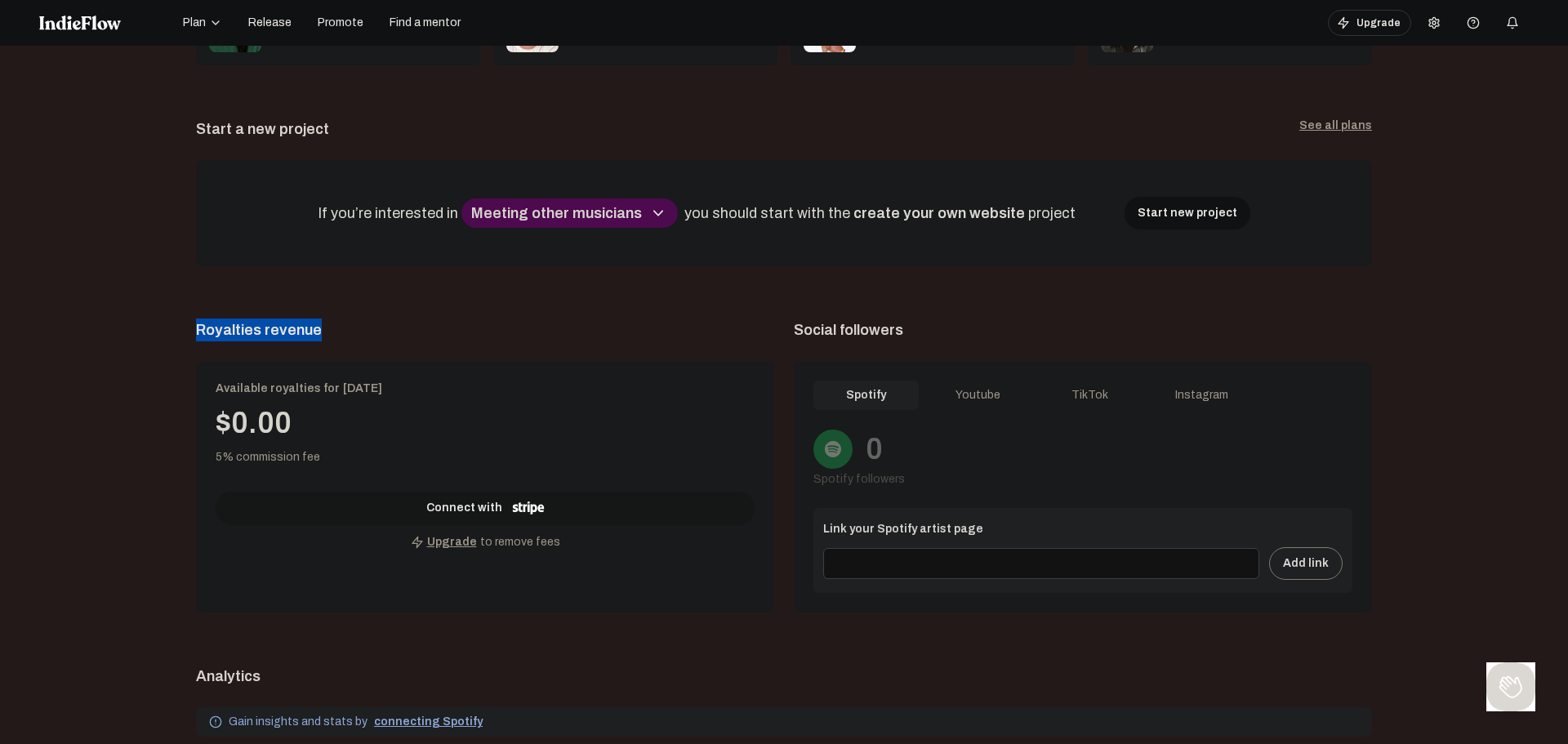
click at [165, 331] on app-dashboard "Welcome , [PERSON_NAME] Log out Get the full experience on desktop! Unlock excl…" at bounding box center [783, 566] width 1489 height 1765
drag, startPoint x: 165, startPoint y: 407, endPoint x: 311, endPoint y: 434, distance: 148.5
click at [311, 434] on app-dashboard "Welcome , [PERSON_NAME] Log out Get the full experience on desktop! Unlock excl…" at bounding box center [783, 566] width 1489 height 1765
click at [311, 434] on div "$0.00" at bounding box center [485, 423] width 539 height 33
drag, startPoint x: 311, startPoint y: 443, endPoint x: 186, endPoint y: 385, distance: 137.8
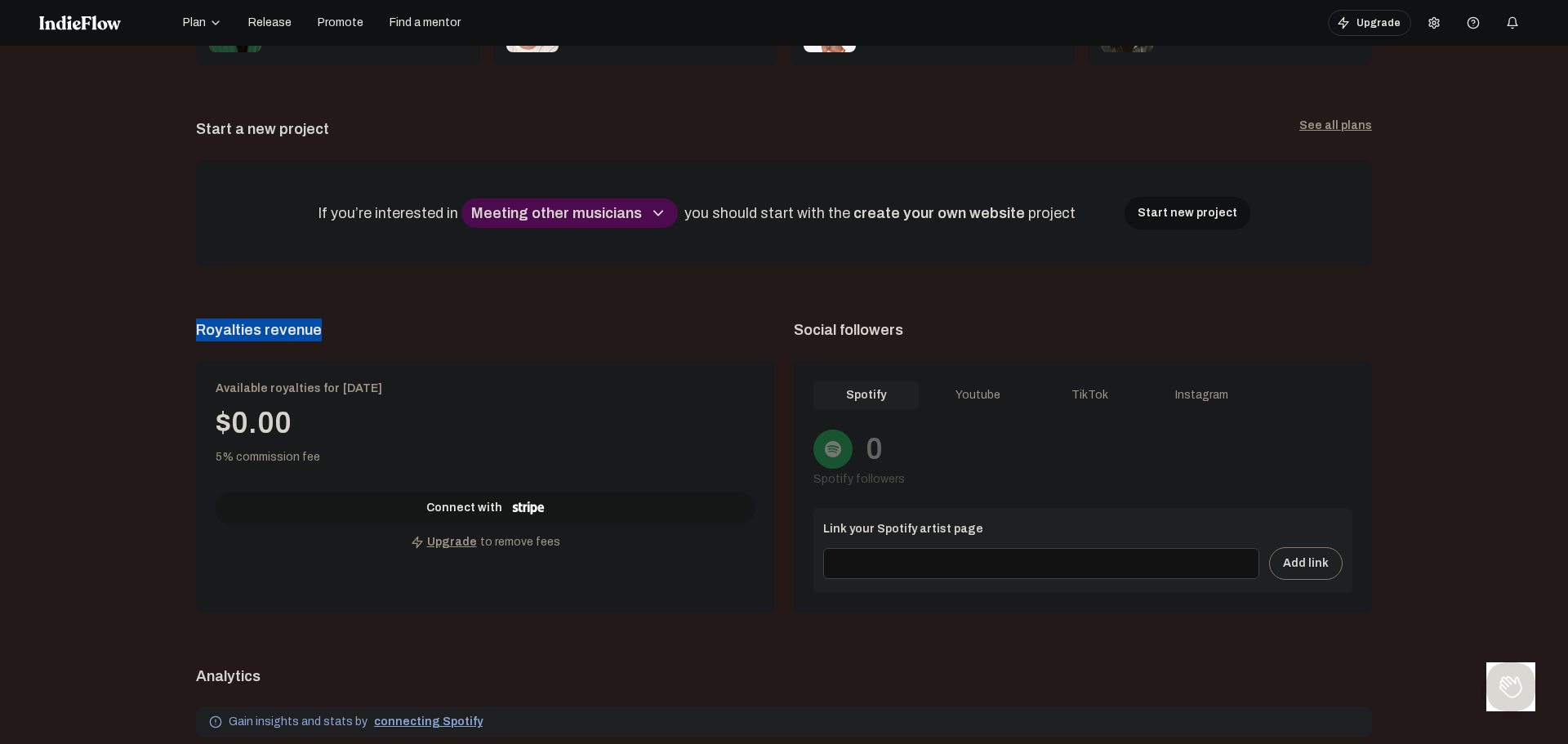
click at [196, 385] on div "Available royalties for [DATE] $0.00 5% commission fee Connect with Upgrade to …" at bounding box center [485, 487] width 578 height 252
click at [448, 447] on div "Available royalties for [DATE] $0.00 5% commission fee Connect with Upgrade to …" at bounding box center [485, 487] width 578 height 252
drag, startPoint x: 169, startPoint y: 327, endPoint x: 375, endPoint y: 346, distance: 206.9
click at [347, 339] on app-dashboard "Welcome , [PERSON_NAME] Log out Get the full experience on desktop! Unlock excl…" at bounding box center [783, 566] width 1489 height 1765
click at [662, 574] on div "Available royalties for [DATE] $0.00 5% commission fee Connect with Upgrade to …" at bounding box center [485, 487] width 578 height 252
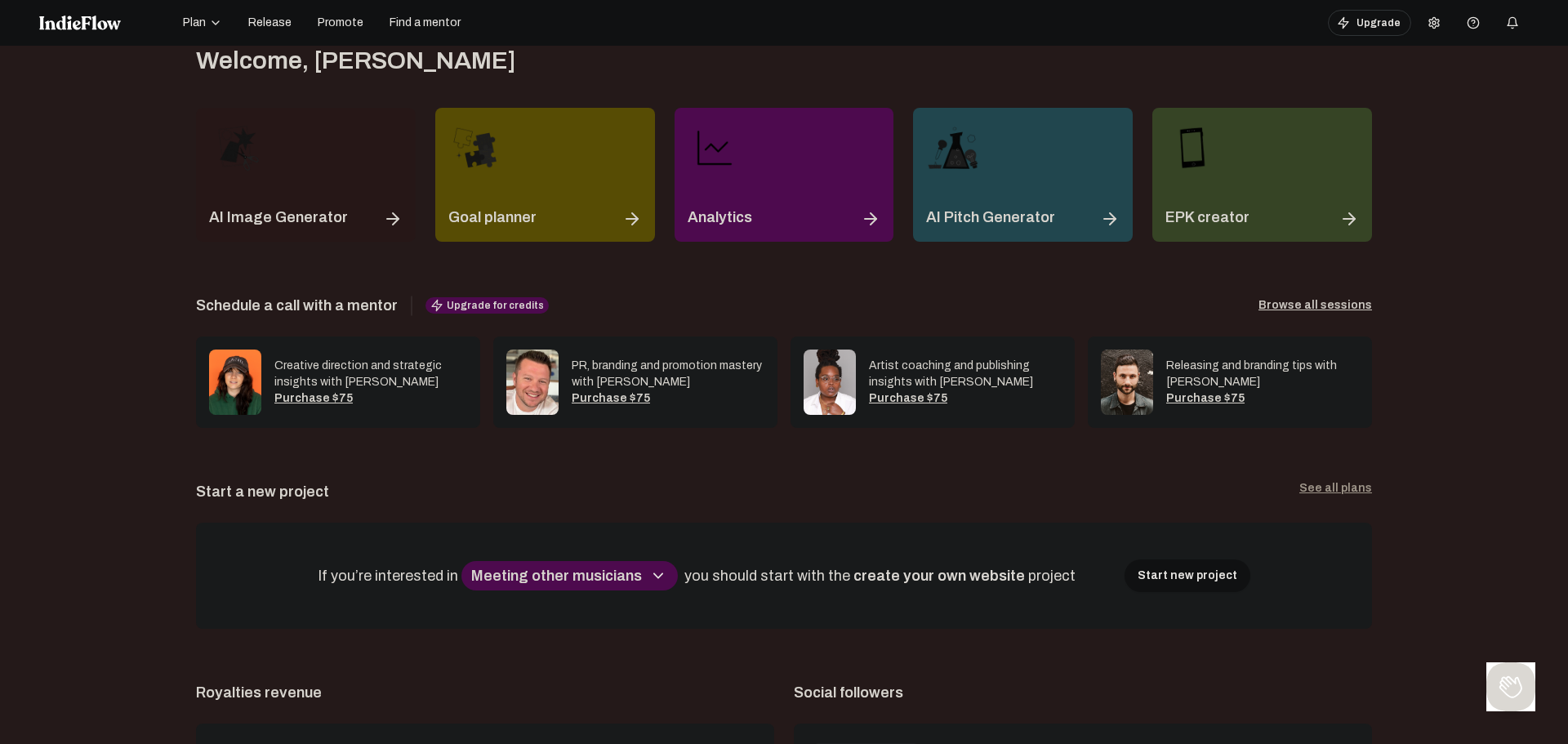
scroll to position [0, 0]
